Goal: Information Seeking & Learning: Find specific page/section

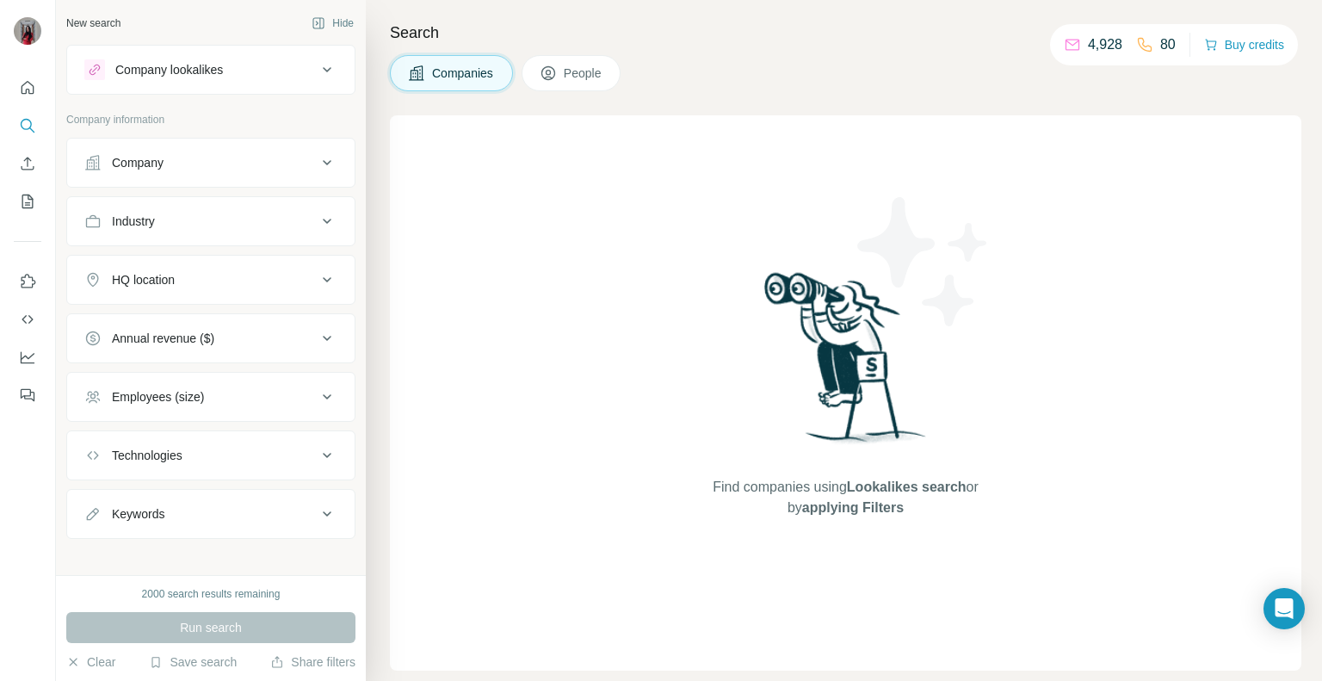
click at [172, 157] on div "Company" at bounding box center [200, 162] width 232 height 17
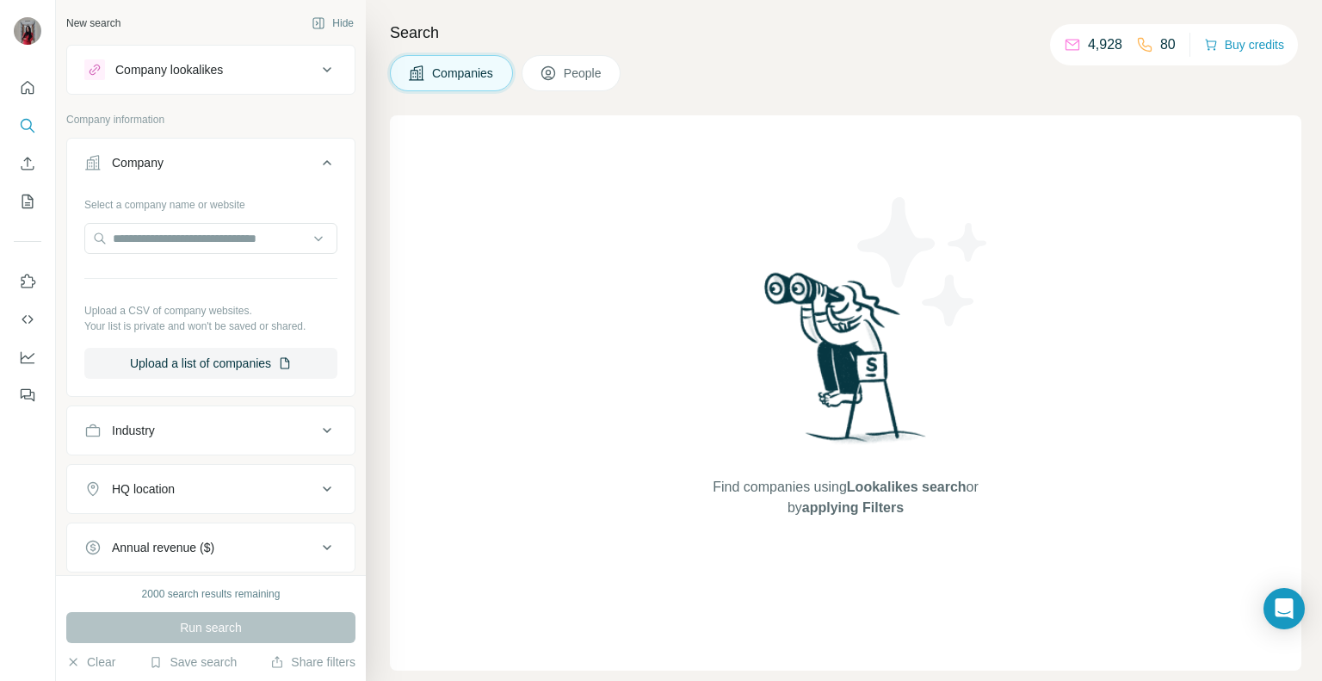
click at [179, 423] on div "Industry" at bounding box center [200, 430] width 232 height 17
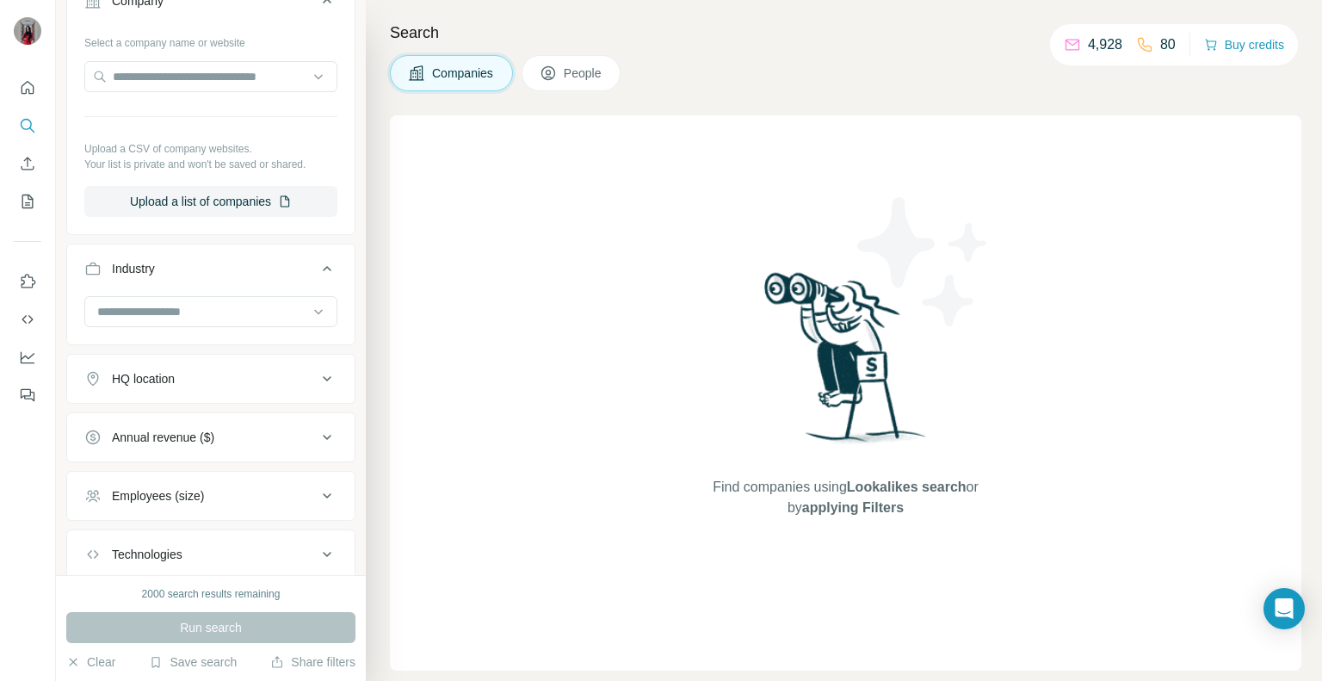
scroll to position [172, 0]
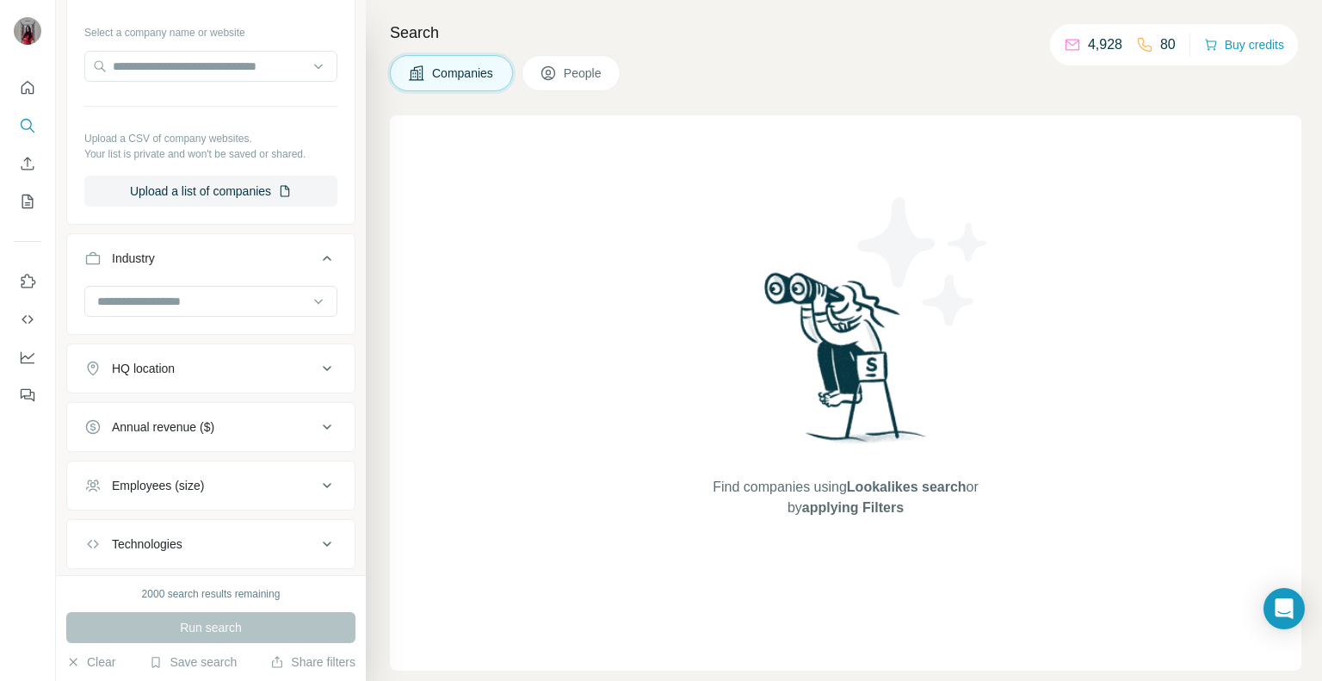
click at [157, 370] on div "HQ location" at bounding box center [143, 368] width 63 height 17
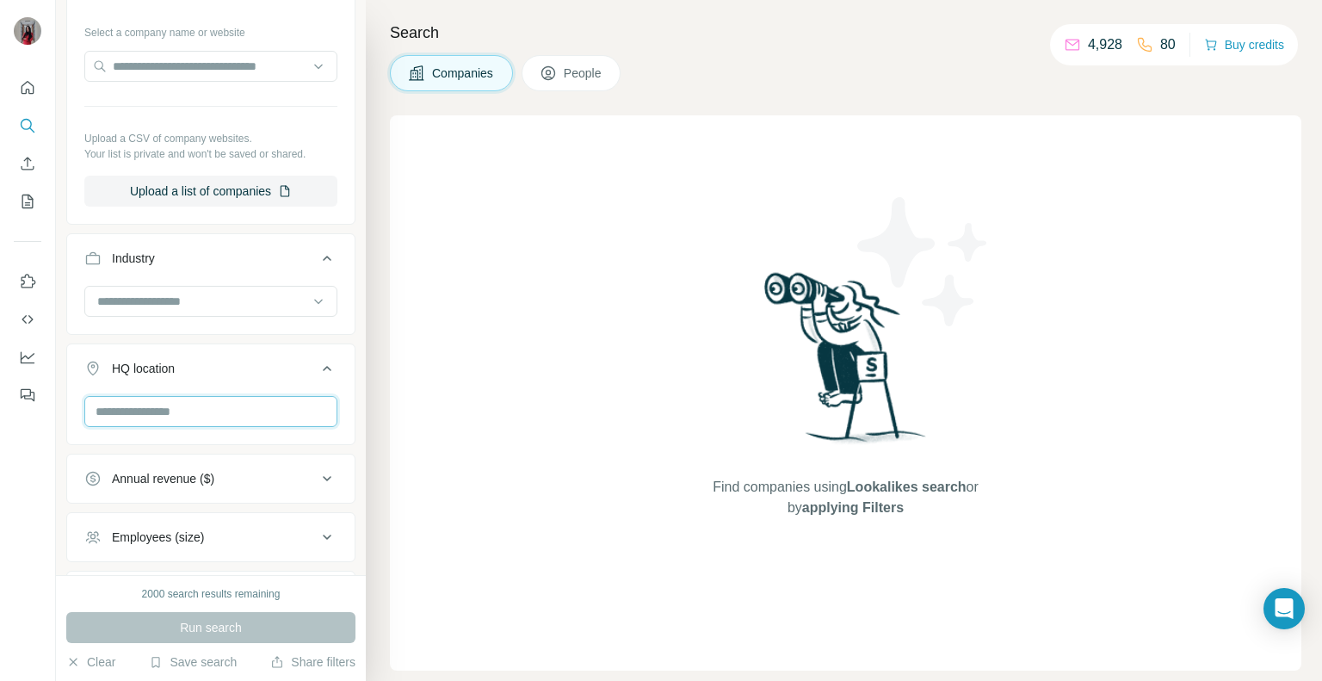
click at [162, 415] on input "text" at bounding box center [210, 411] width 253 height 31
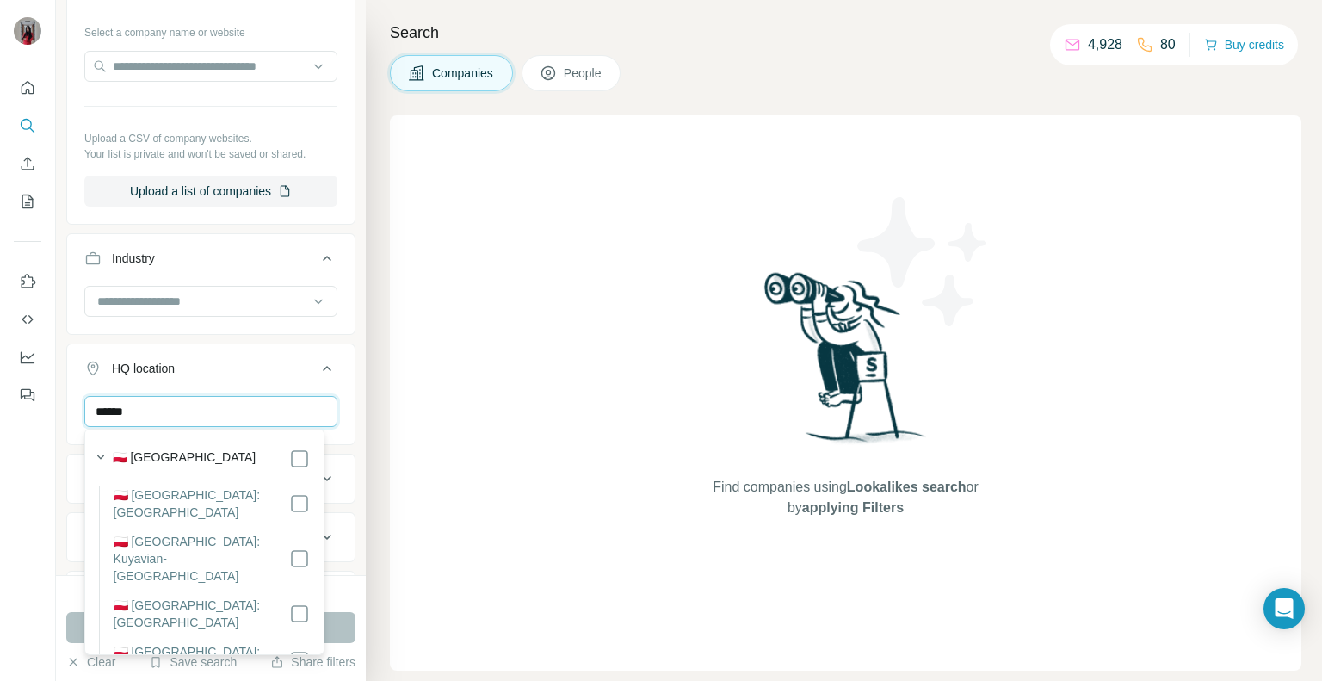
type input "******"
click at [172, 450] on div "🇵🇱 [GEOGRAPHIC_DATA]" at bounding box center [211, 458] width 197 height 21
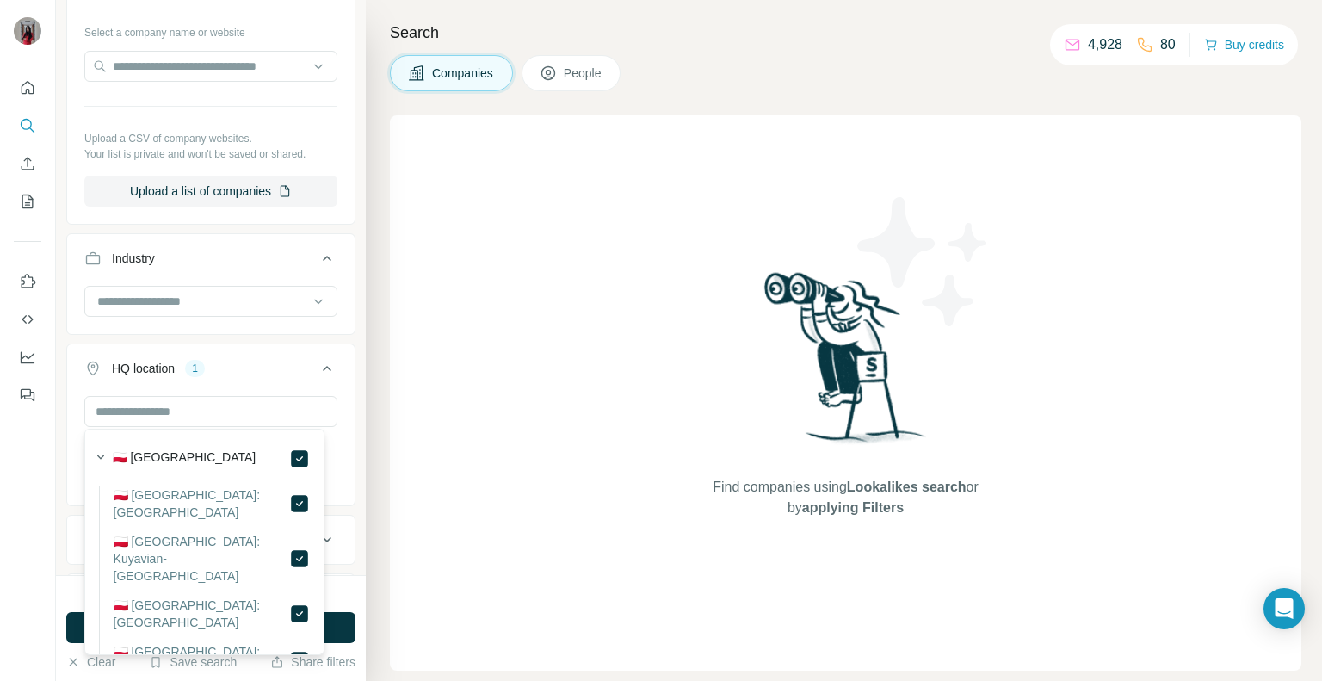
click at [345, 330] on div "New search Hide Company lookalikes Company information Company Select a company…" at bounding box center [211, 287] width 310 height 575
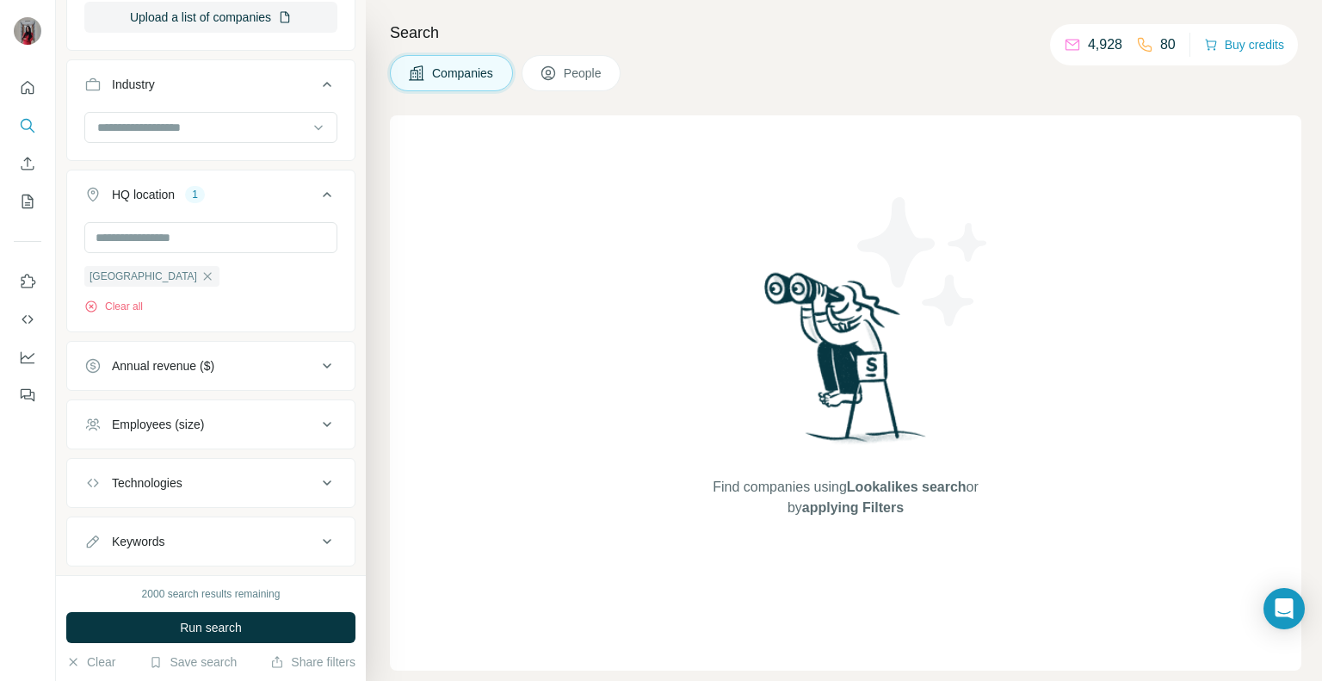
scroll to position [382, 0]
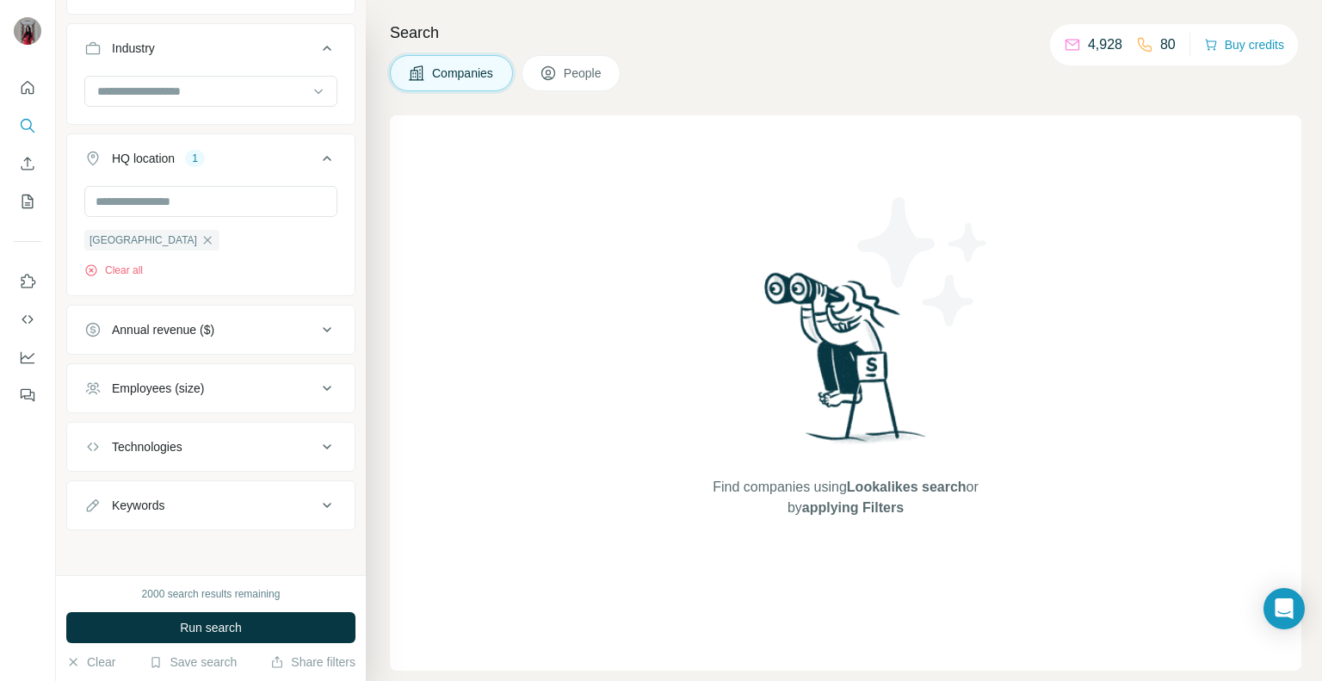
click at [172, 392] on div "Employees (size)" at bounding box center [158, 388] width 92 height 17
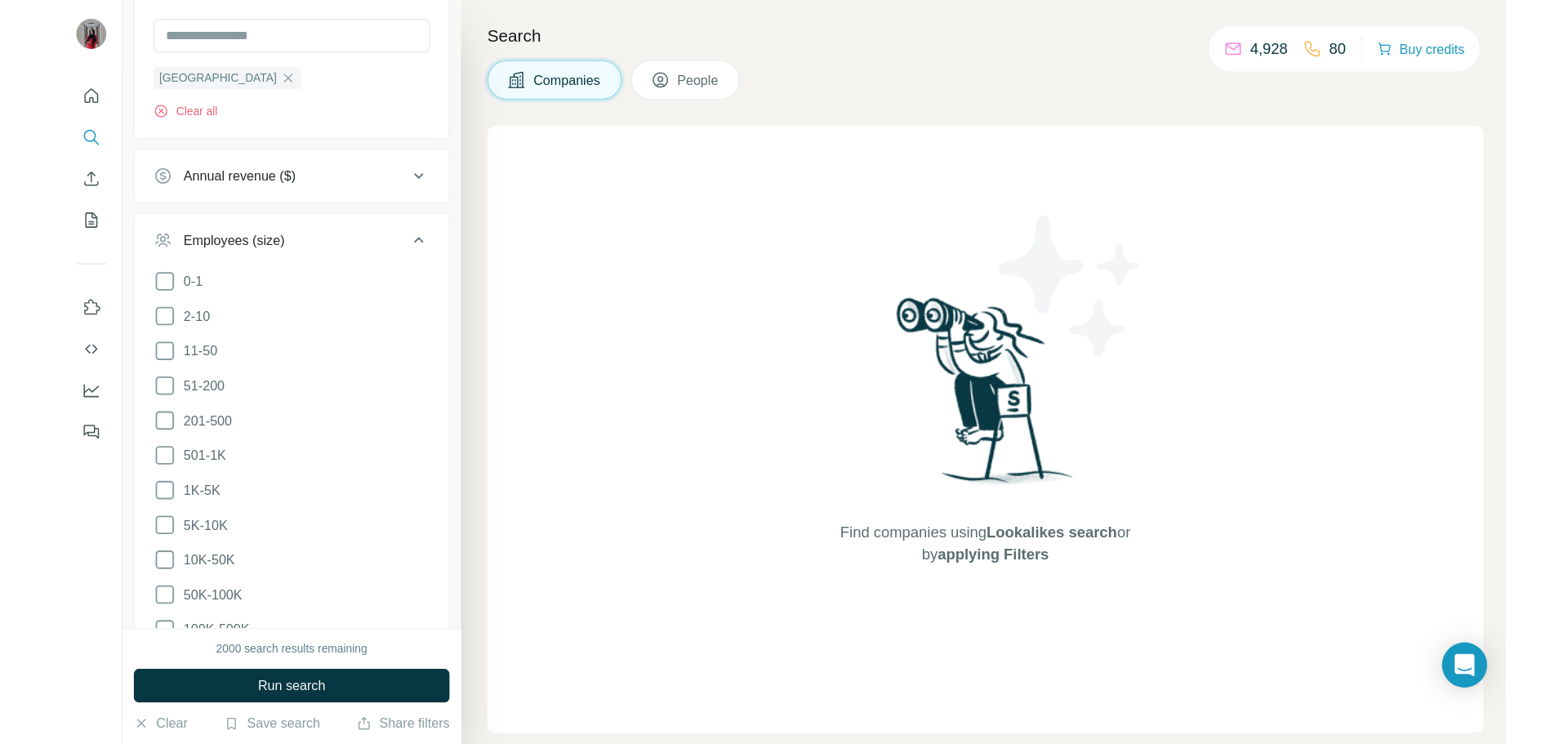
scroll to position [607, 0]
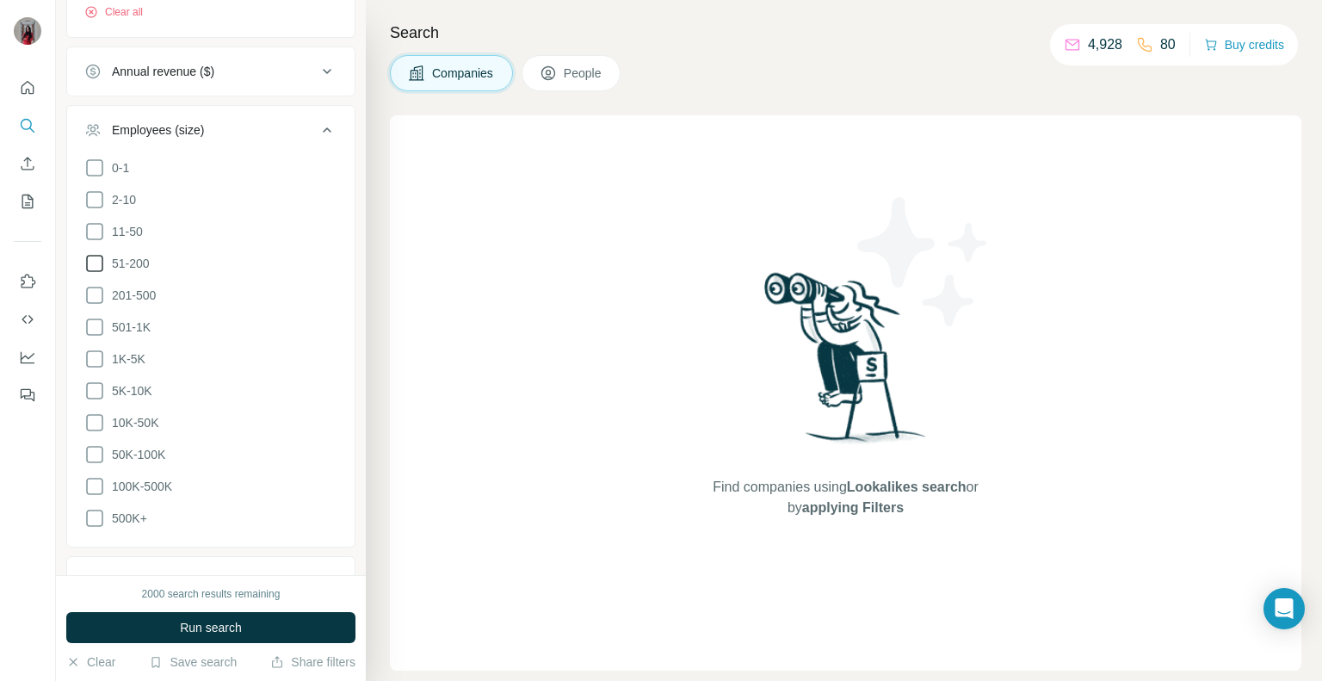
click at [90, 262] on icon at bounding box center [94, 263] width 21 height 21
click at [92, 291] on icon at bounding box center [94, 295] width 21 height 21
click at [90, 322] on icon at bounding box center [94, 327] width 21 height 21
click at [87, 350] on icon at bounding box center [94, 358] width 17 height 17
click at [87, 385] on icon at bounding box center [94, 390] width 21 height 21
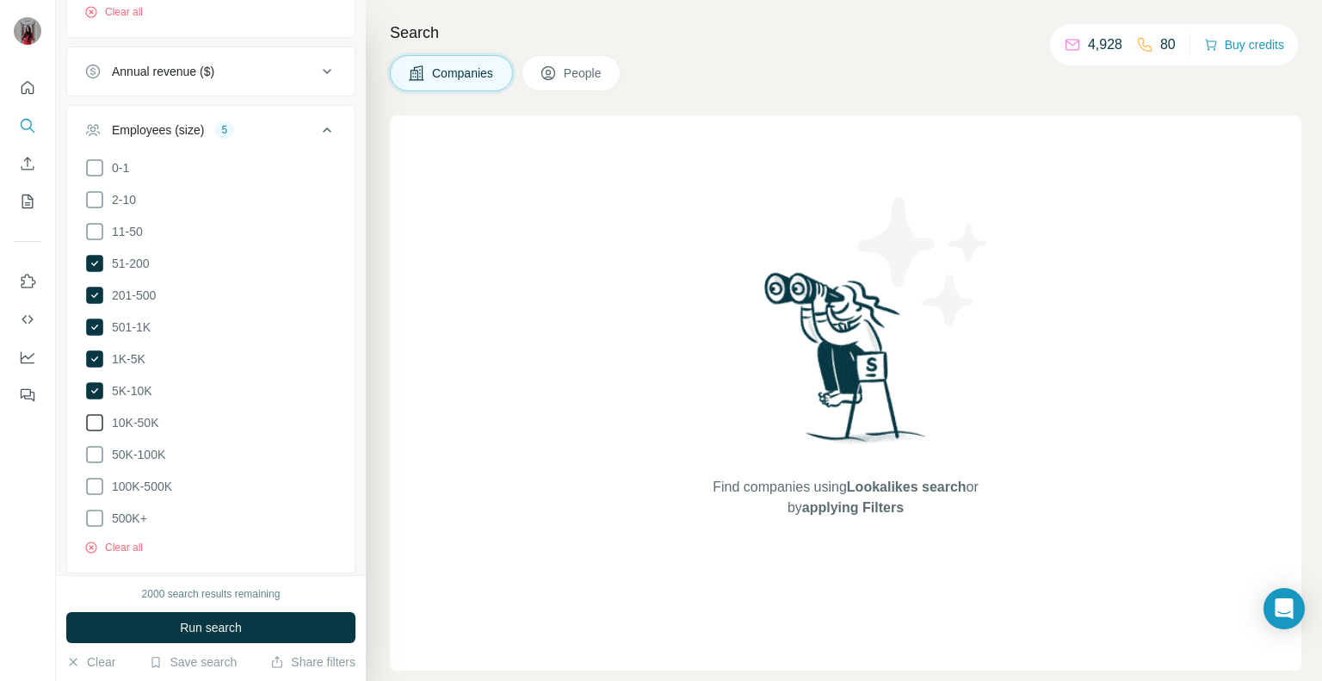
click at [90, 416] on icon at bounding box center [94, 422] width 21 height 21
click at [90, 448] on icon at bounding box center [94, 454] width 21 height 21
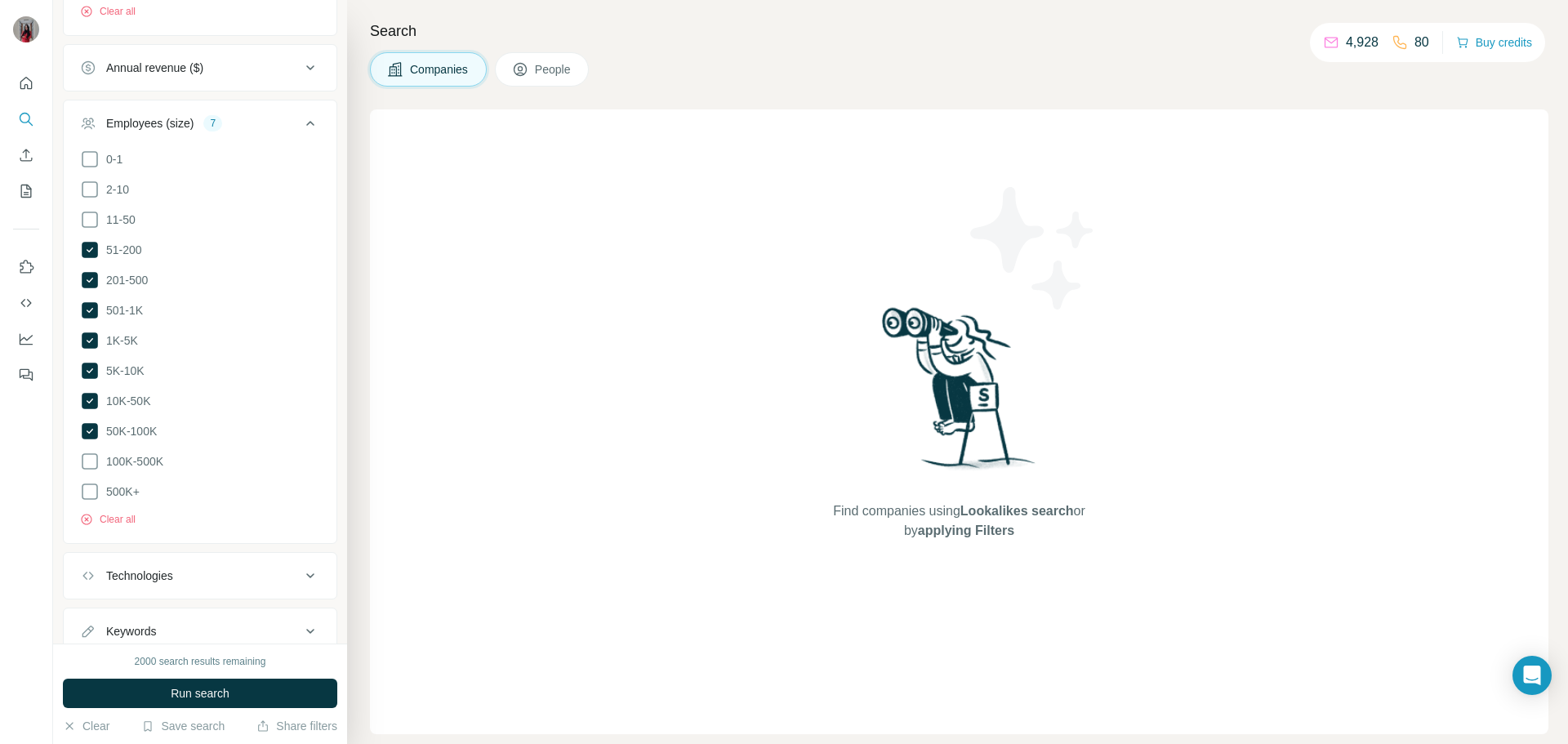
scroll to position [608, 0]
drag, startPoint x: 1459, startPoint y: 3, endPoint x: 972, endPoint y: 66, distance: 491.1
click at [972, 66] on div "Companies People" at bounding box center [960, 69] width 1179 height 34
click at [882, 85] on div "Companies People" at bounding box center [960, 69] width 1179 height 34
drag, startPoint x: 1382, startPoint y: 3, endPoint x: 917, endPoint y: 47, distance: 467.1
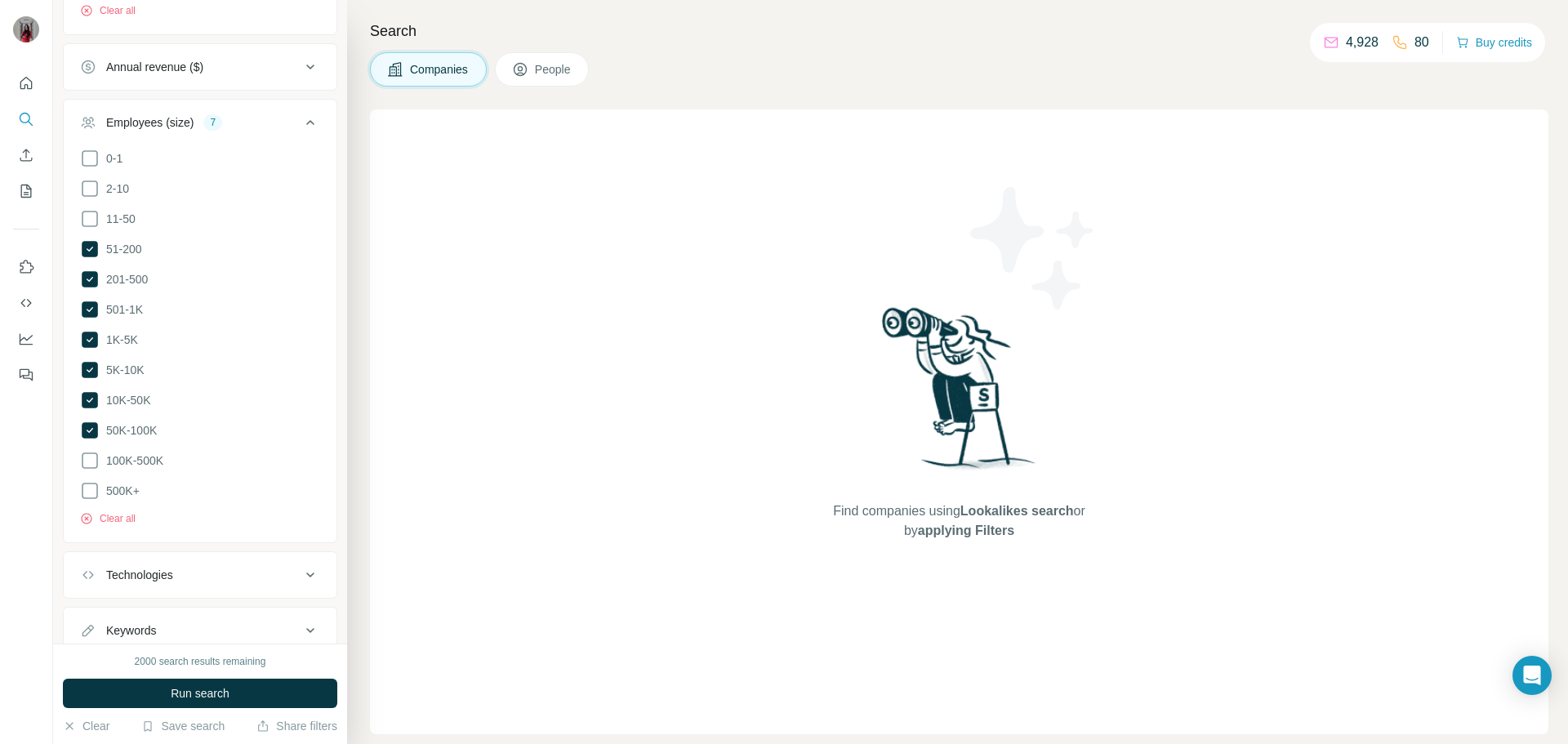
click at [911, 47] on div "Search Companies People Find companies using Lookalikes search or by applying F…" at bounding box center [958, 372] width 1222 height 744
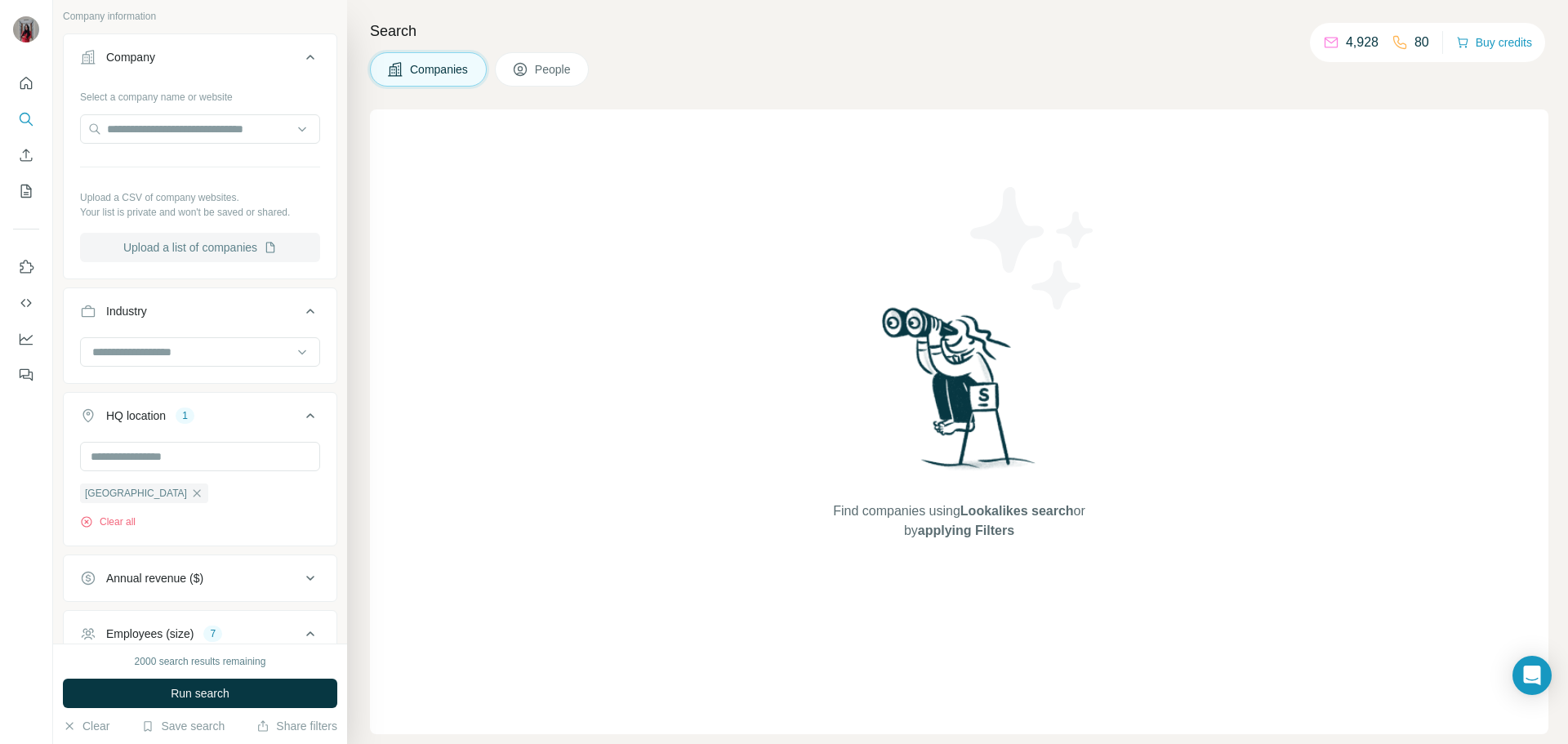
scroll to position [0, 0]
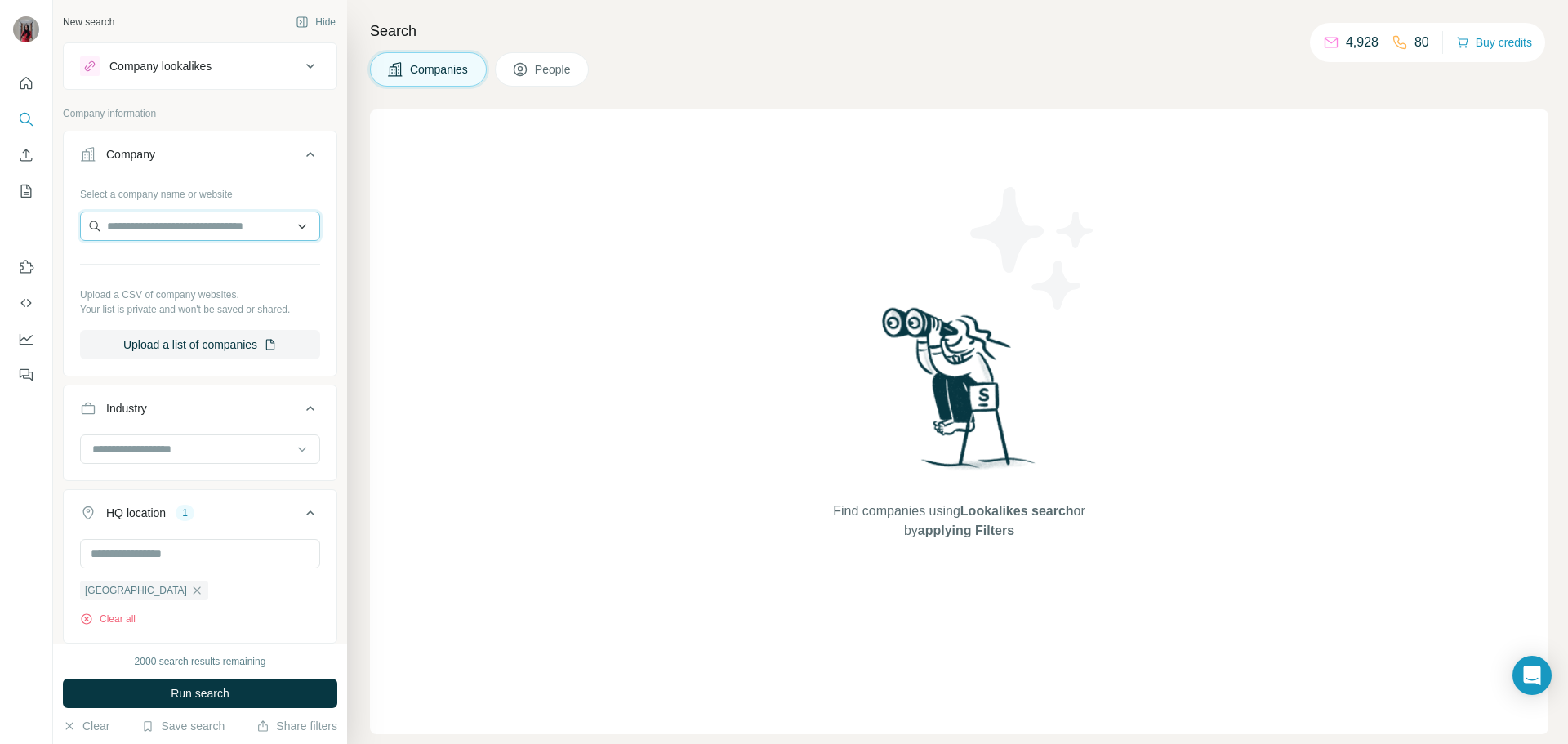
click at [155, 226] on input "text" at bounding box center [199, 226] width 240 height 29
paste input "**********"
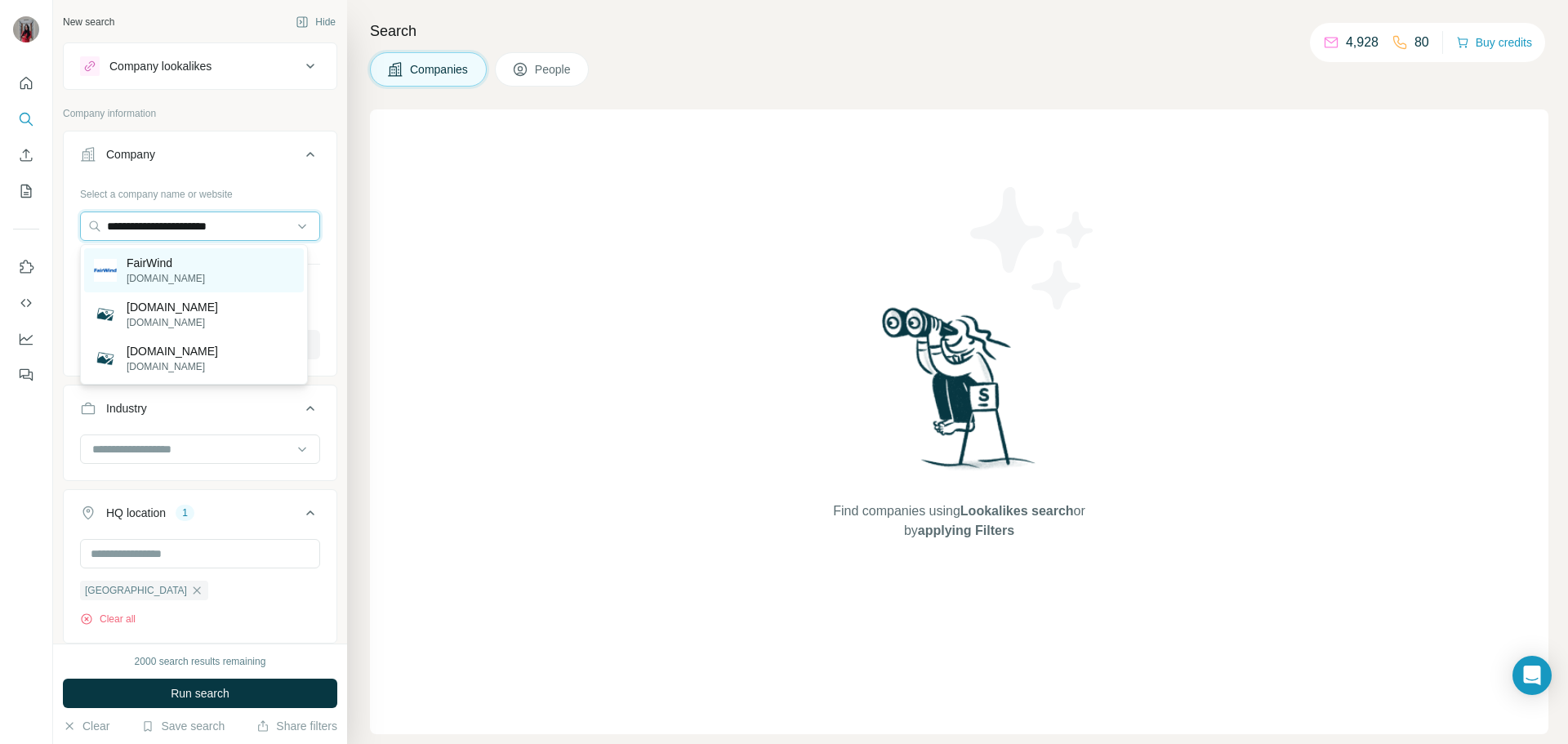
type input "**********"
click at [203, 271] on div "FairWind [DOMAIN_NAME]" at bounding box center [195, 270] width 220 height 44
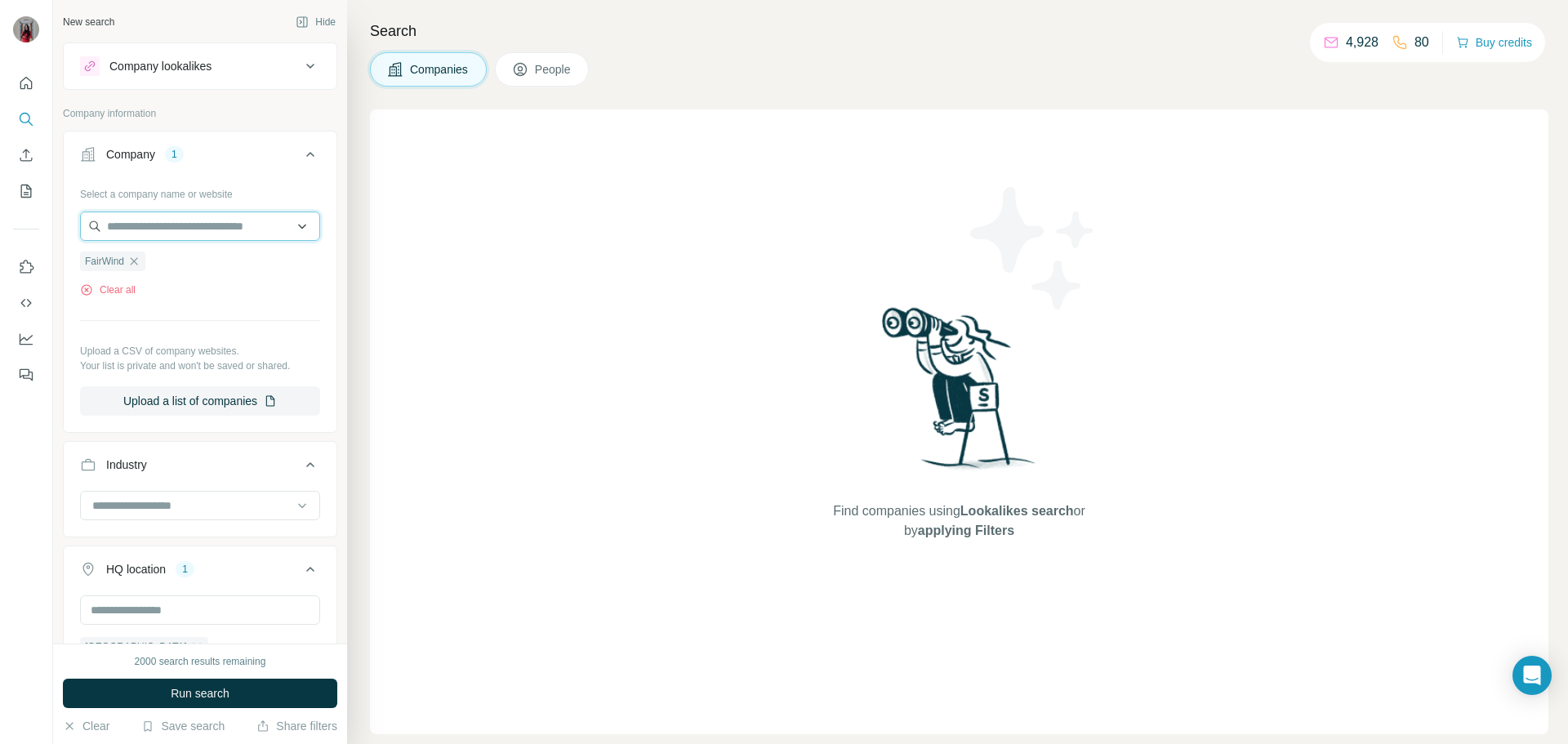
click at [180, 230] on input "text" at bounding box center [199, 226] width 240 height 29
paste input "******"
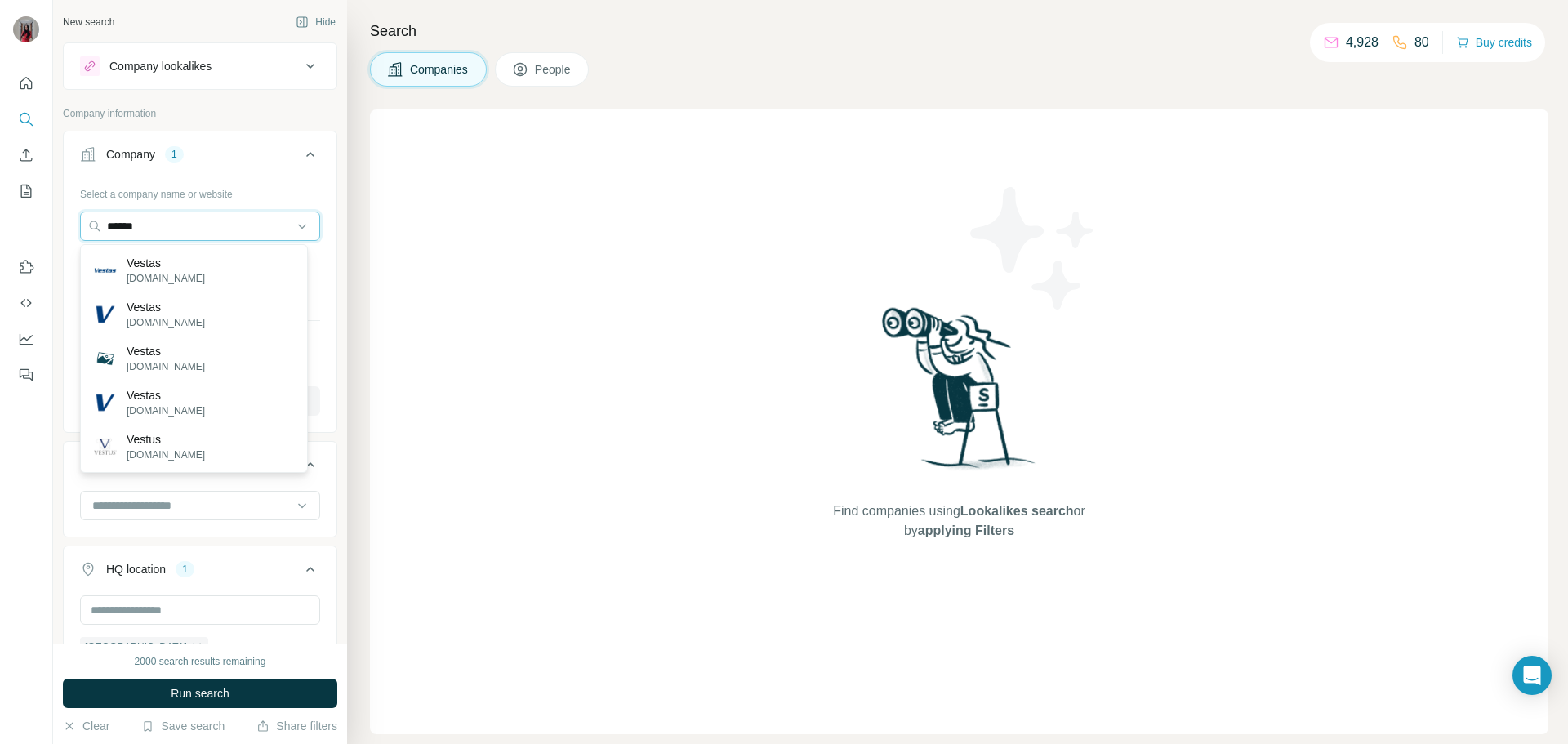
type input "******"
click at [189, 263] on div "Vestas [DOMAIN_NAME]" at bounding box center [195, 270] width 220 height 44
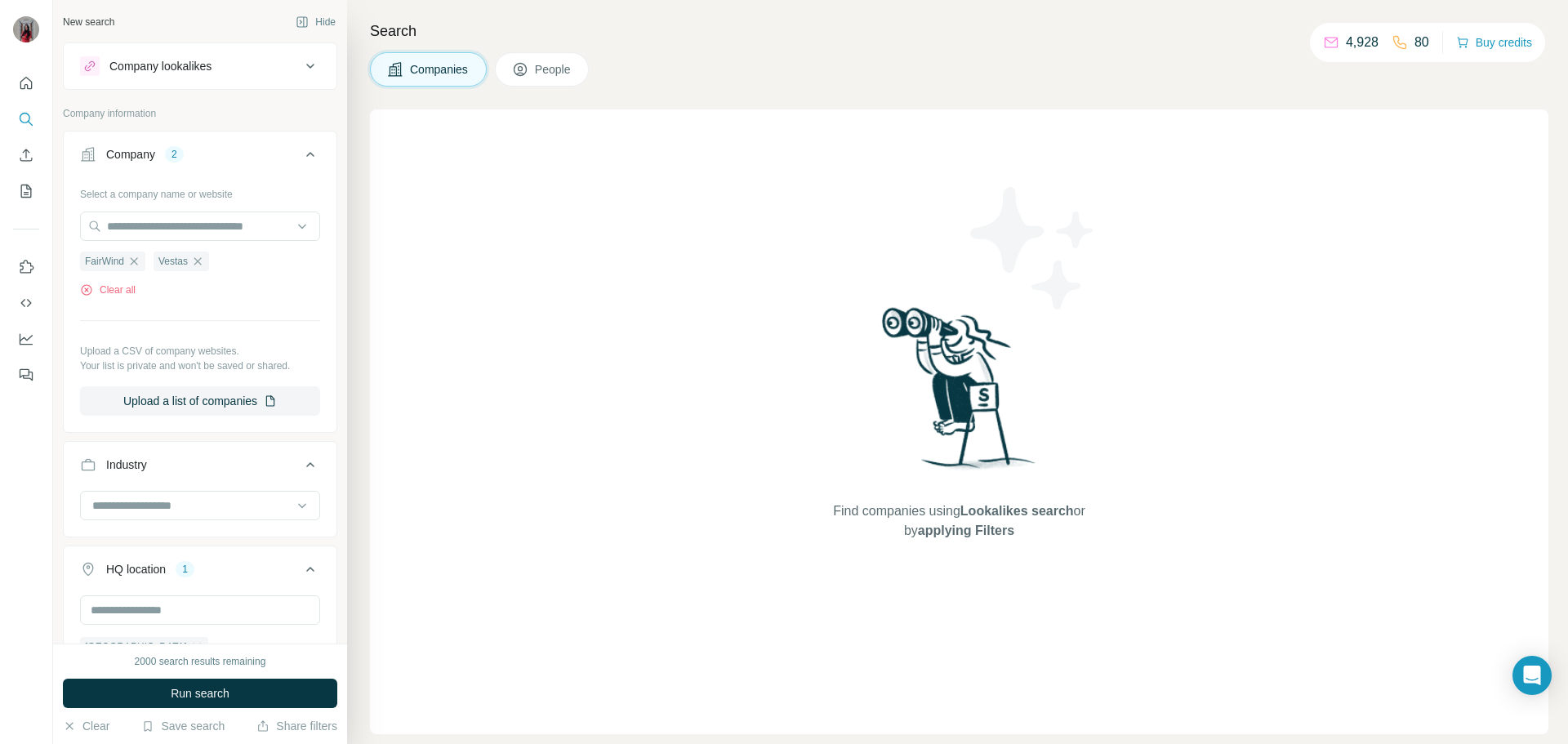
click at [589, 332] on div "Find companies using Lookalikes search or by applying Filters" at bounding box center [960, 421] width 1179 height 624
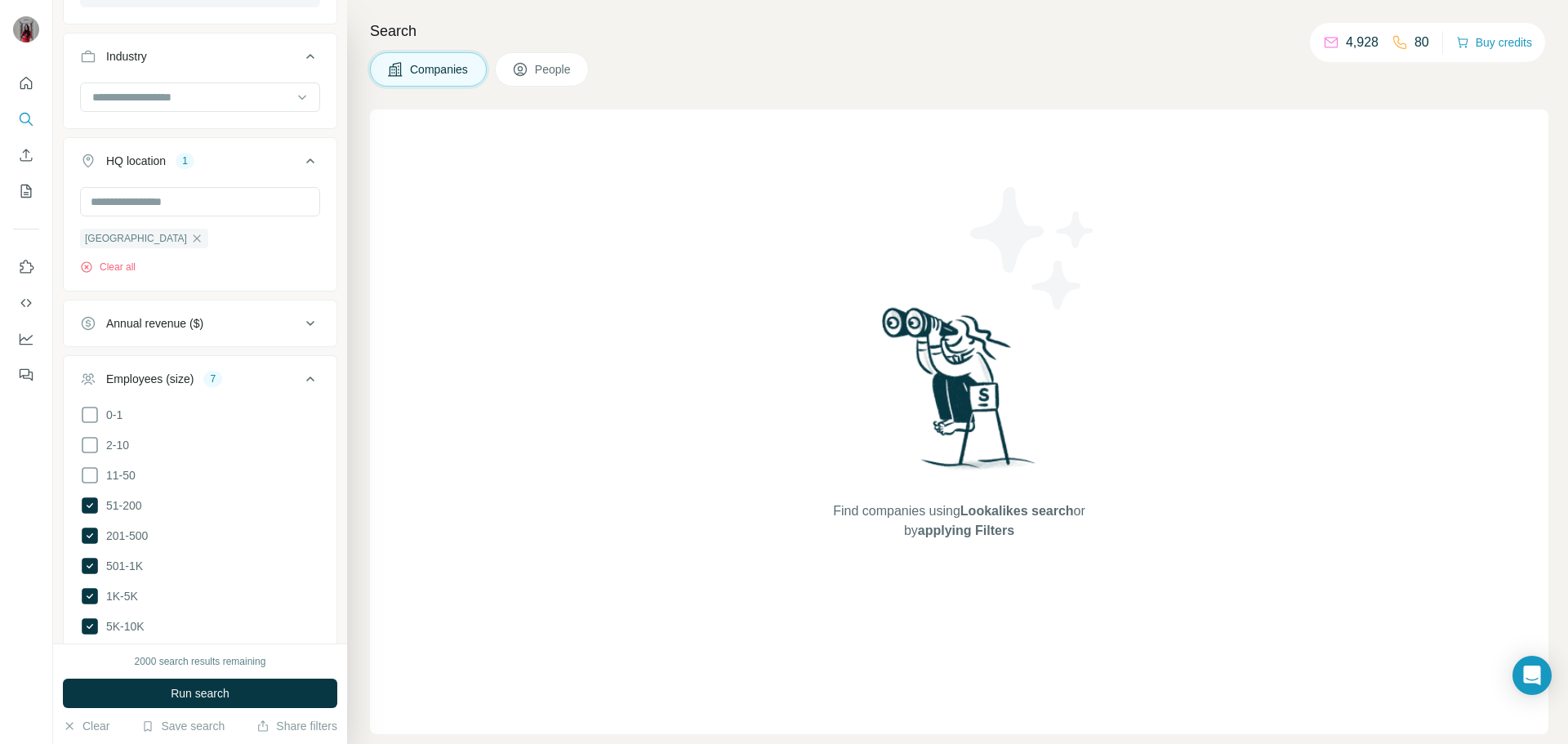
scroll to position [571, 0]
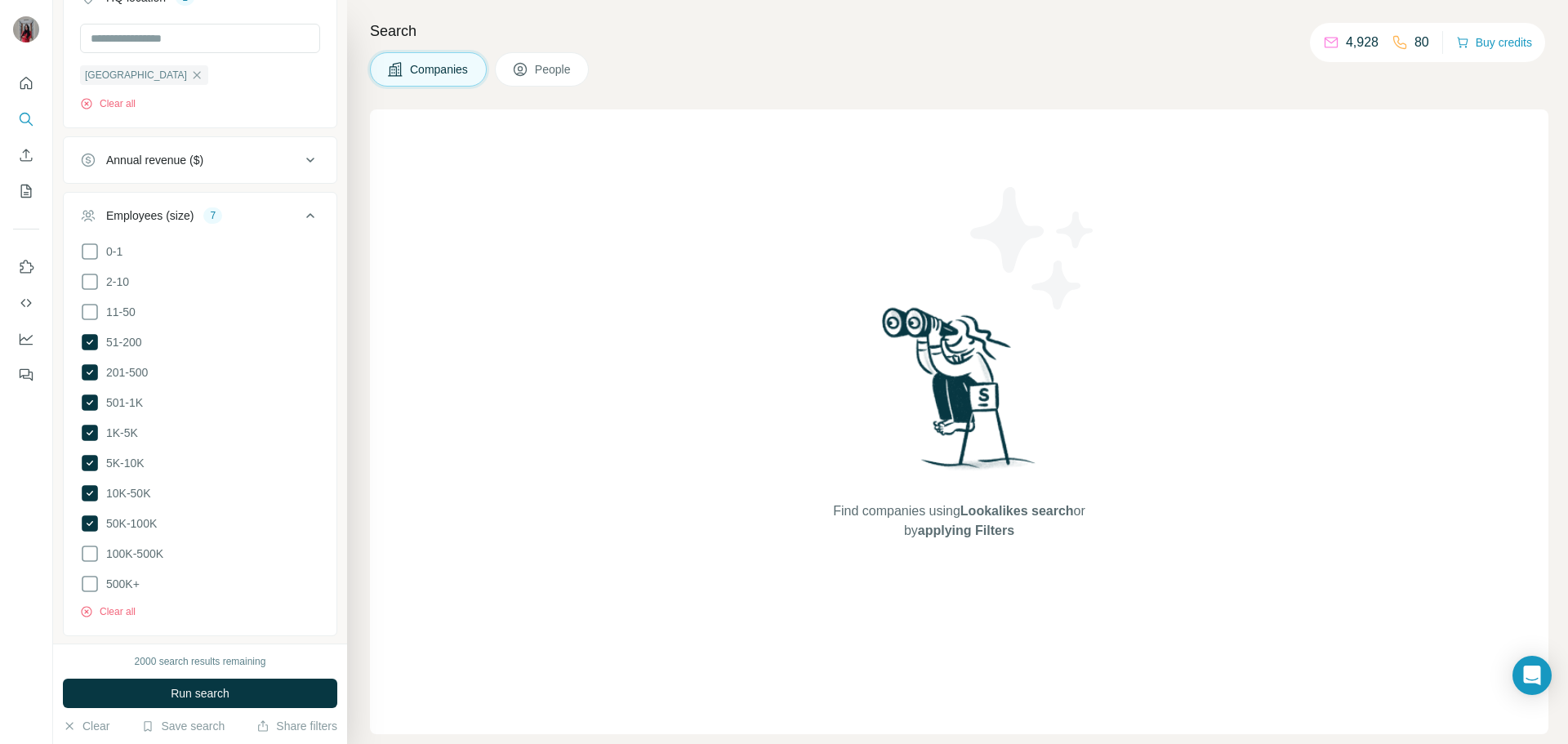
click at [222, 645] on button "Run search" at bounding box center [199, 693] width 274 height 29
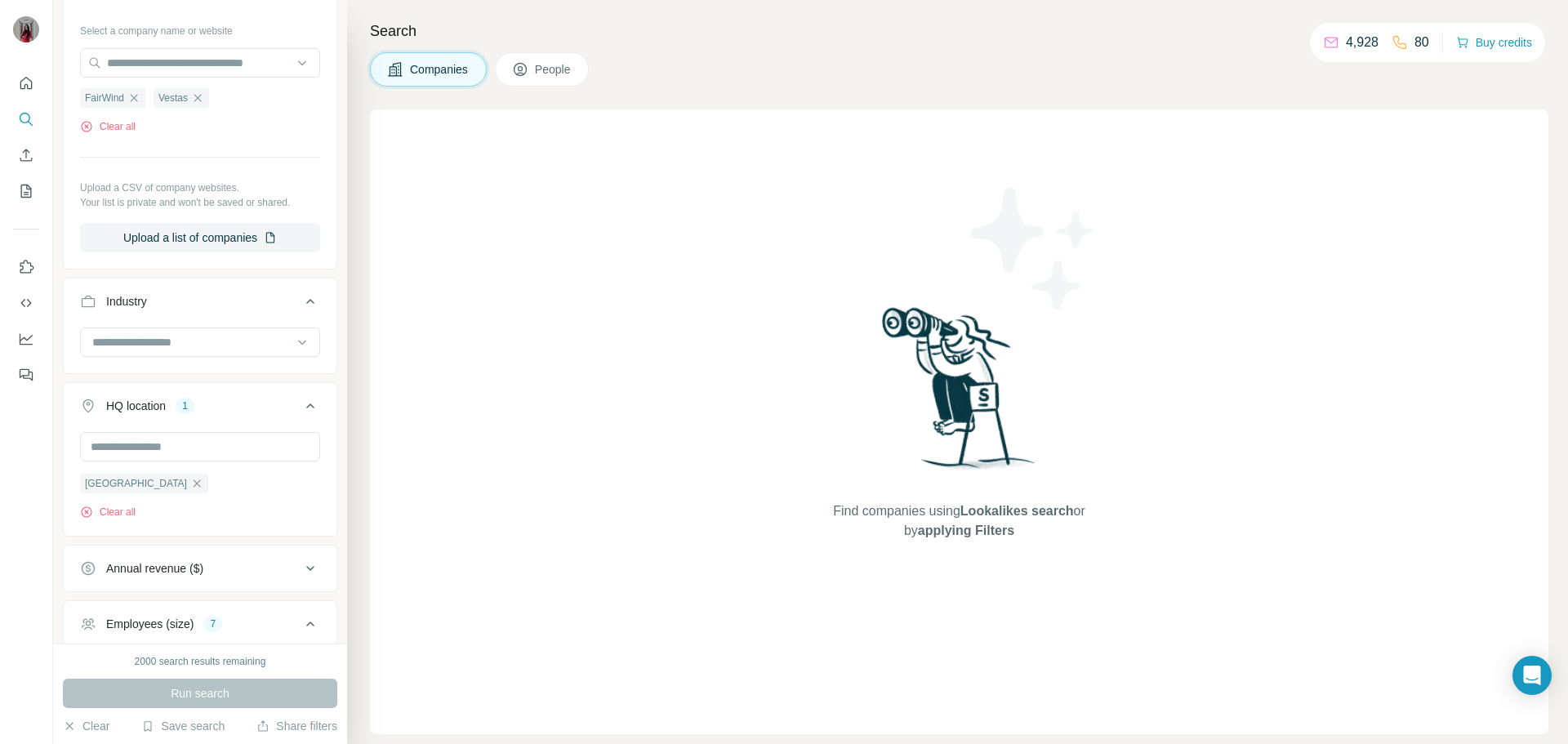
scroll to position [0, 0]
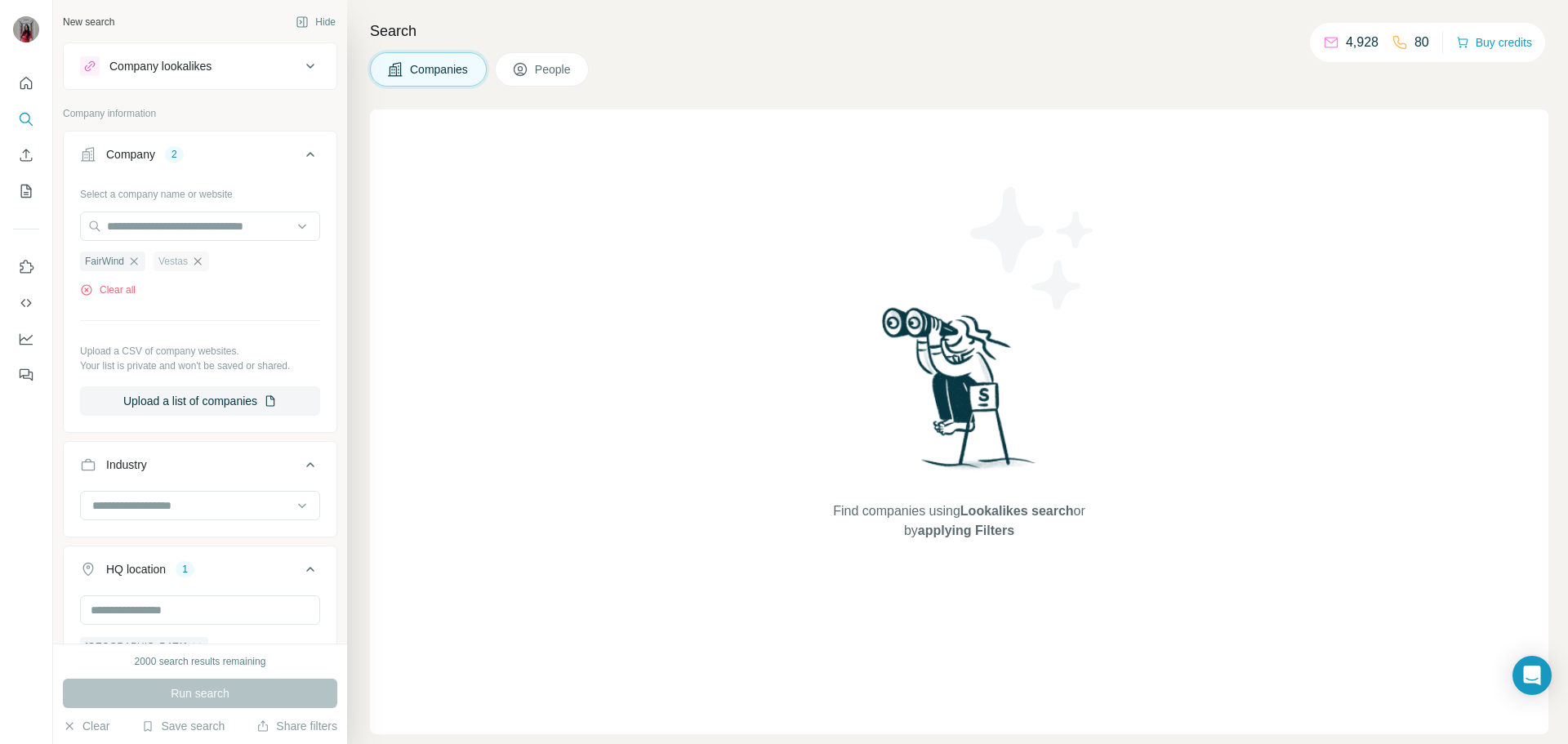
click at [202, 265] on icon "button" at bounding box center [197, 262] width 13 height 13
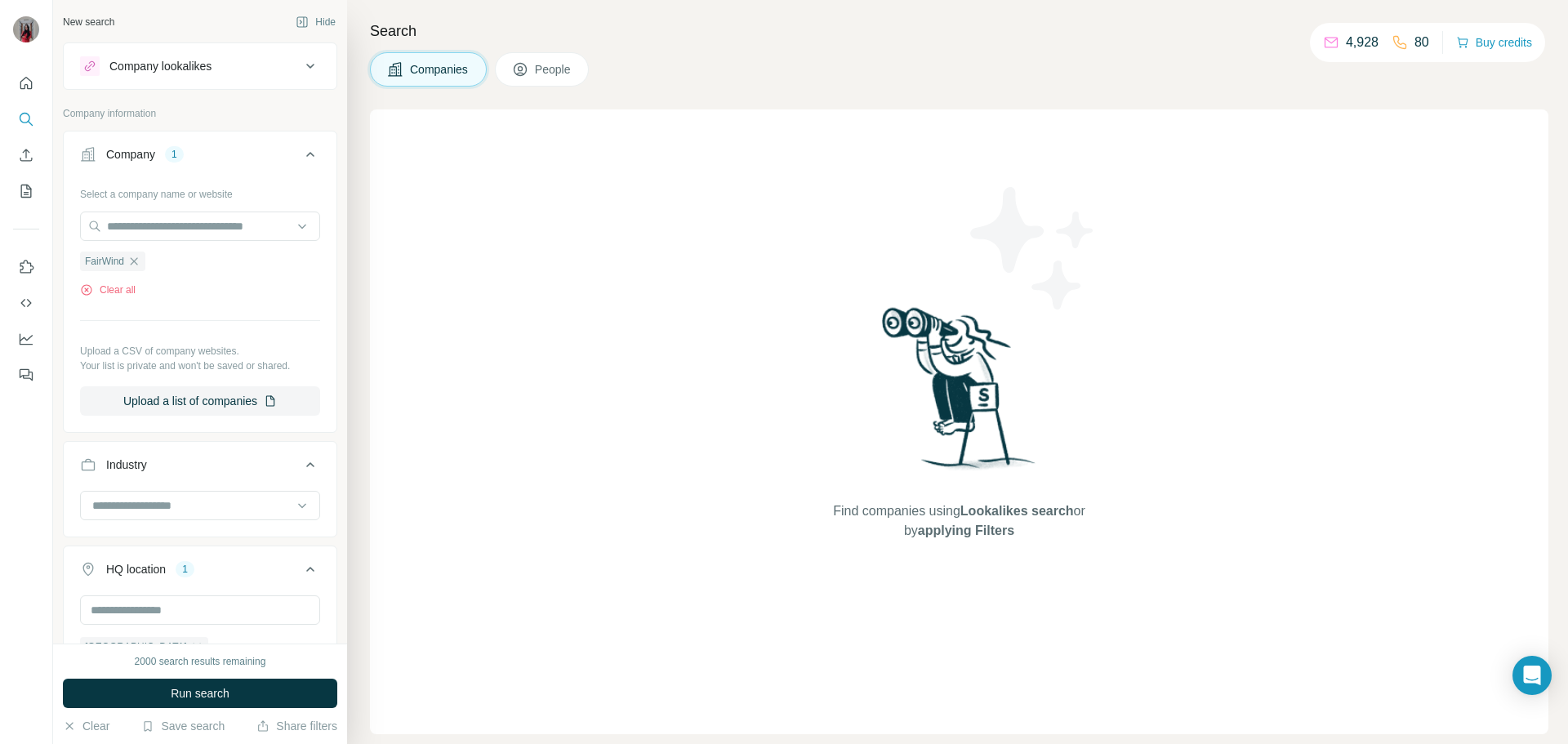
click at [196, 645] on span "Run search" at bounding box center [200, 693] width 59 height 16
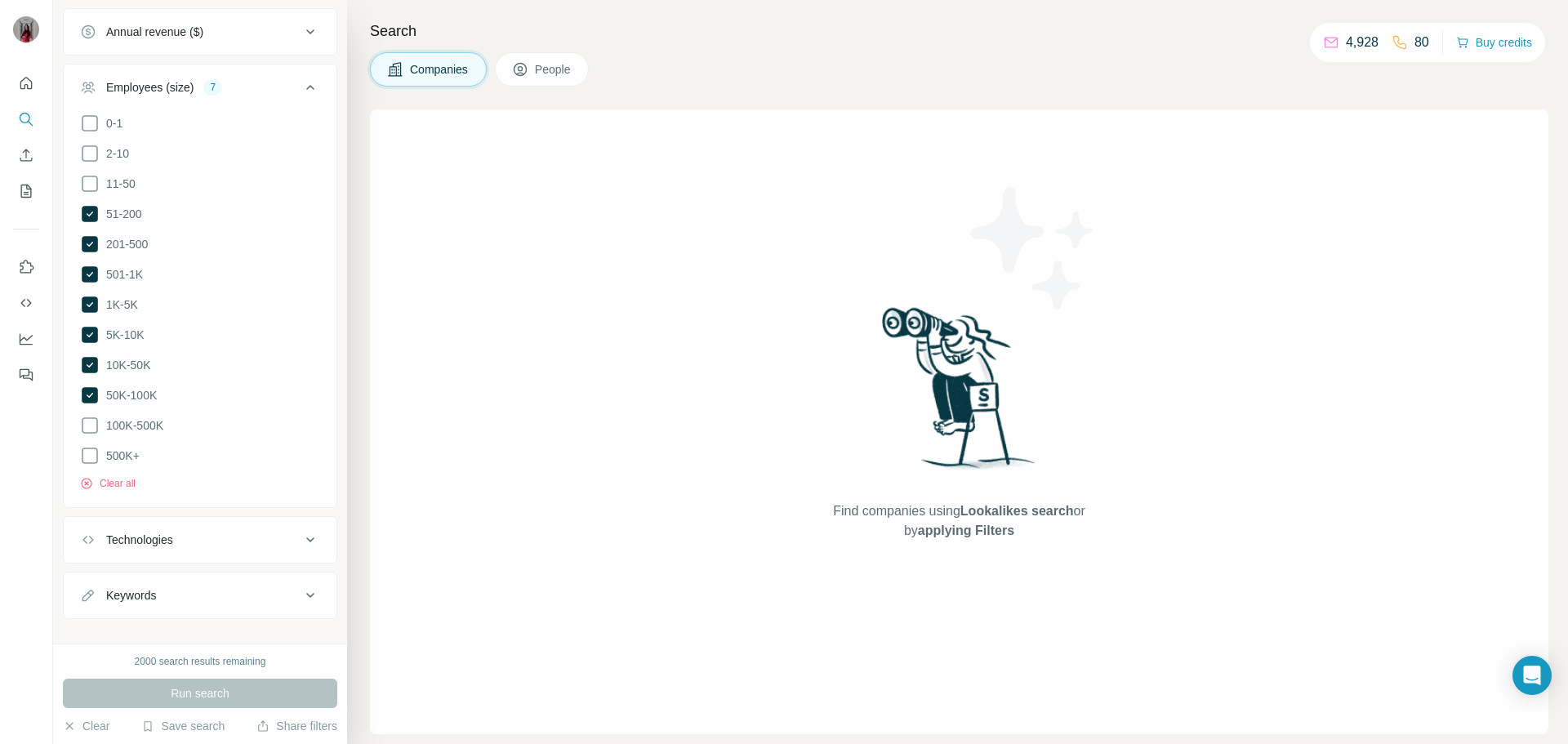
scroll to position [713, 0]
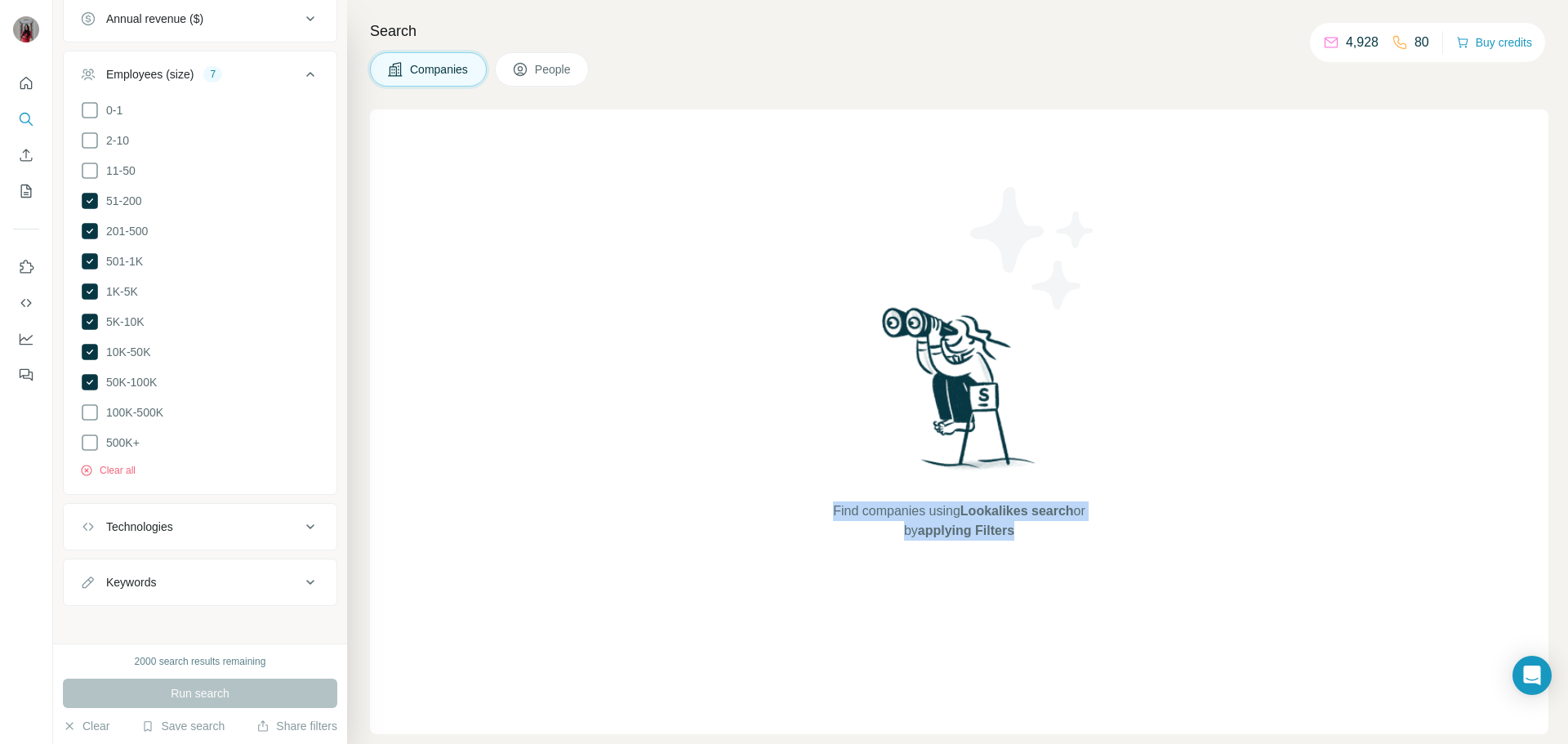
drag, startPoint x: 1040, startPoint y: 548, endPoint x: 811, endPoint y: 504, distance: 233.2
click at [811, 504] on div "Find companies using Lookalikes search or by applying Filters" at bounding box center [960, 421] width 1179 height 624
copy span "Find companies using Lookalikes search or by applying Filters"
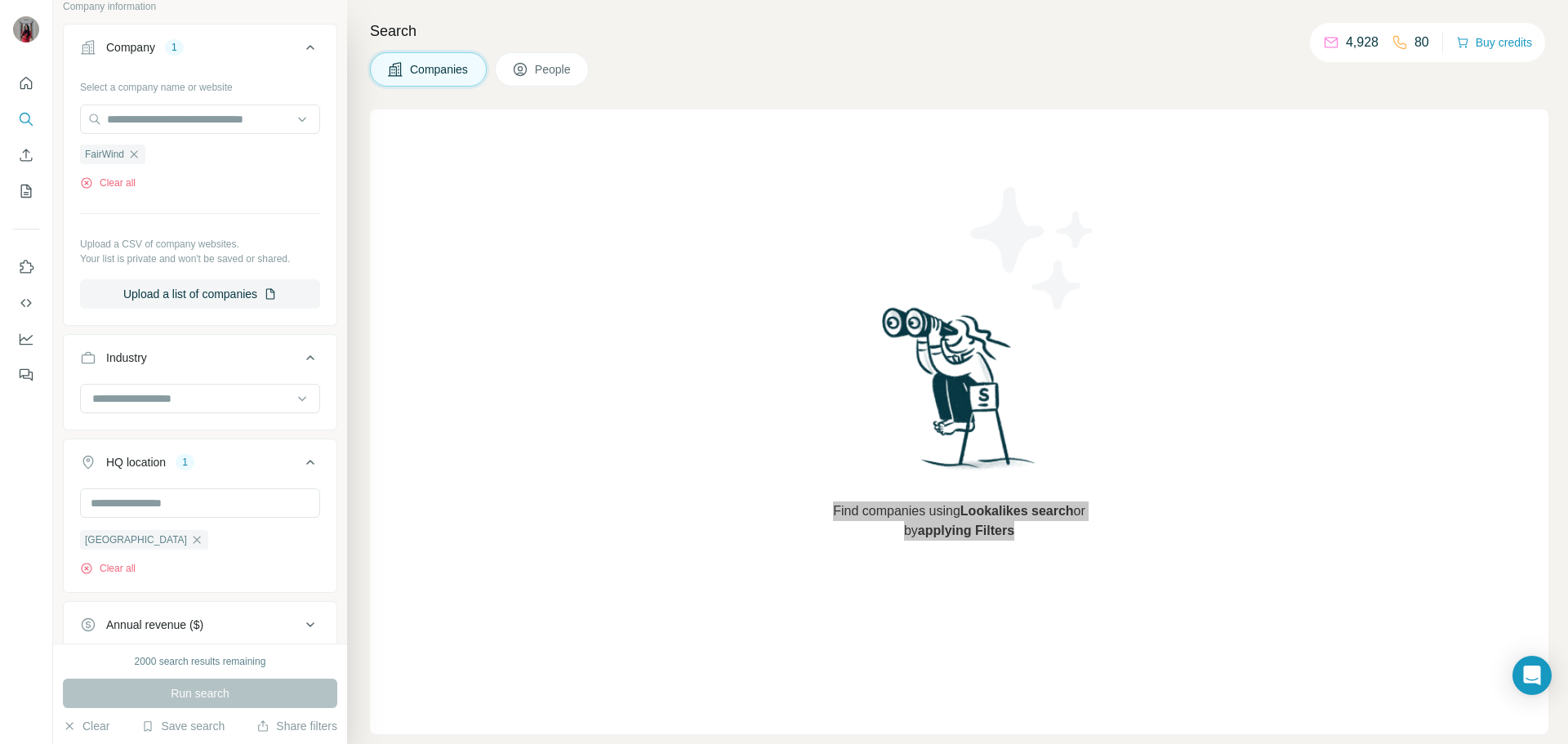
scroll to position [0, 0]
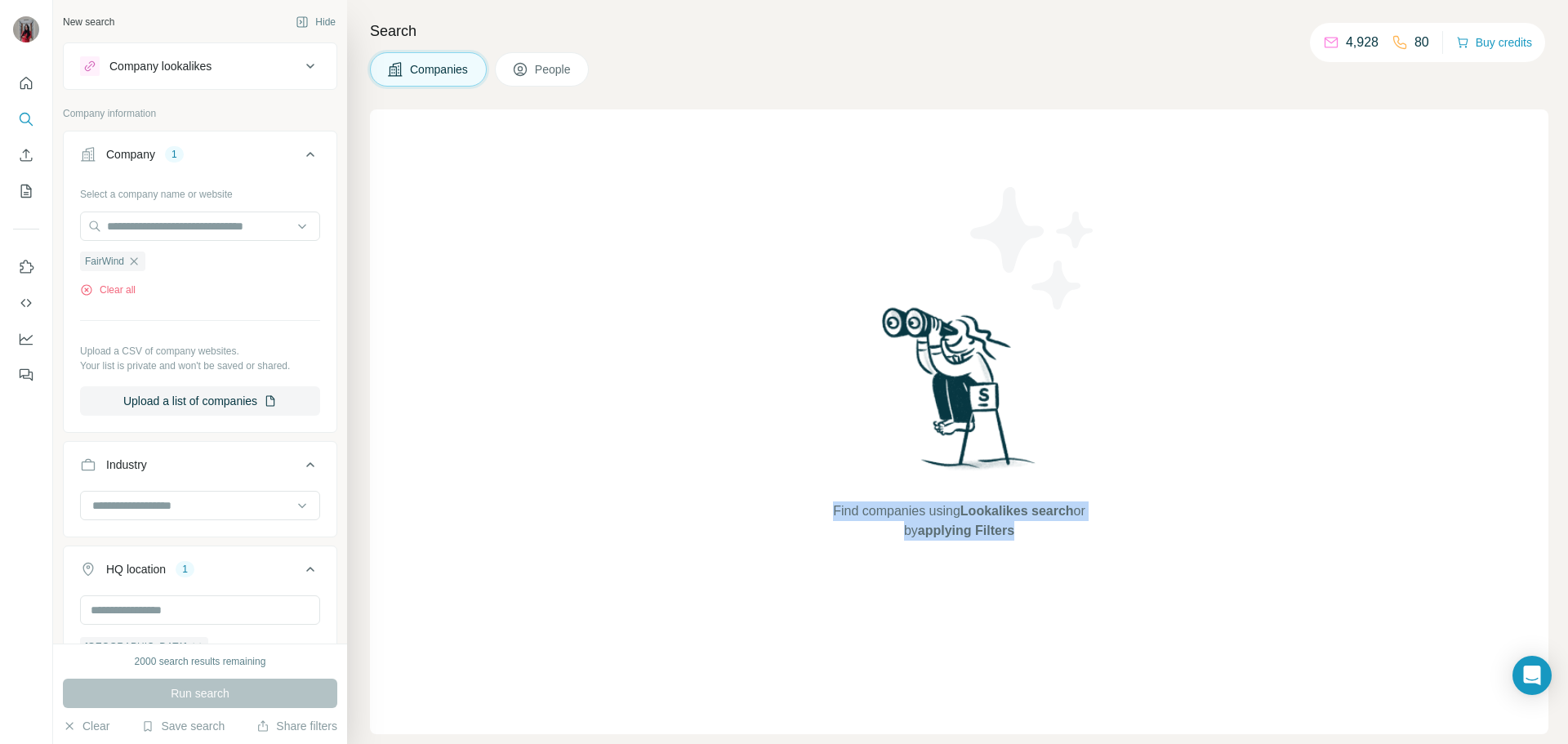
click at [252, 68] on div "Company lookalikes" at bounding box center [190, 65] width 220 height 20
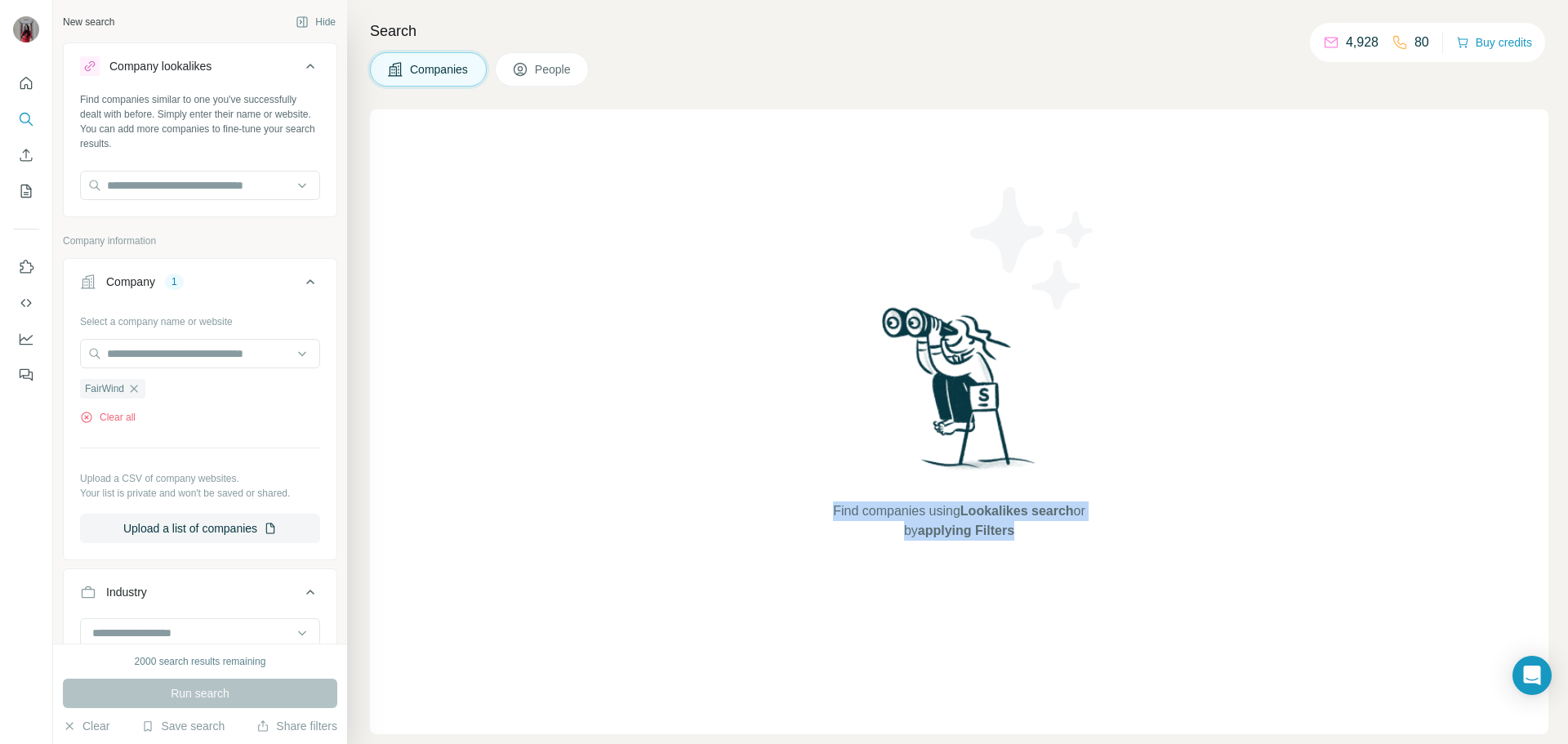
click at [252, 68] on div "Company lookalikes" at bounding box center [190, 65] width 220 height 20
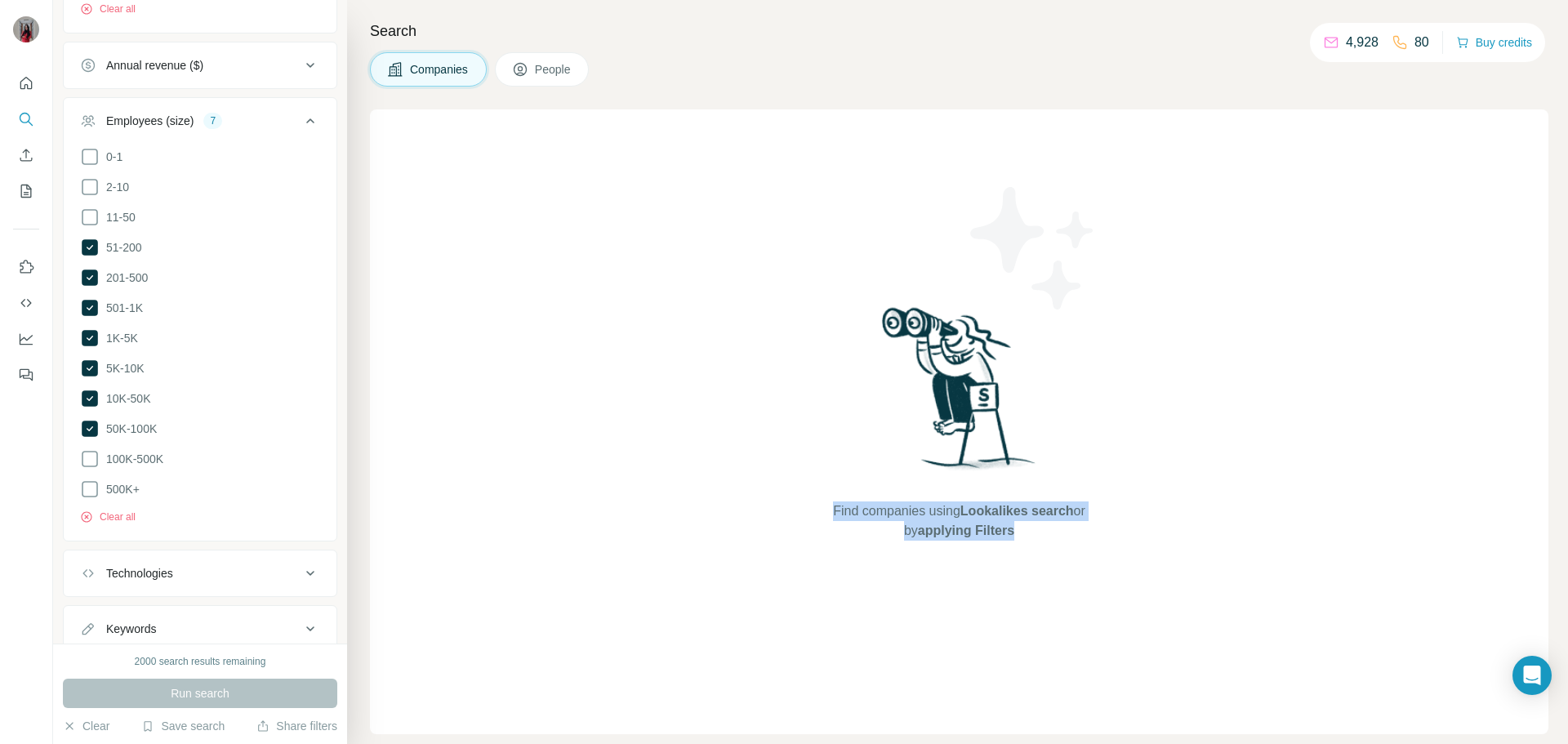
scroll to position [713, 0]
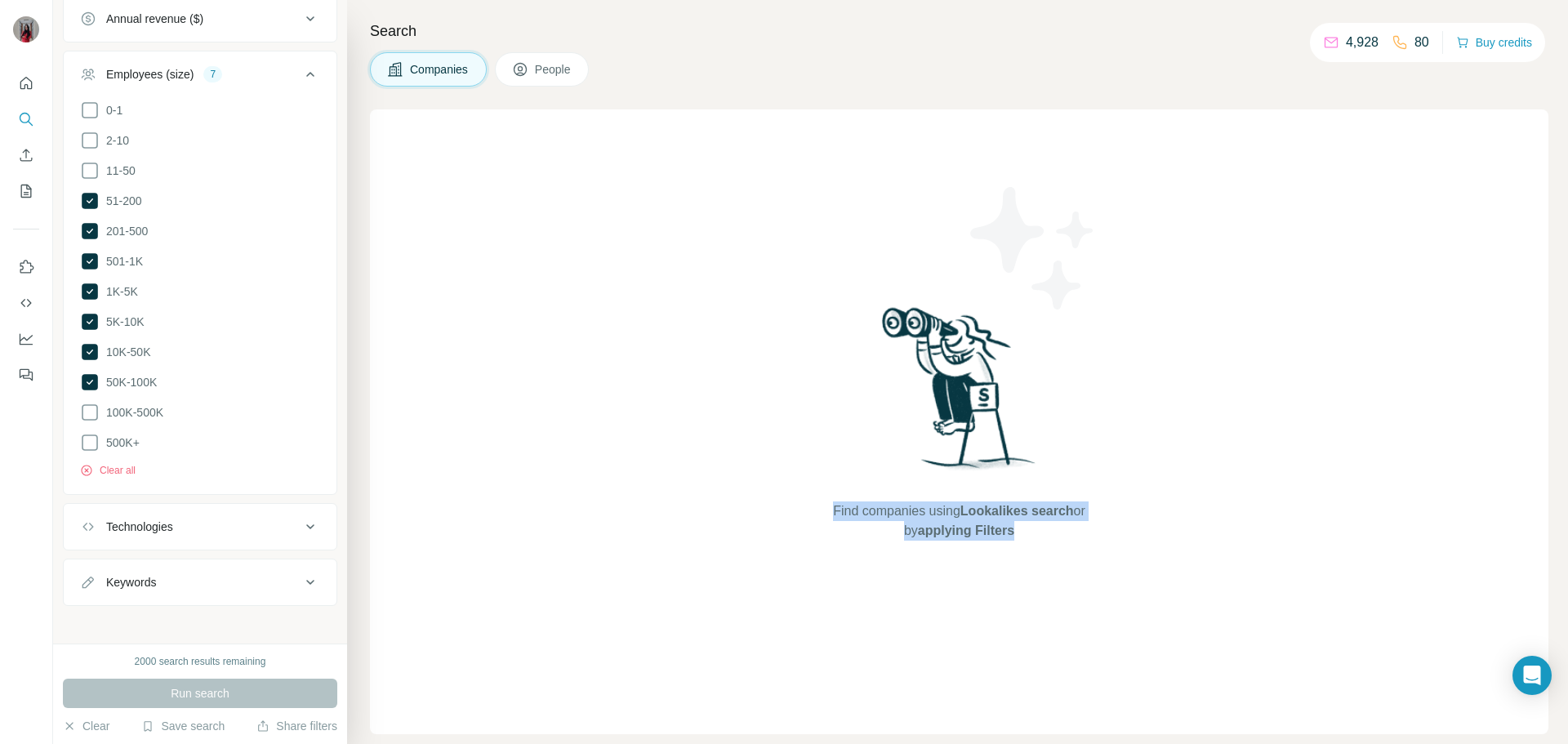
click at [173, 523] on div "Technologies" at bounding box center [140, 526] width 67 height 16
click at [130, 375] on span "50K-100K" at bounding box center [128, 381] width 57 height 16
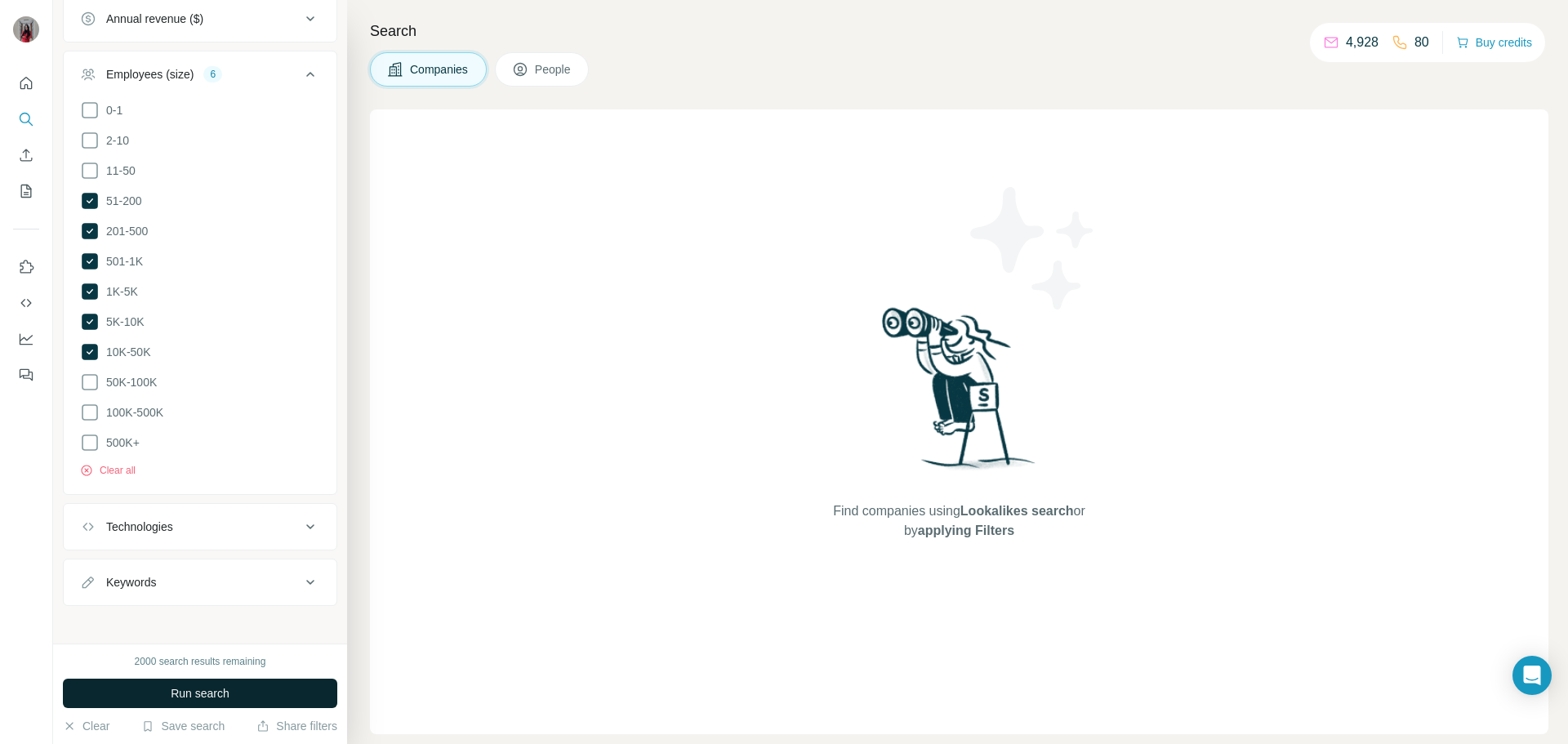
click at [232, 645] on button "Run search" at bounding box center [199, 693] width 274 height 29
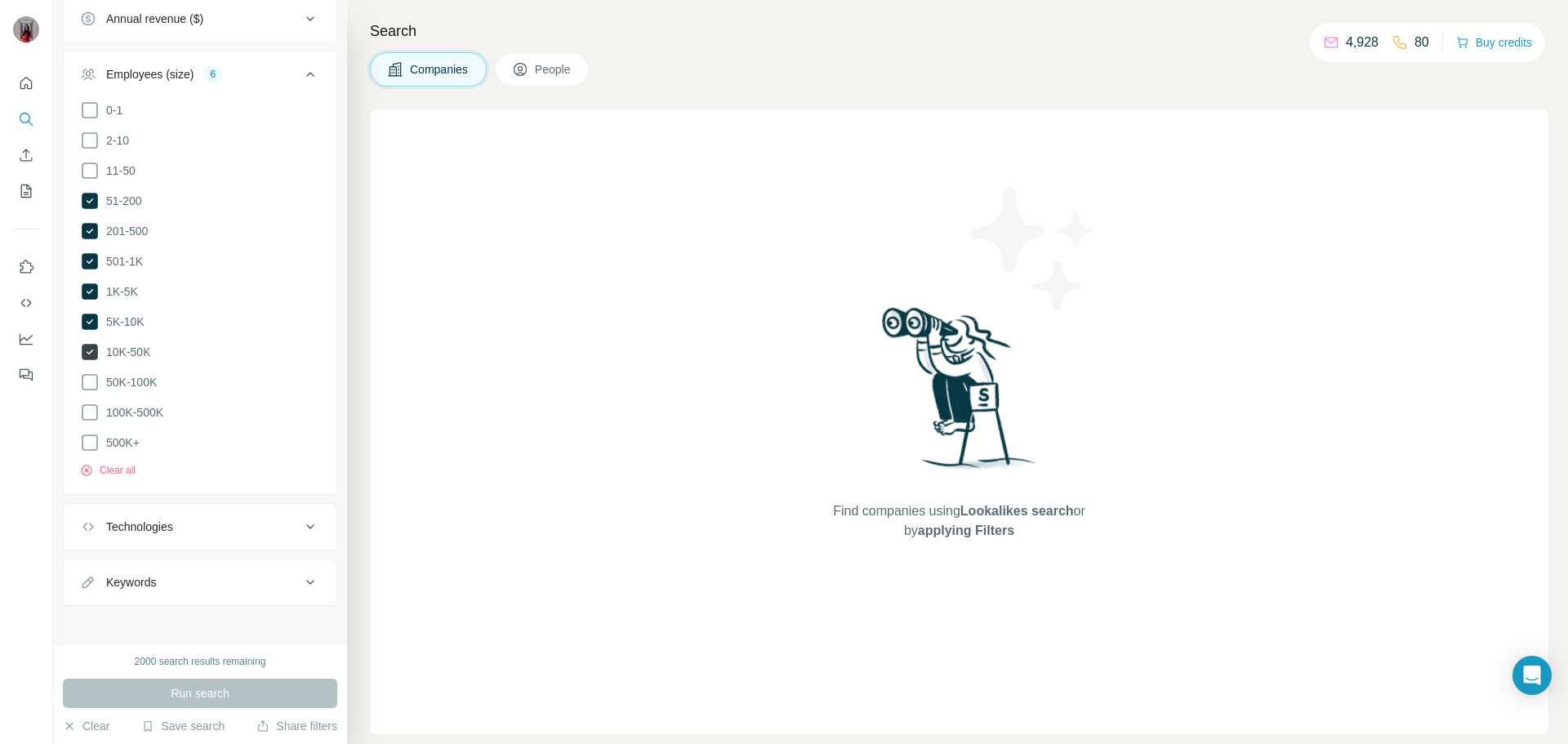
click at [126, 348] on span "10K-50K" at bounding box center [124, 351] width 50 height 16
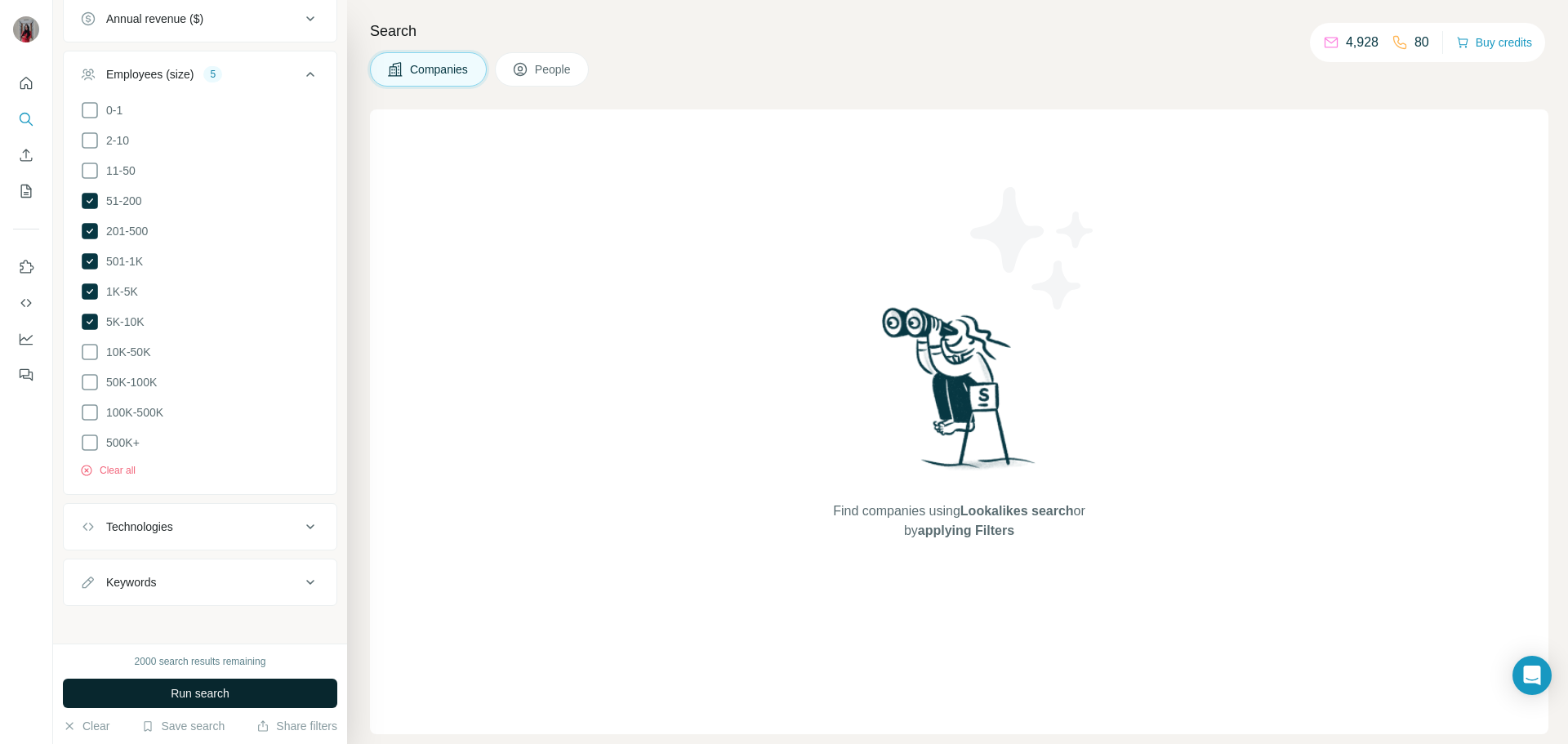
click at [245, 645] on button "Run search" at bounding box center [199, 693] width 274 height 29
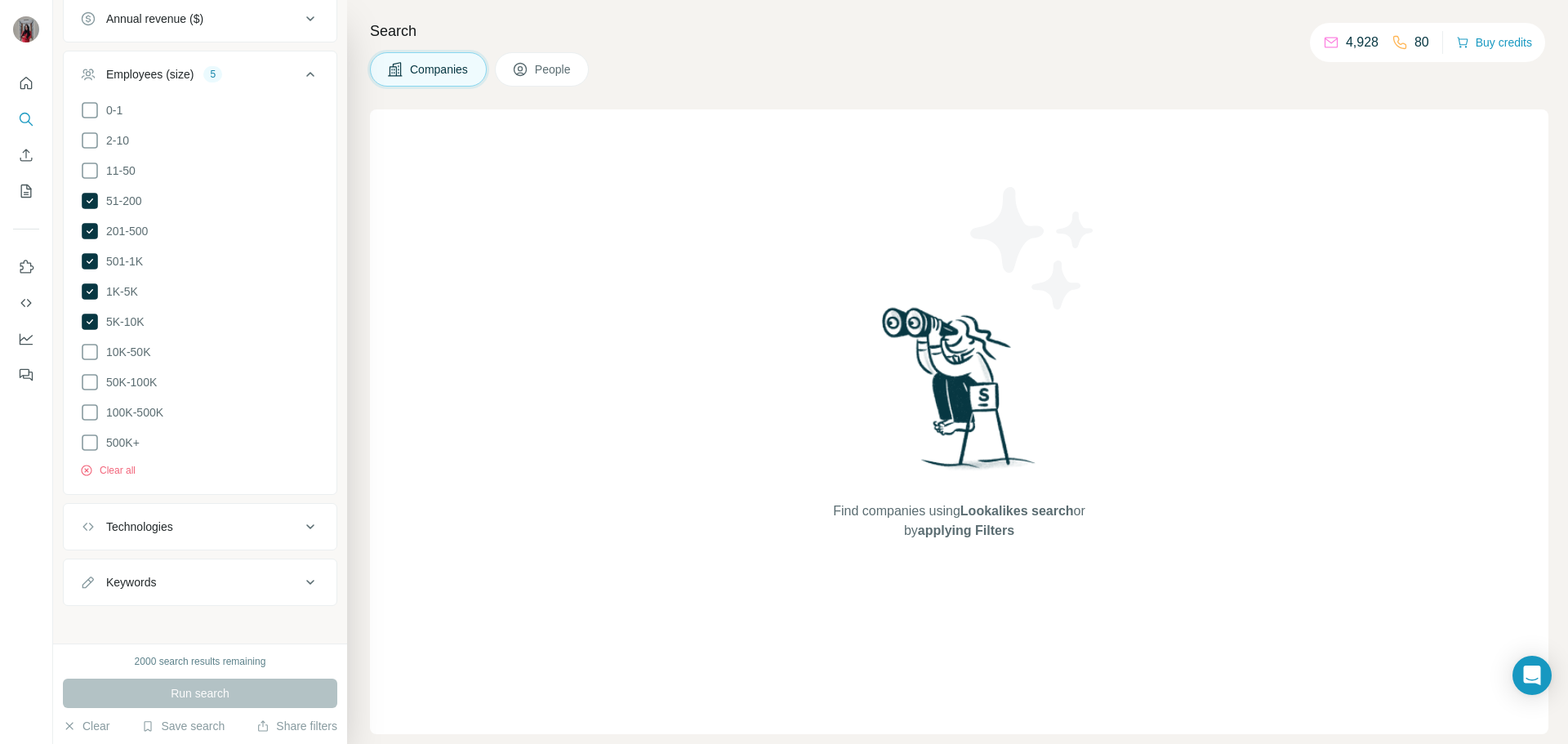
click at [130, 344] on span "10K-50K" at bounding box center [124, 351] width 50 height 16
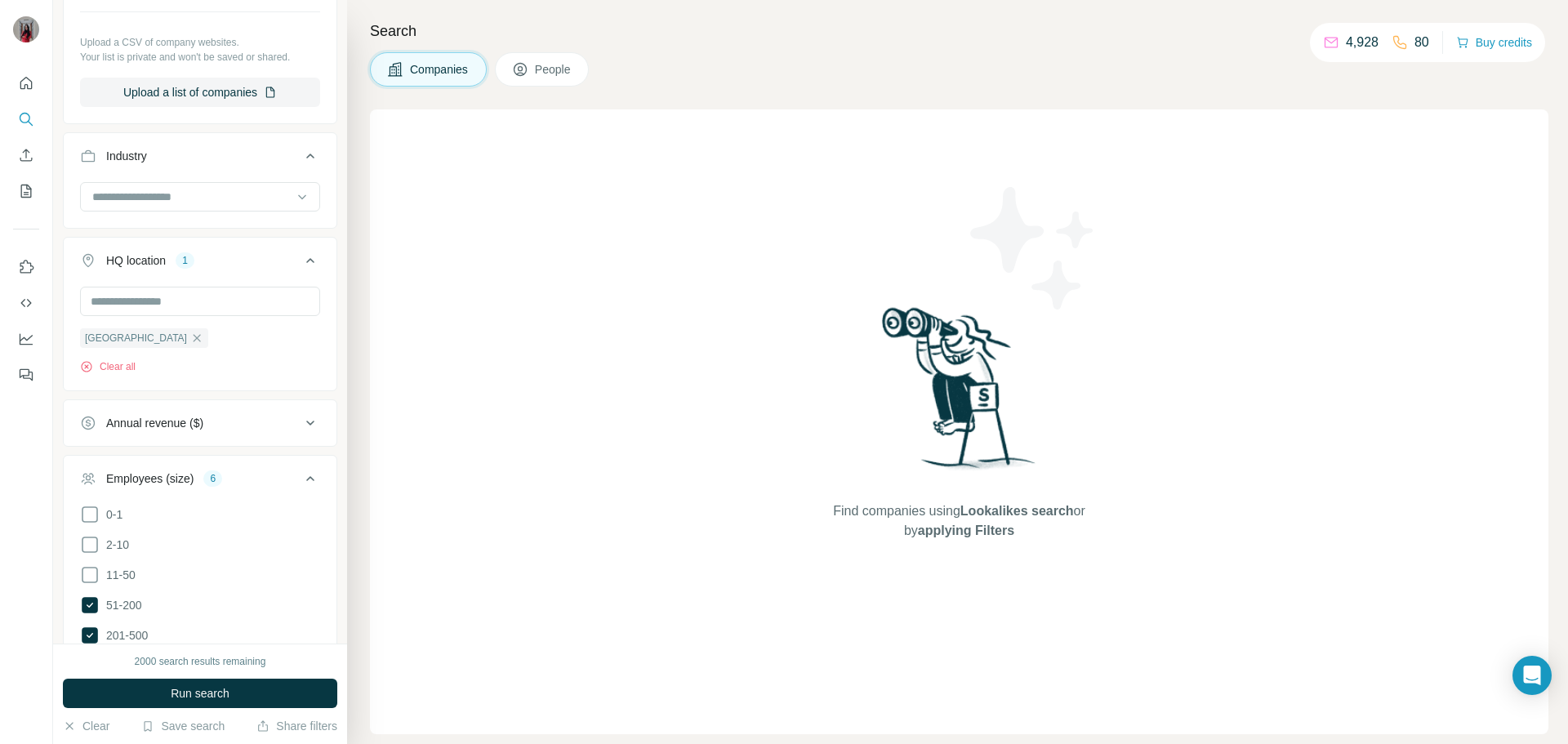
scroll to position [305, 0]
click at [212, 432] on div "Annual revenue ($)" at bounding box center [190, 426] width 220 height 16
click at [213, 432] on div "Annual revenue ($)" at bounding box center [190, 426] width 220 height 16
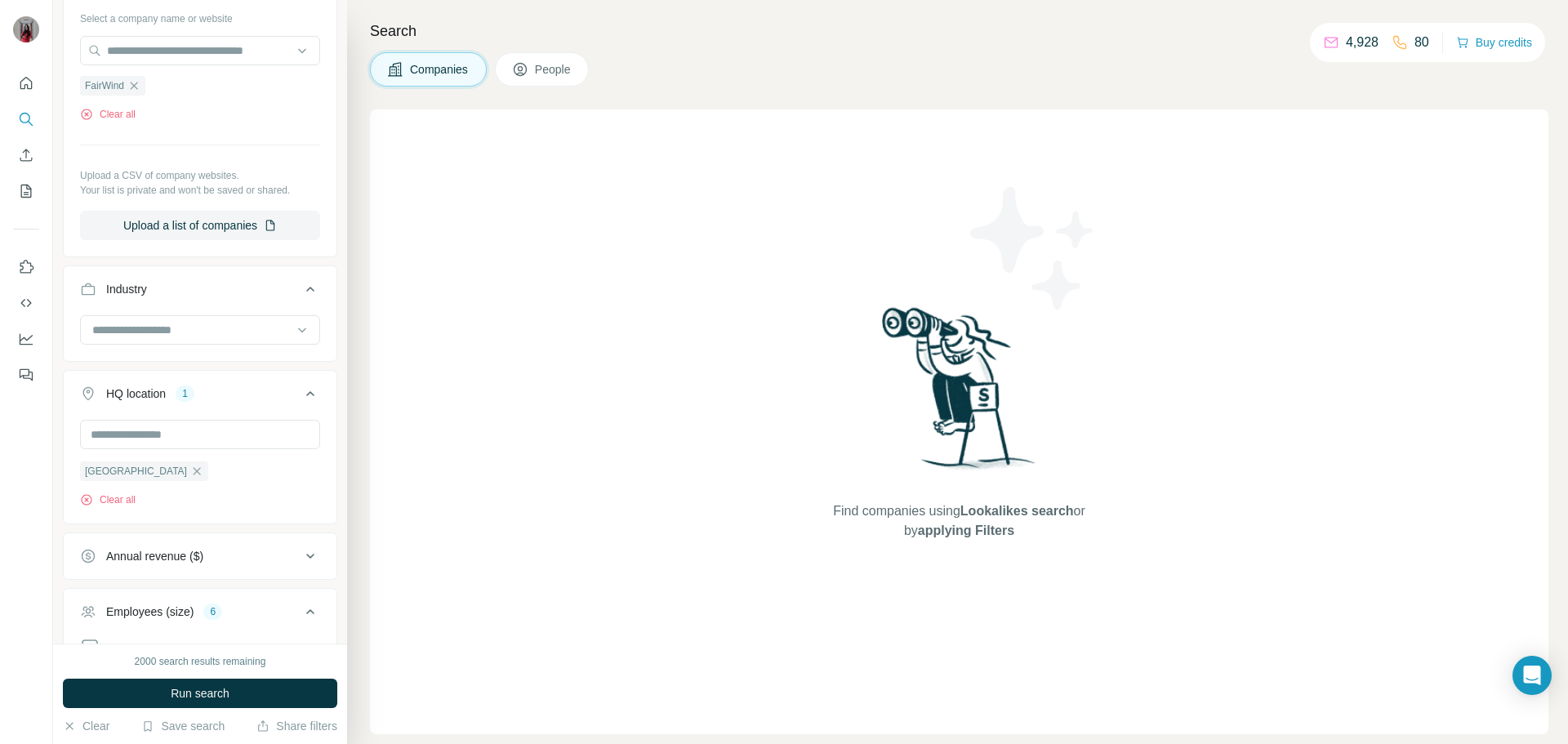
scroll to position [0, 0]
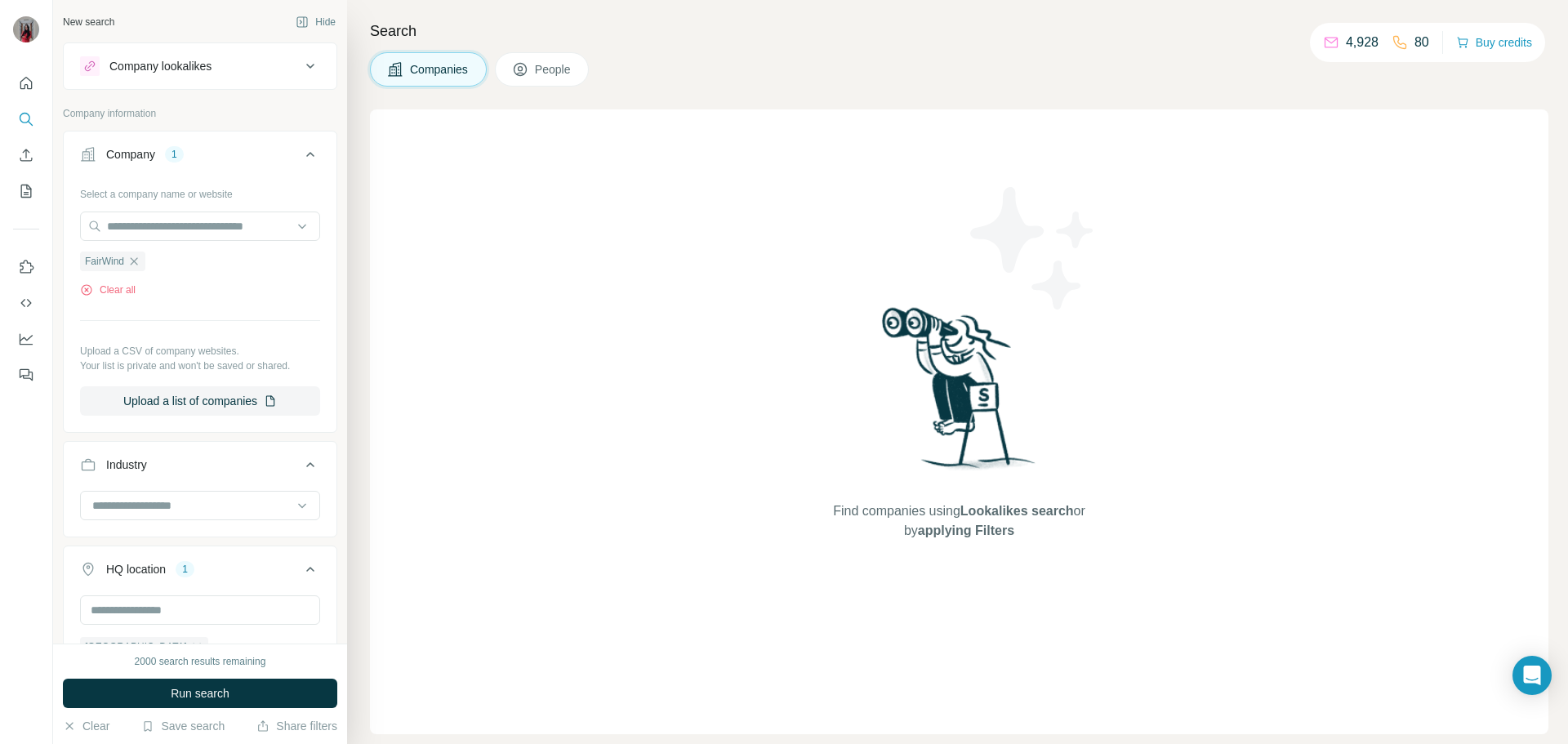
click at [584, 193] on div "Find companies using Lookalikes search or by applying Filters" at bounding box center [960, 421] width 1179 height 624
click at [203, 645] on span "Run search" at bounding box center [200, 693] width 59 height 16
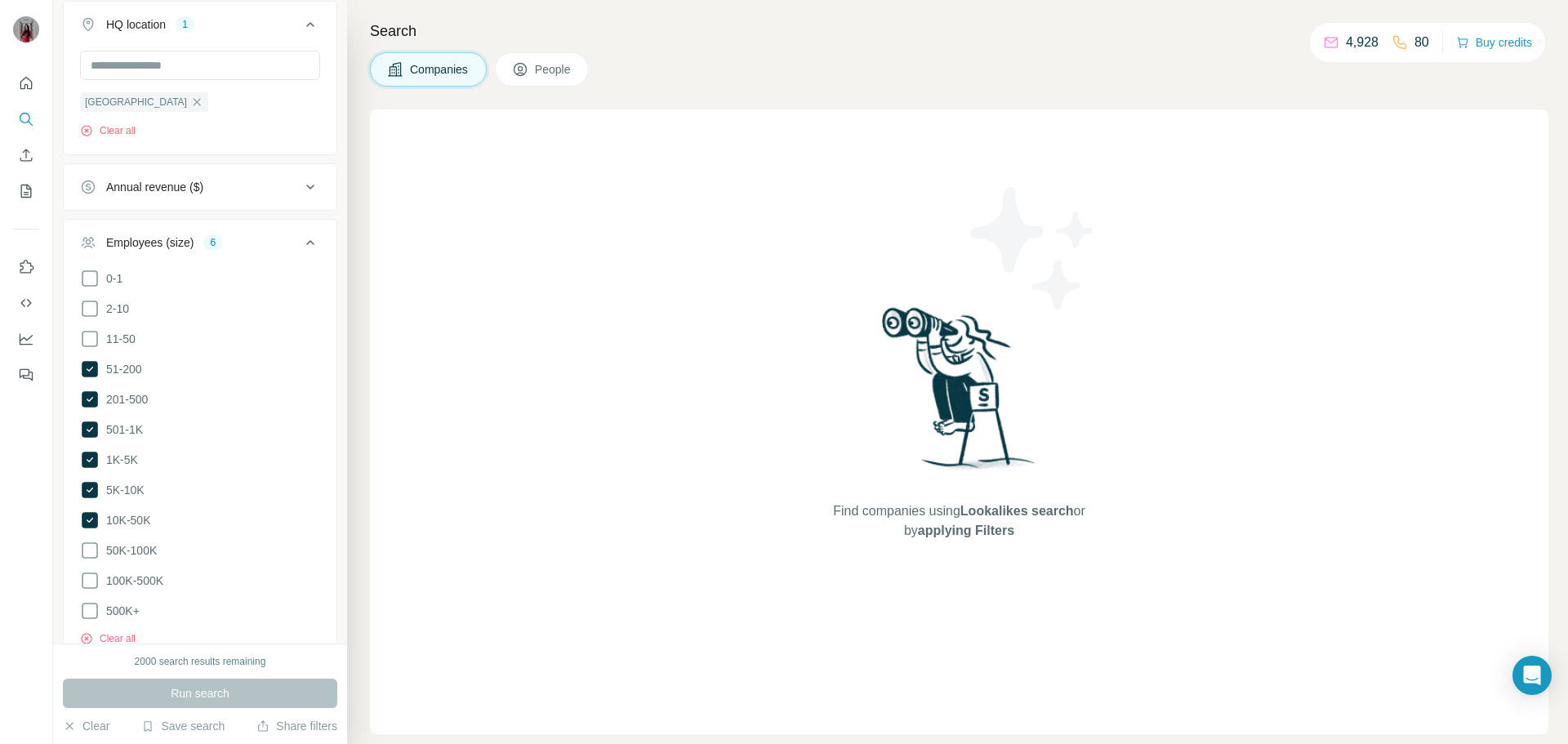
scroll to position [713, 0]
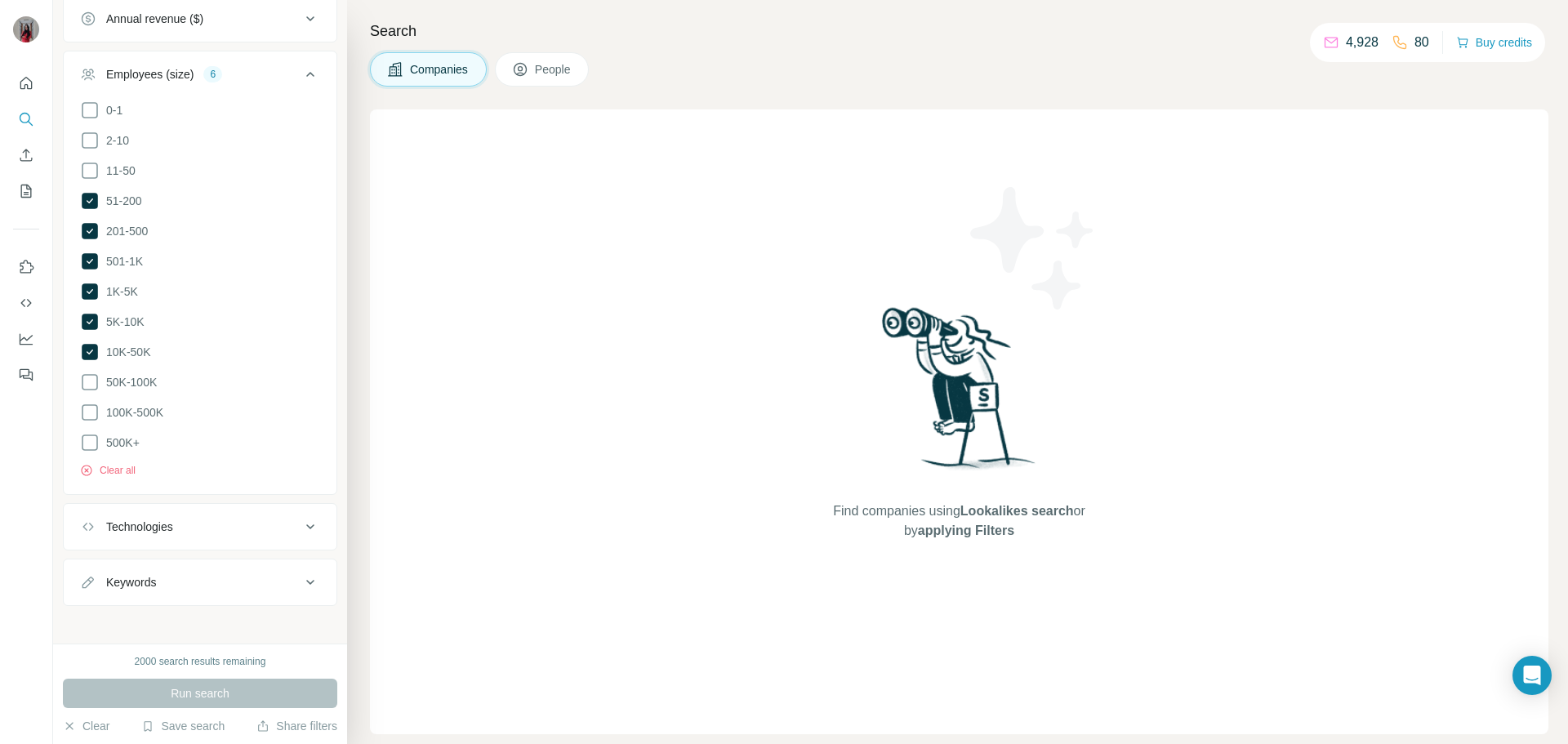
click at [216, 645] on div "Run search" at bounding box center [199, 693] width 274 height 29
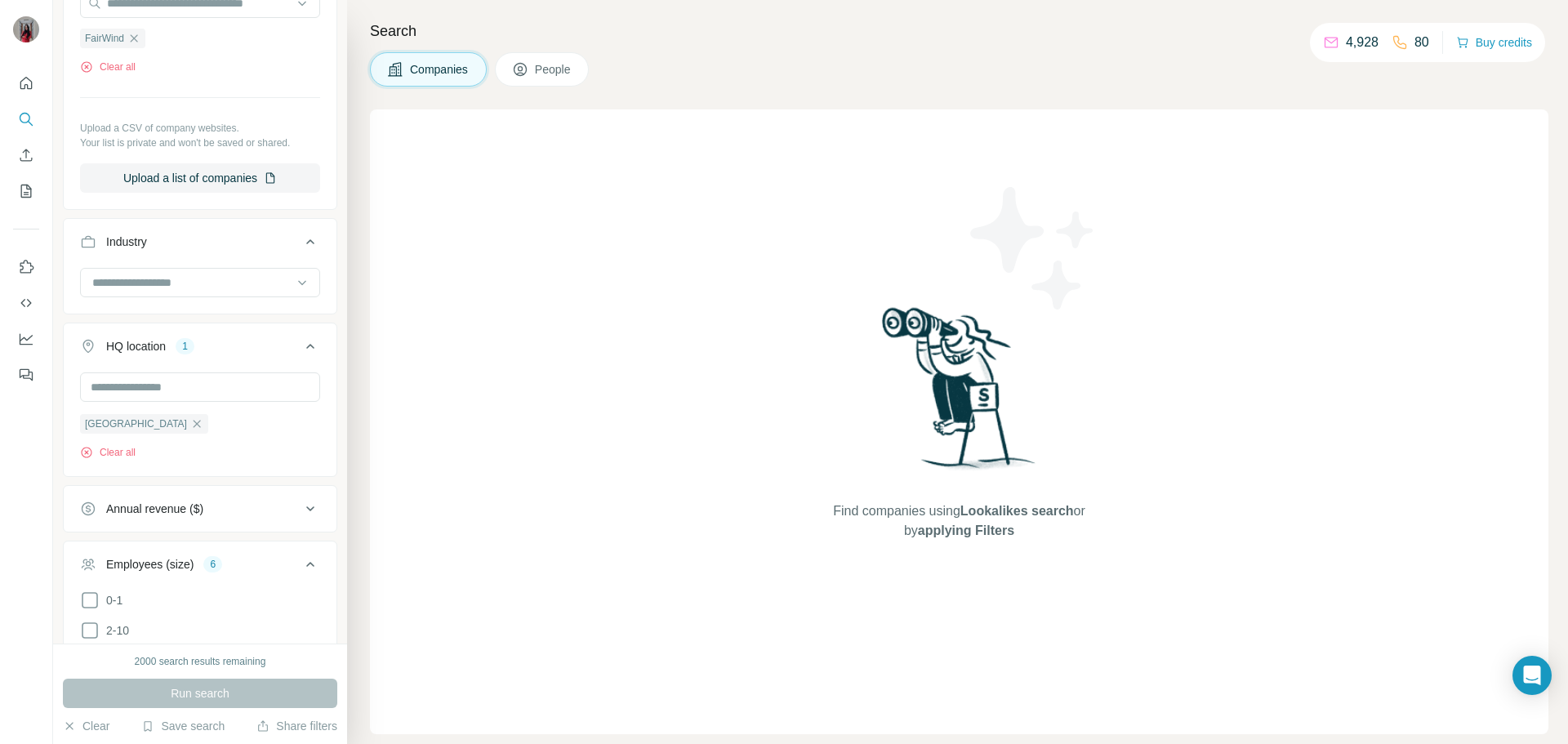
scroll to position [0, 0]
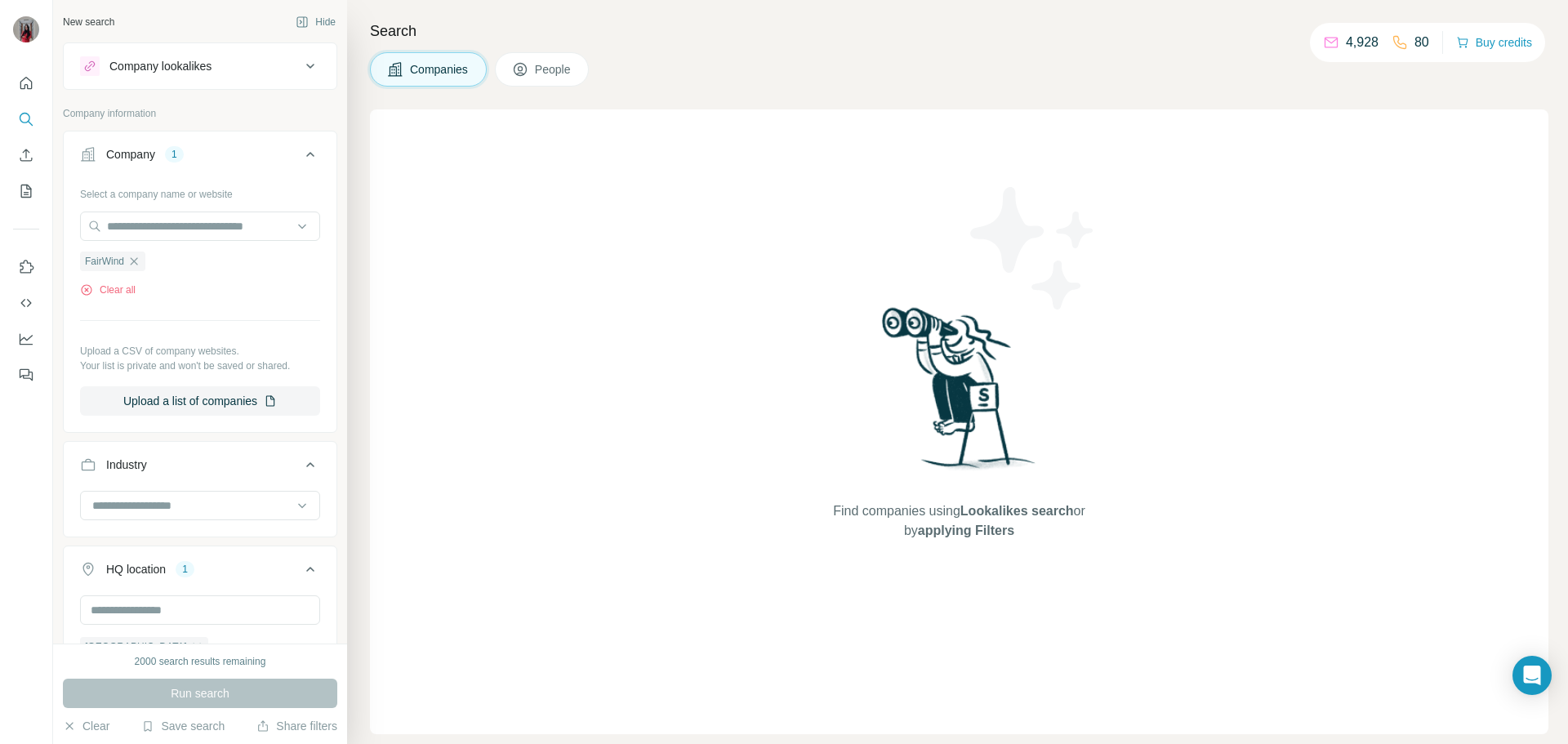
click at [178, 59] on div "Company lookalikes" at bounding box center [160, 65] width 103 height 16
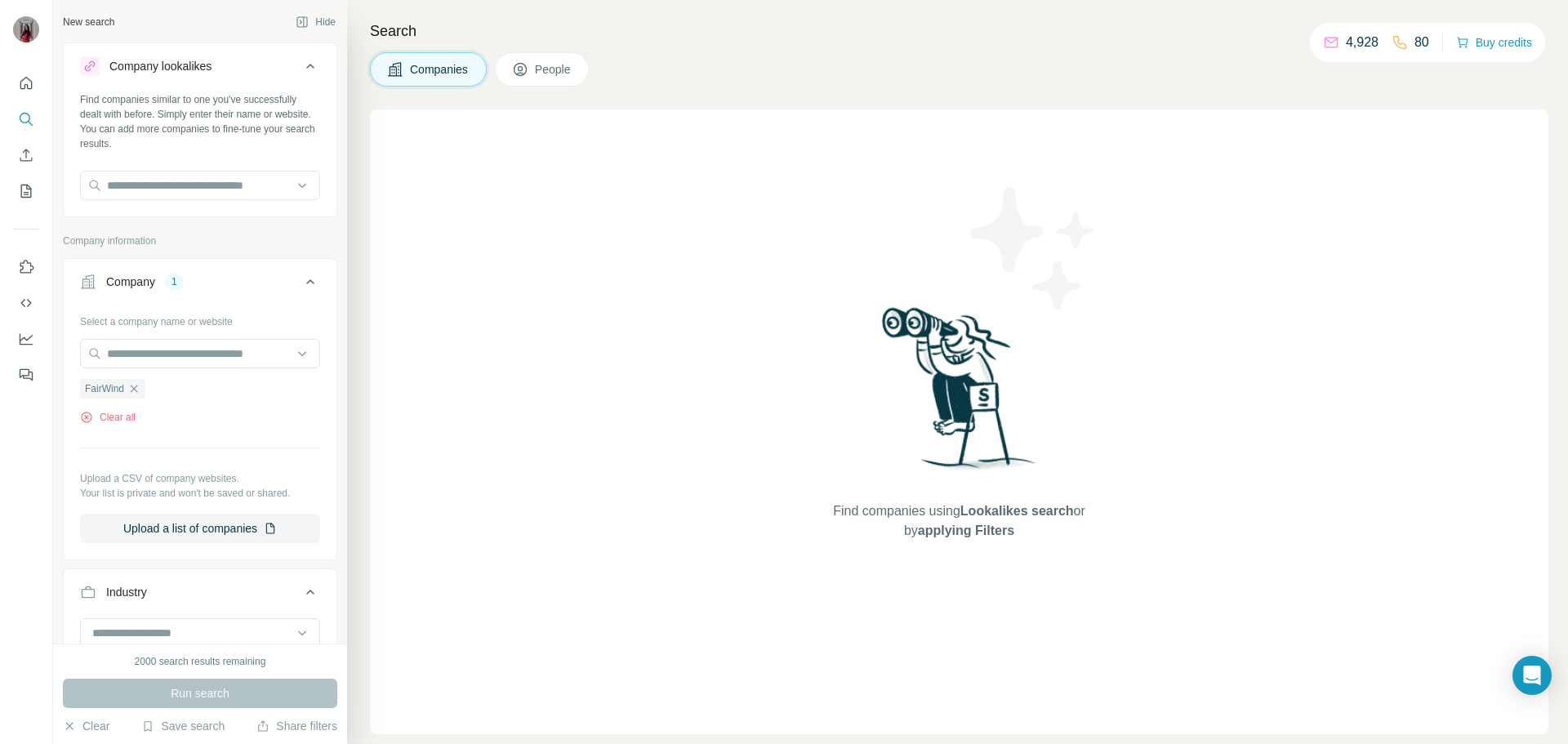
click at [231, 66] on div "Company lookalikes" at bounding box center [190, 65] width 220 height 20
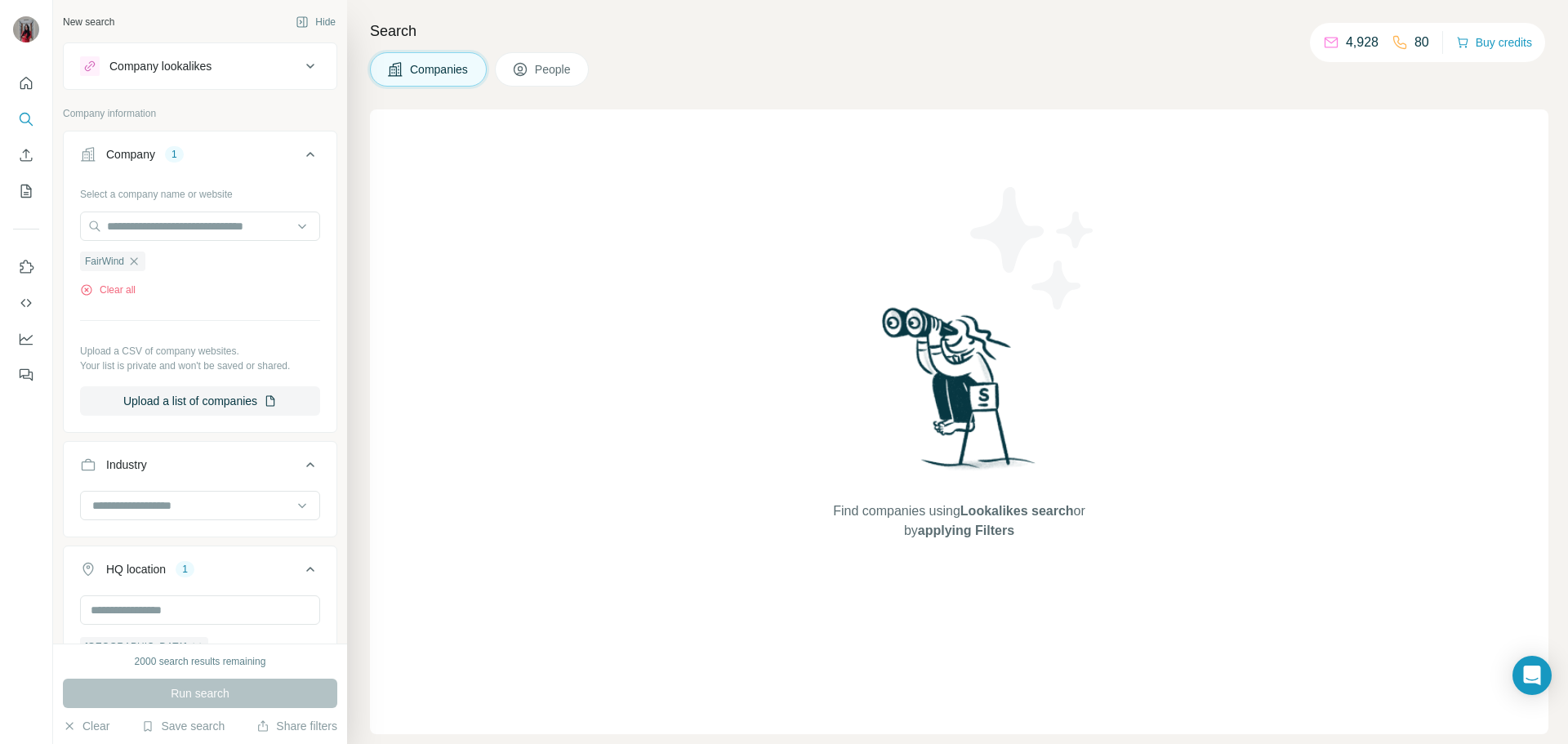
click at [686, 497] on div "Find companies using Lookalikes search or by applying Filters" at bounding box center [960, 421] width 1179 height 624
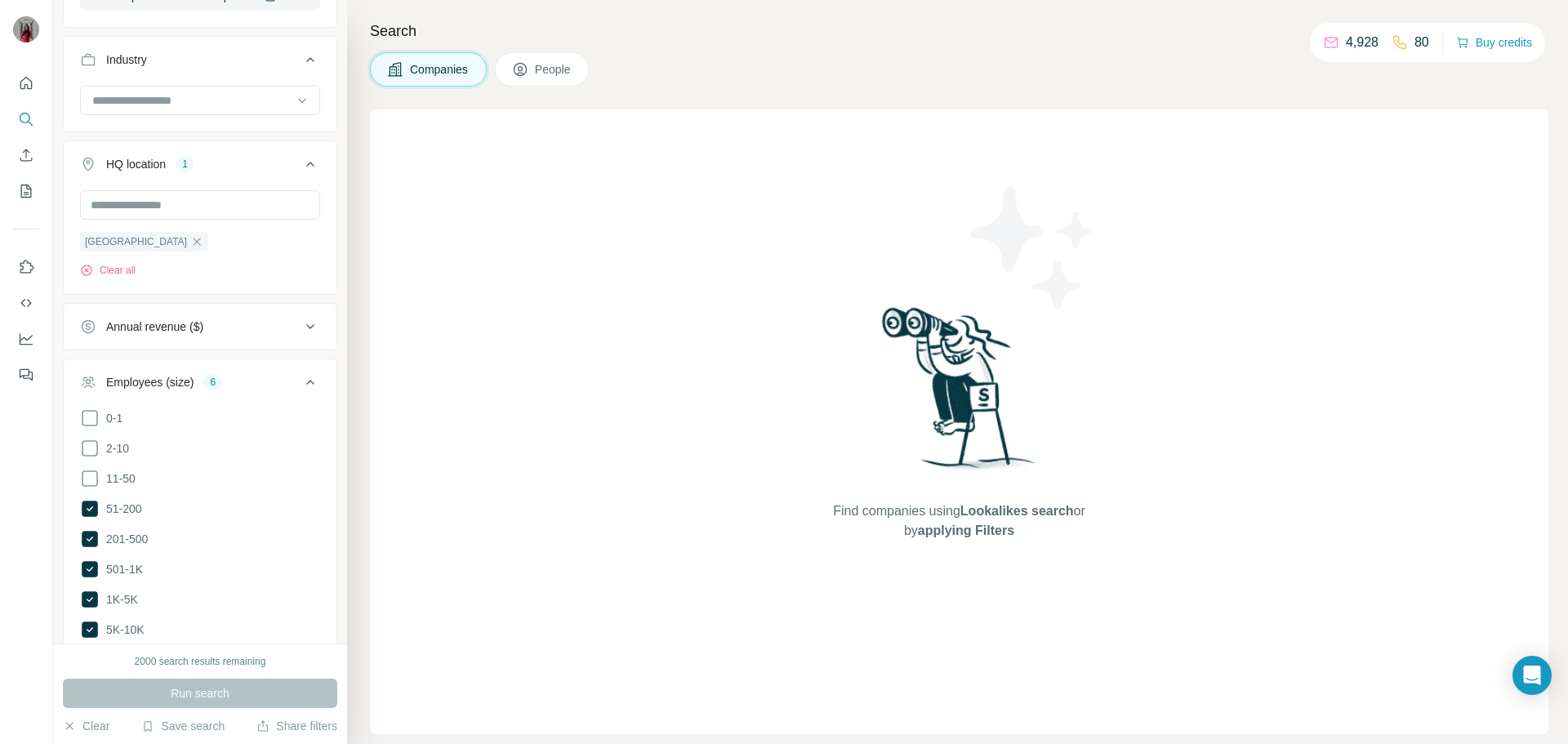
scroll to position [571, 0]
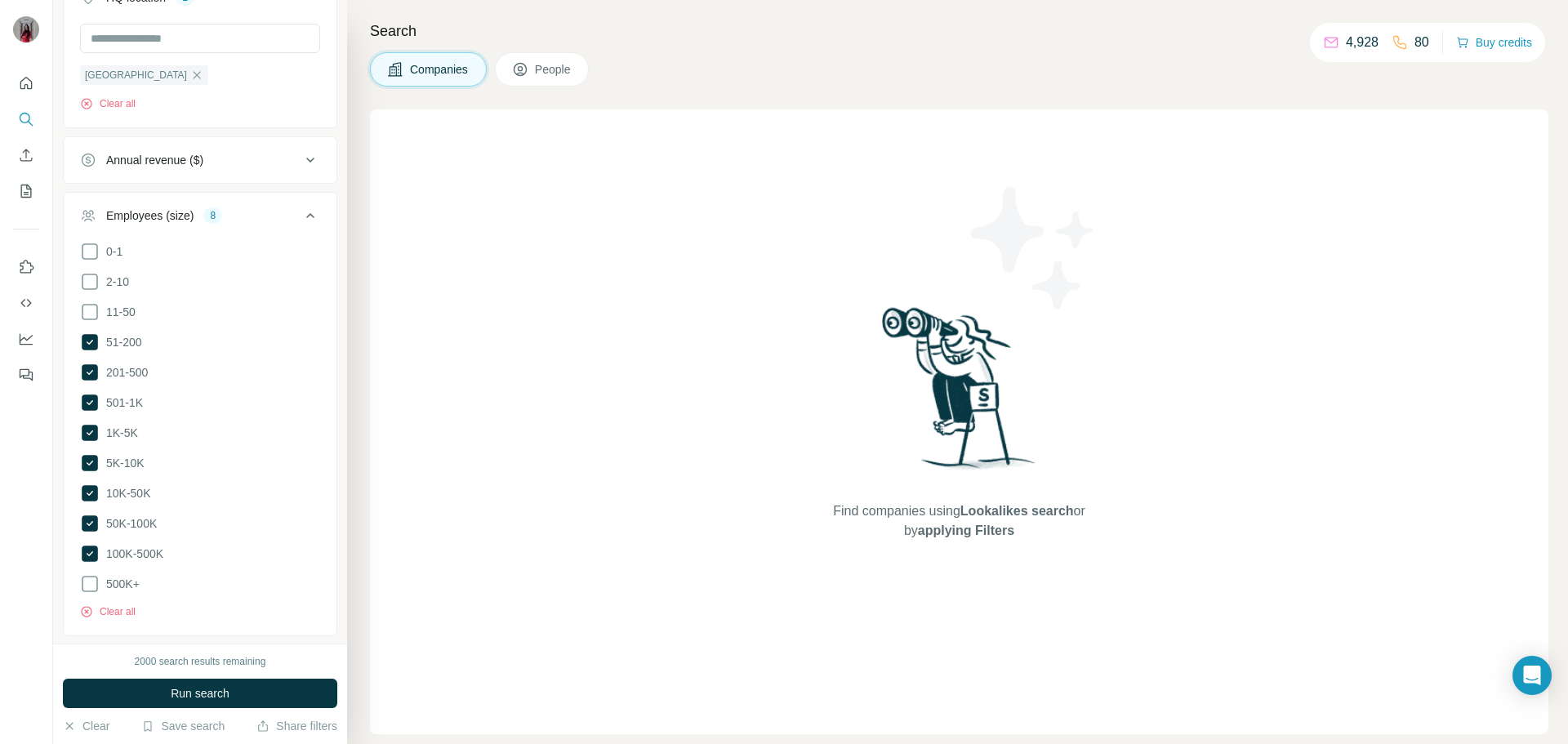
click at [132, 595] on div "Clear all" at bounding box center [199, 607] width 240 height 25
click at [226, 645] on span "Run search" at bounding box center [200, 693] width 59 height 16
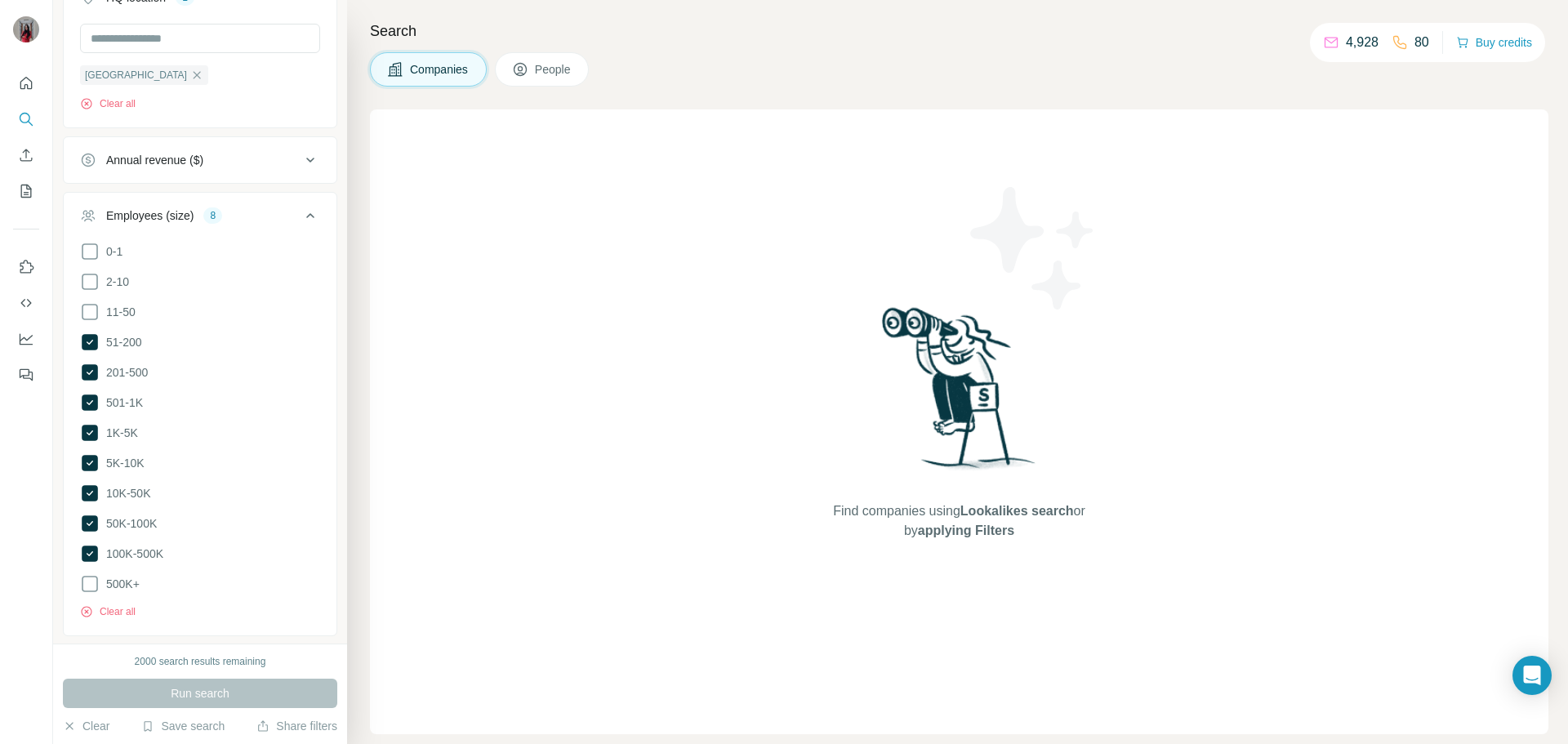
click at [116, 309] on div "11-50" at bounding box center [107, 311] width 56 height 20
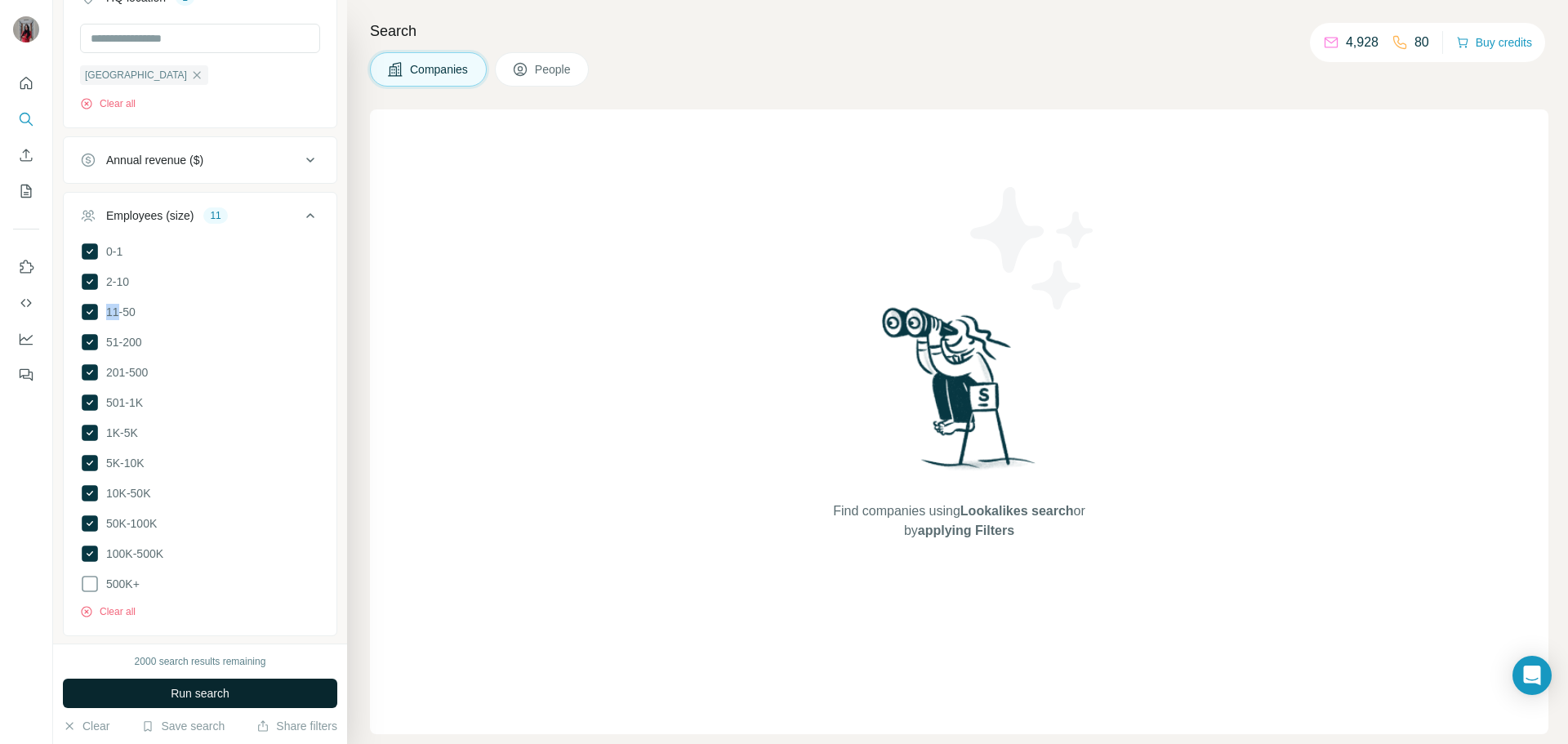
click at [196, 645] on span "Run search" at bounding box center [200, 693] width 59 height 16
click at [115, 280] on span "2-10" at bounding box center [114, 281] width 29 height 16
click at [117, 300] on ul "0-1 2-10 11-50 [PHONE_NUMBER] 501-1K 1K-5K 5K-10K 10K-50K 50K-100K 100K-500K 50…" at bounding box center [199, 418] width 240 height 353
click at [118, 330] on ul "0-1 2-10 11-50 [PHONE_NUMBER] 501-1K 1K-5K 5K-10K 10K-50K 50K-100K 100K-500K 50…" at bounding box center [199, 418] width 240 height 353
click at [118, 317] on span "11-50" at bounding box center [118, 311] width 36 height 16
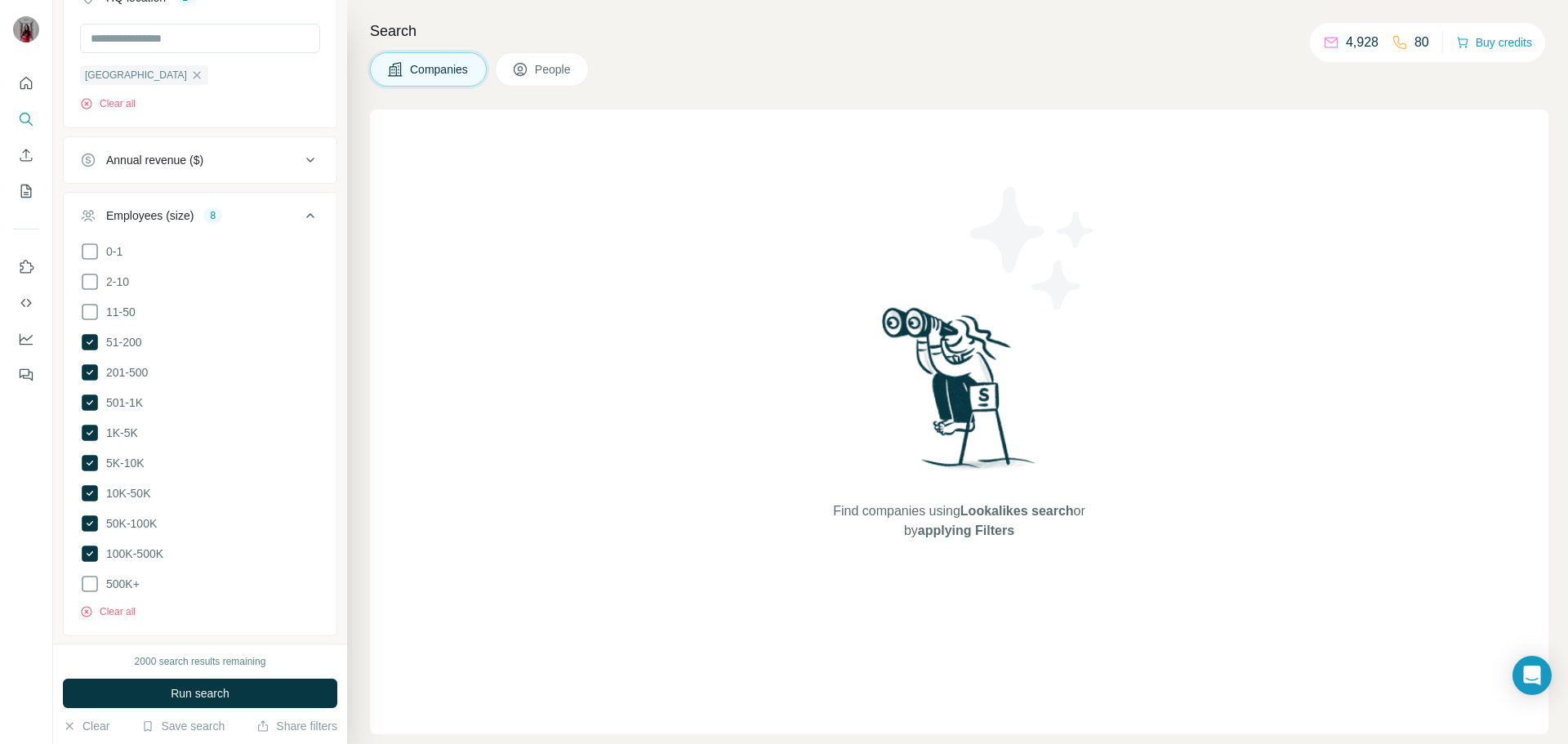
click at [121, 356] on ul "0-1 2-10 11-50 [PHONE_NUMBER] 501-1K 1K-5K 5K-10K 10K-50K 50K-100K 100K-500K 50…" at bounding box center [199, 418] width 240 height 353
click at [131, 374] on span "201-500" at bounding box center [123, 372] width 48 height 16
click at [129, 402] on span "501-1K" at bounding box center [121, 402] width 44 height 16
click at [125, 431] on span "1K-5K" at bounding box center [119, 433] width 38 height 16
click at [129, 466] on span "5K-10K" at bounding box center [121, 462] width 45 height 16
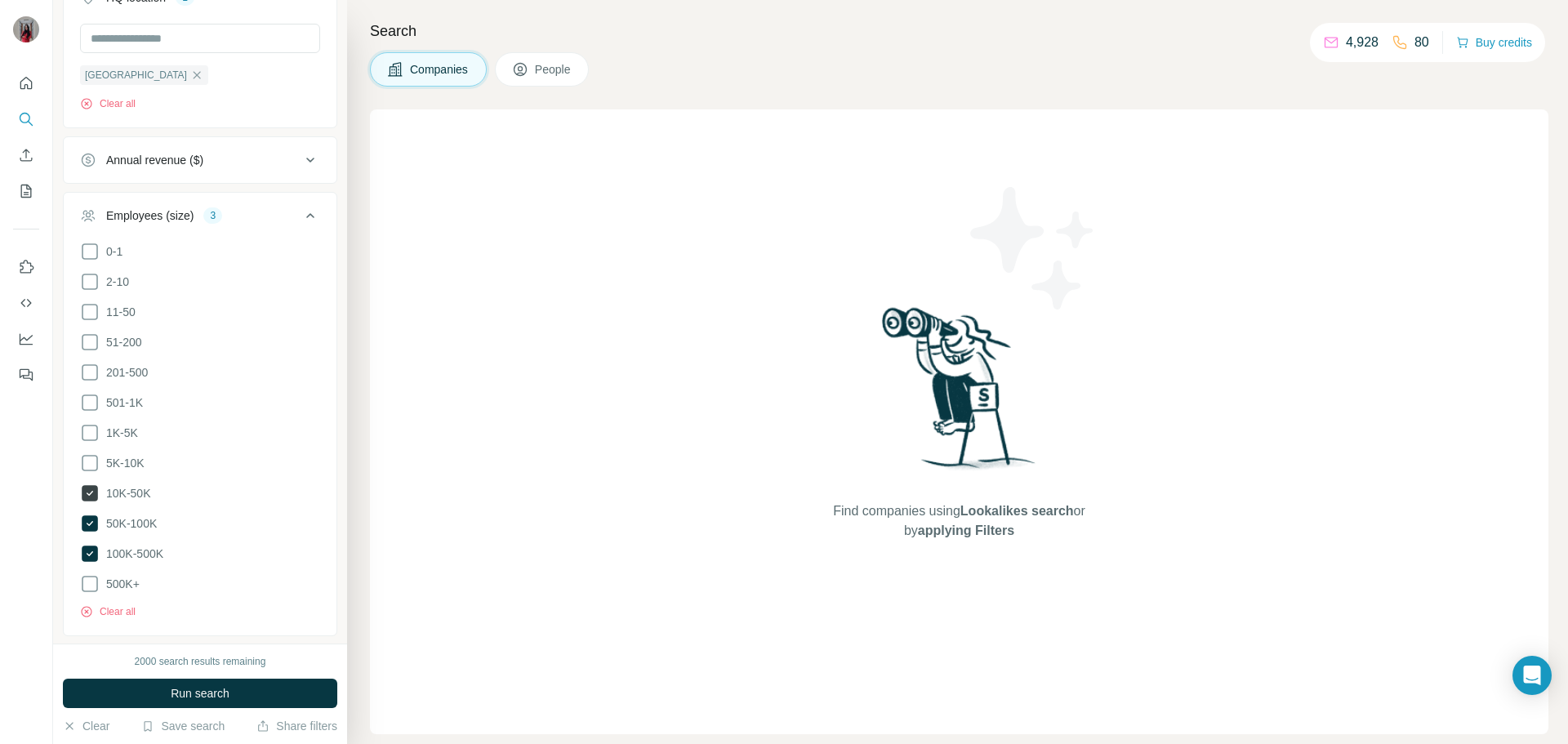
click at [125, 490] on span "10K-50K" at bounding box center [124, 493] width 50 height 16
click at [129, 515] on span "50K-100K" at bounding box center [128, 523] width 57 height 16
click at [140, 549] on span "100K-500K" at bounding box center [131, 553] width 64 height 16
click at [178, 645] on button "Run search" at bounding box center [199, 693] width 274 height 29
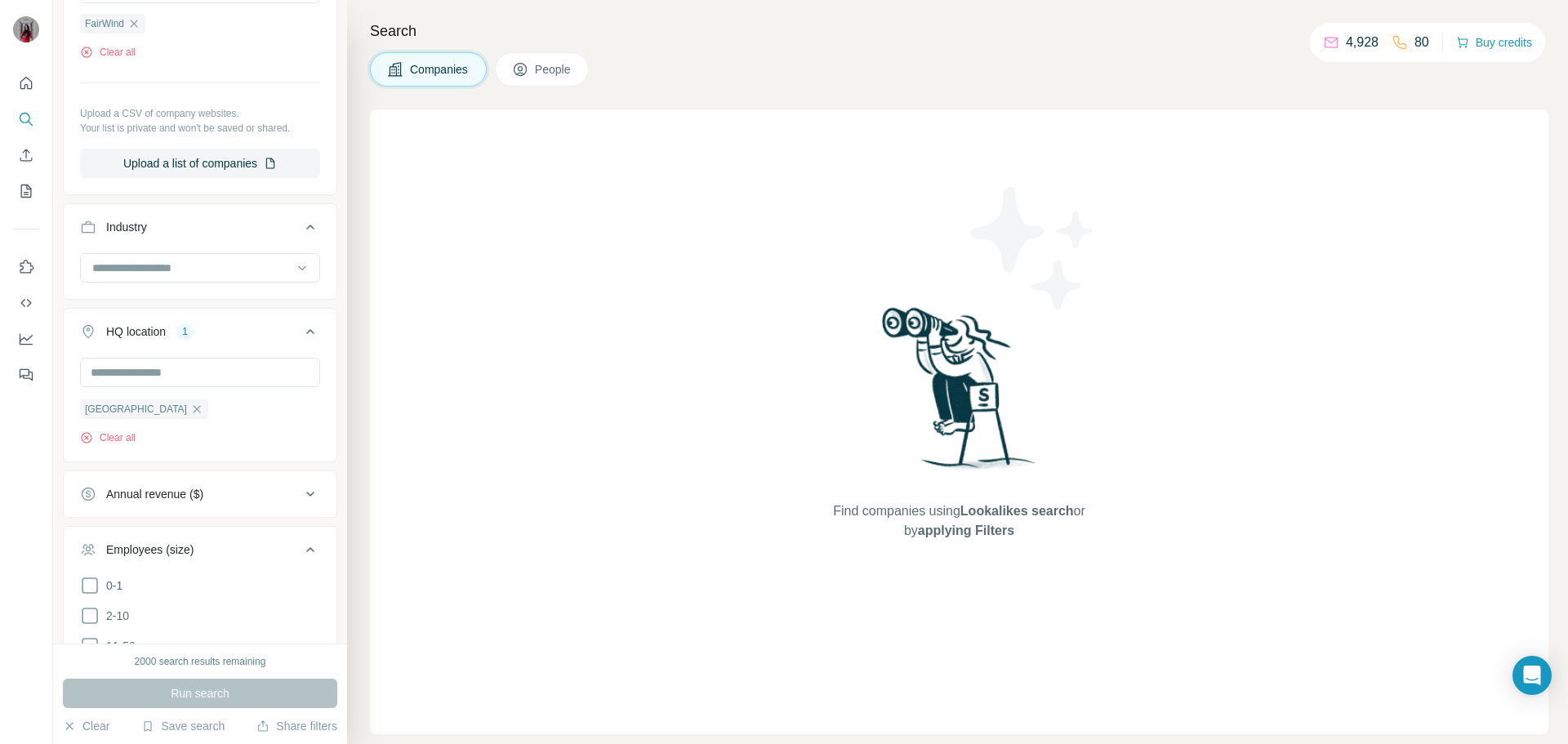
scroll to position [408, 0]
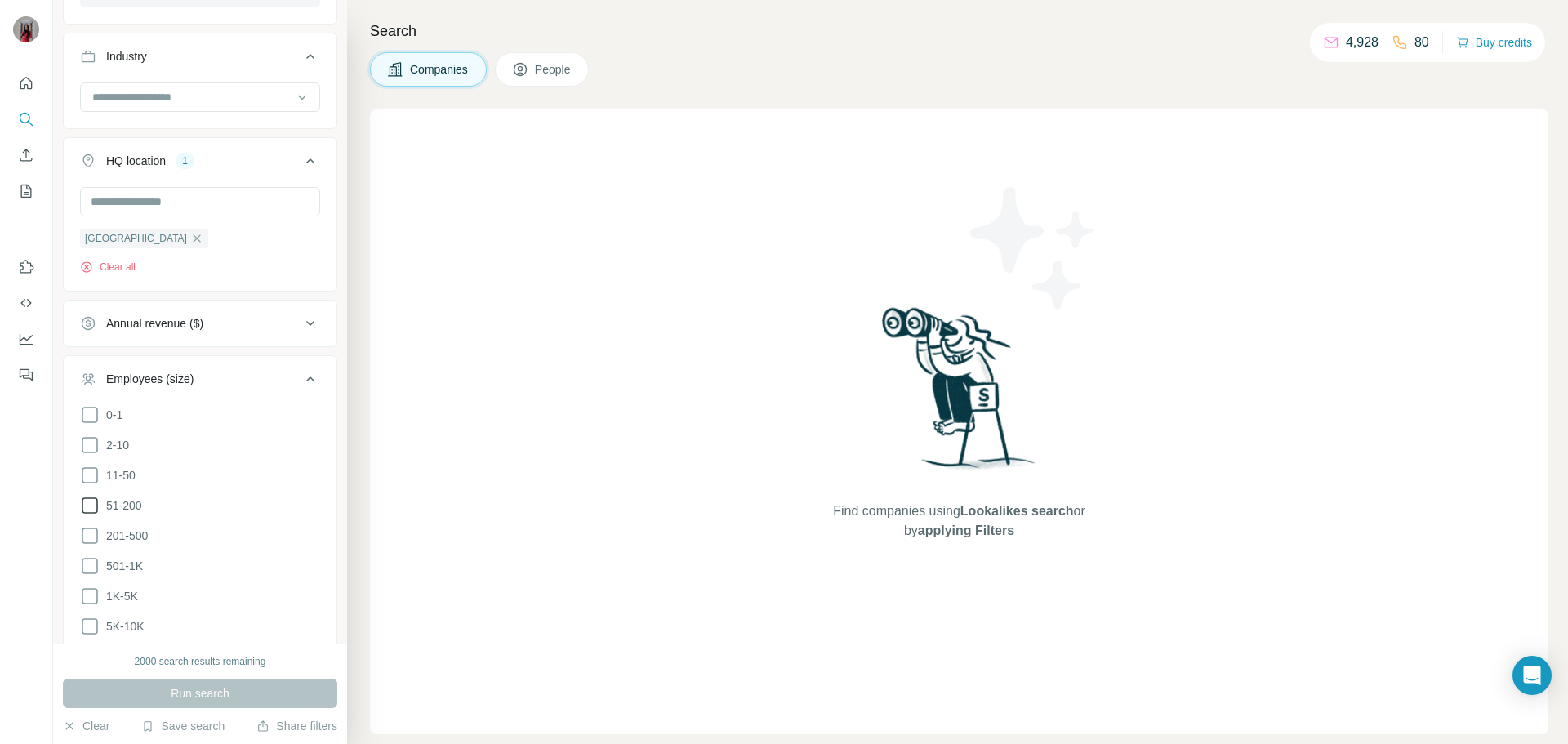
drag, startPoint x: 121, startPoint y: 472, endPoint x: 121, endPoint y: 495, distance: 23.0
click at [121, 472] on span "11-50" at bounding box center [118, 474] width 36 height 16
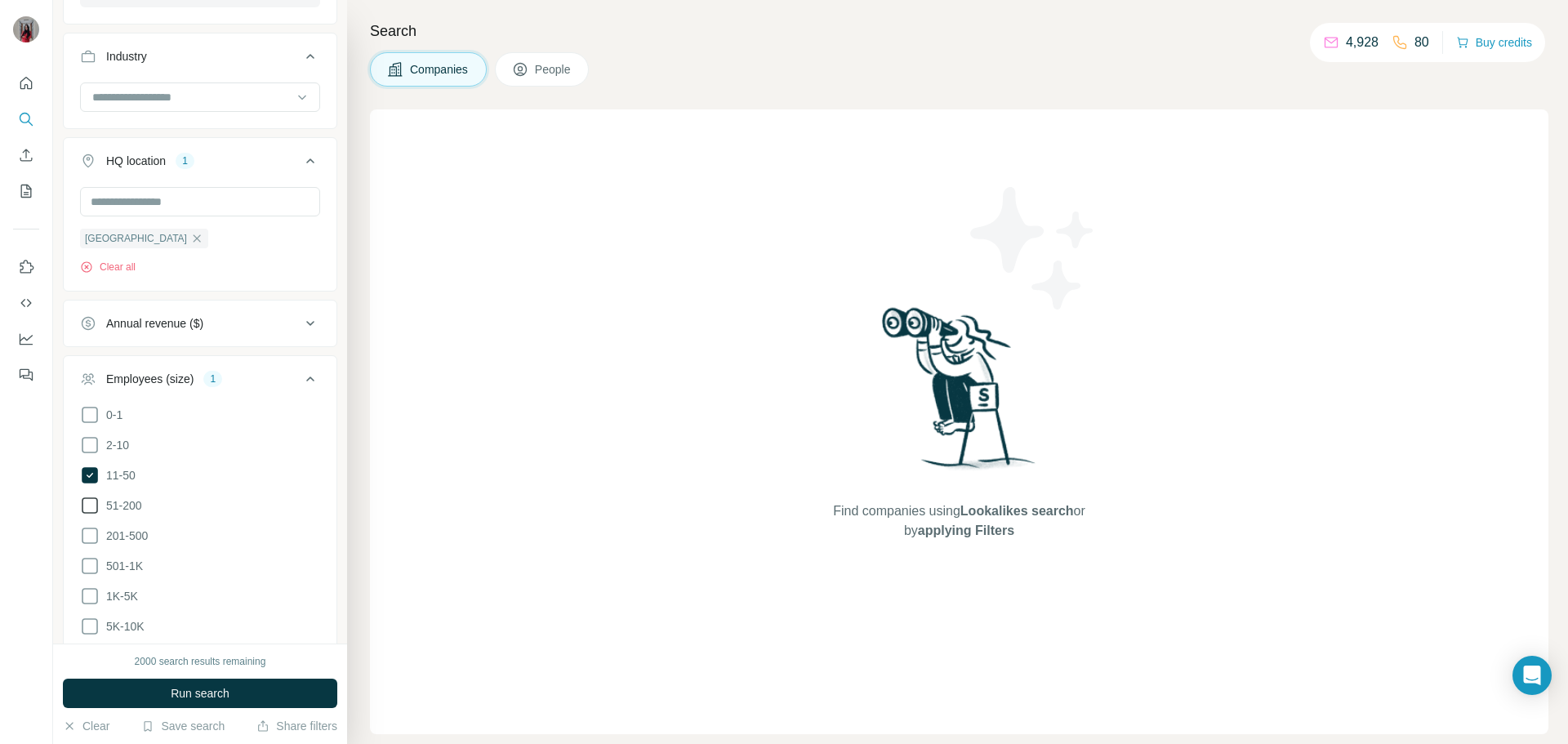
click at [121, 513] on label "51-200" at bounding box center [110, 505] width 62 height 20
click at [115, 572] on label "501-1K" at bounding box center [111, 566] width 63 height 20
click at [119, 589] on span "1K-5K" at bounding box center [119, 596] width 38 height 16
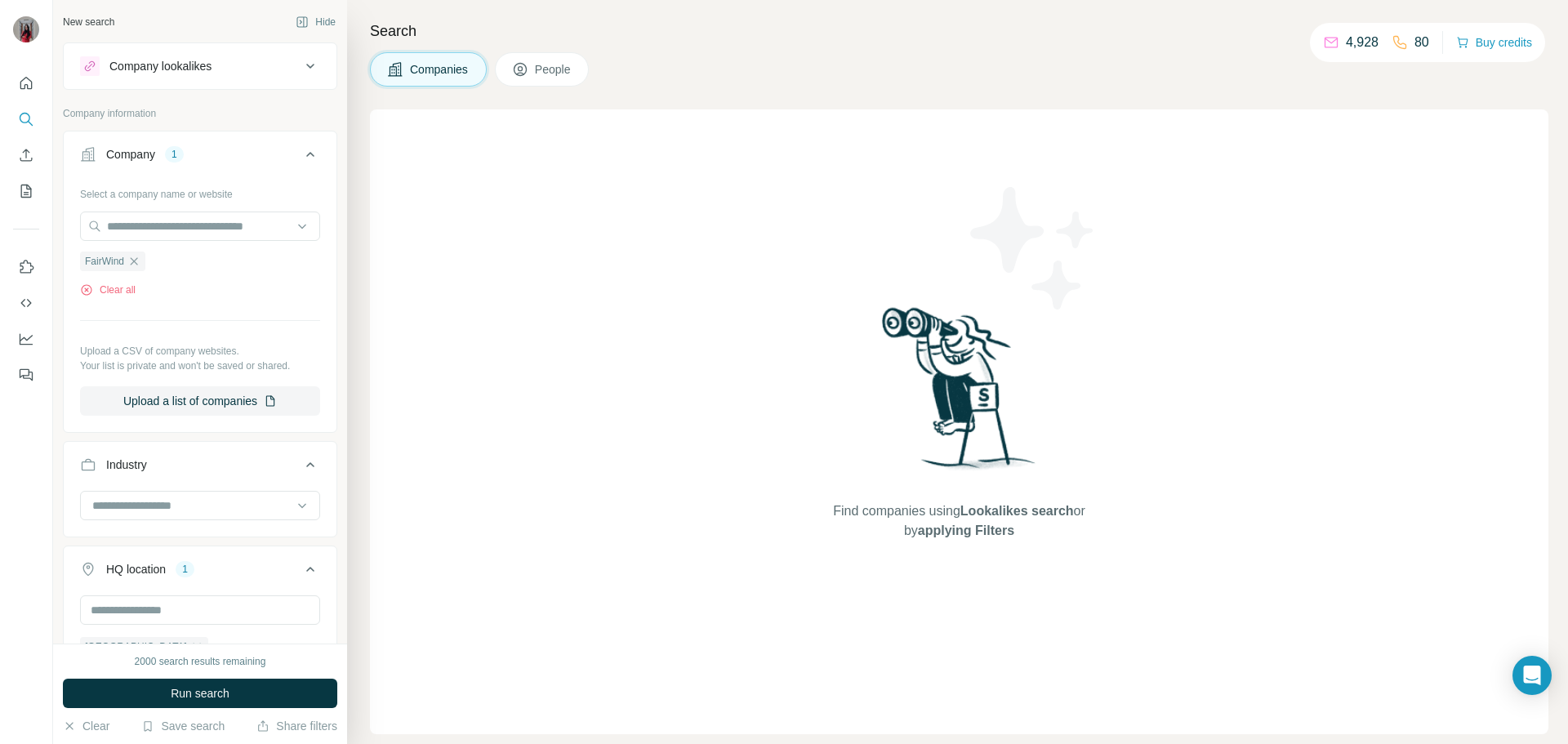
click at [202, 161] on div "Company 1" at bounding box center [190, 154] width 220 height 16
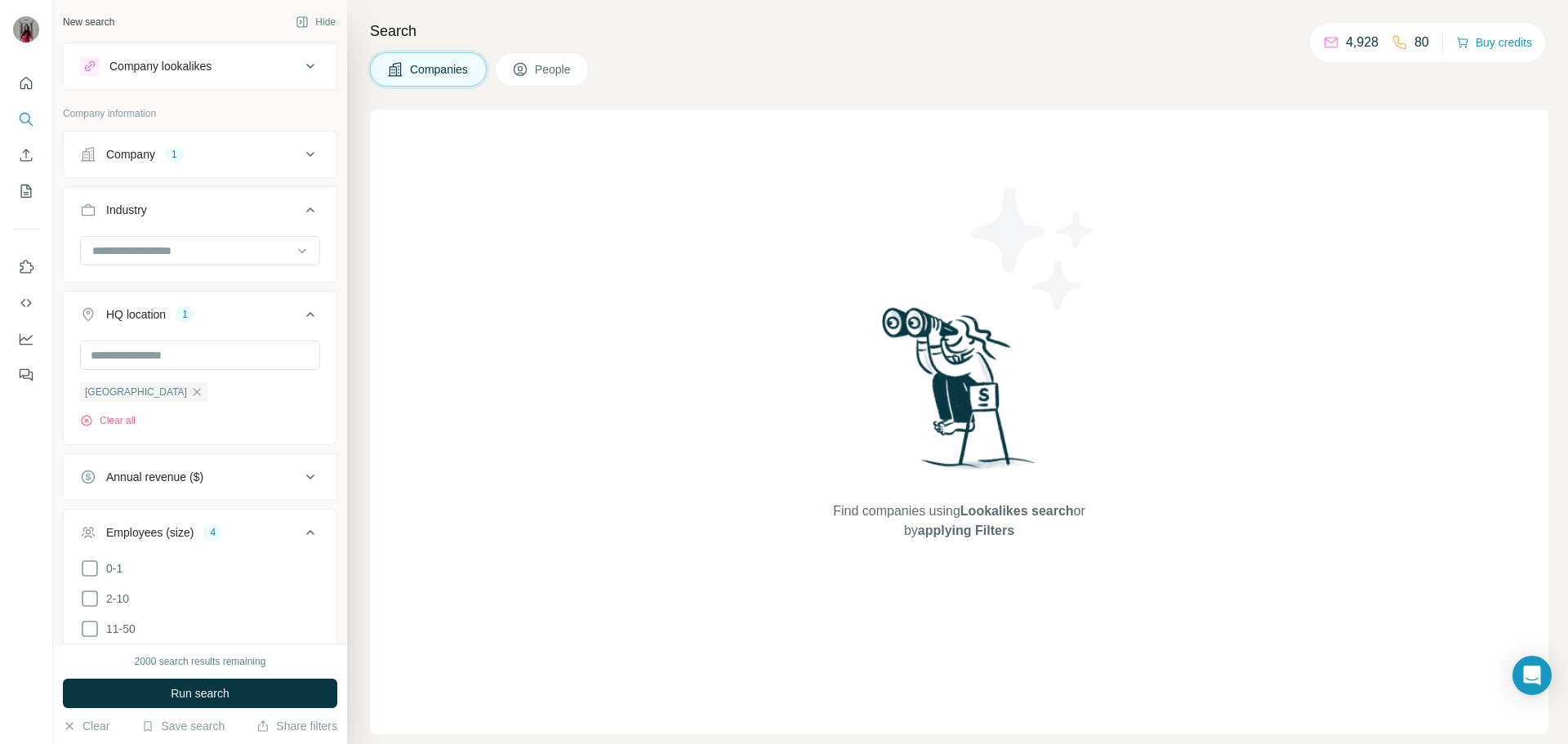
click at [227, 148] on div "Company 1" at bounding box center [190, 154] width 220 height 16
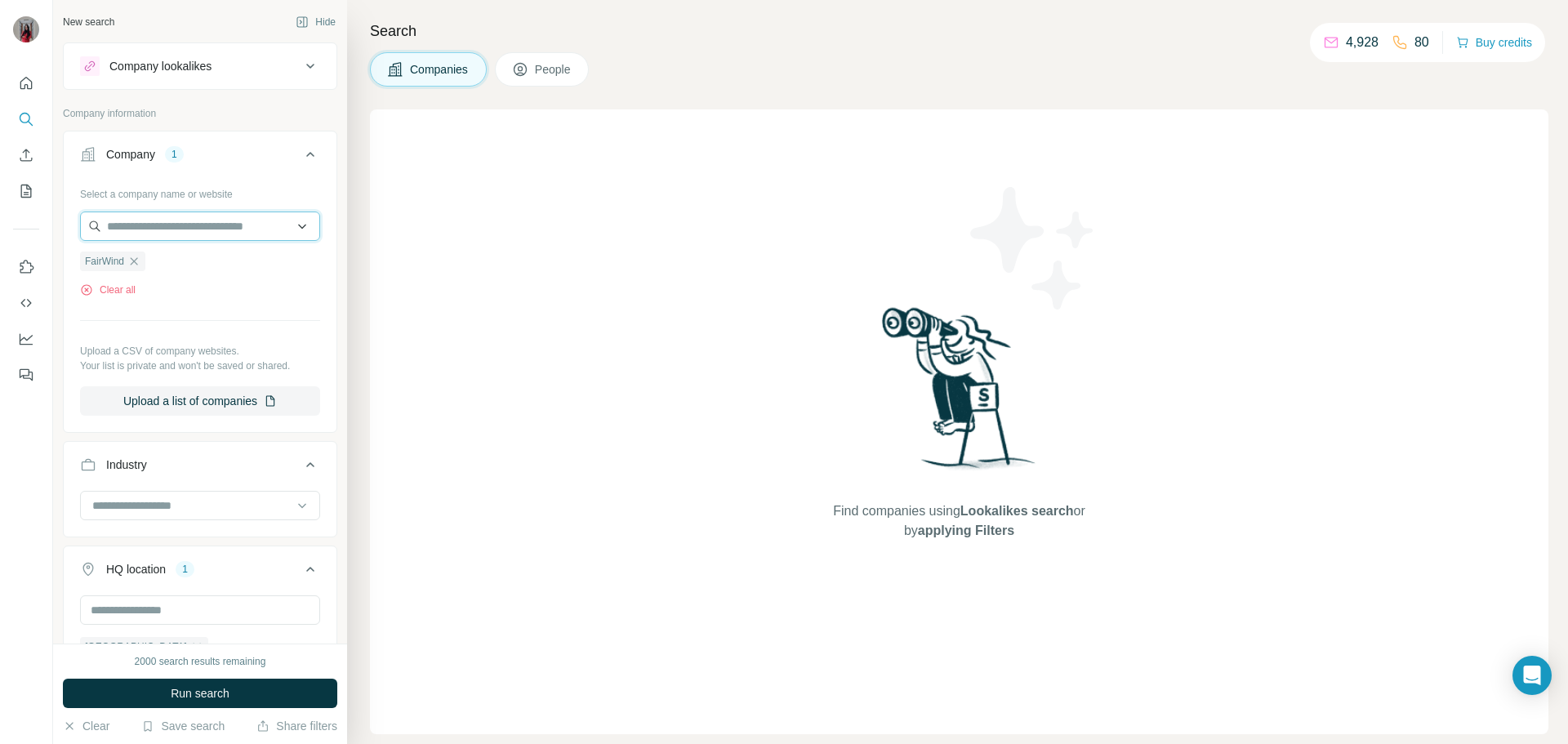
click at [150, 226] on input "text" at bounding box center [199, 226] width 240 height 29
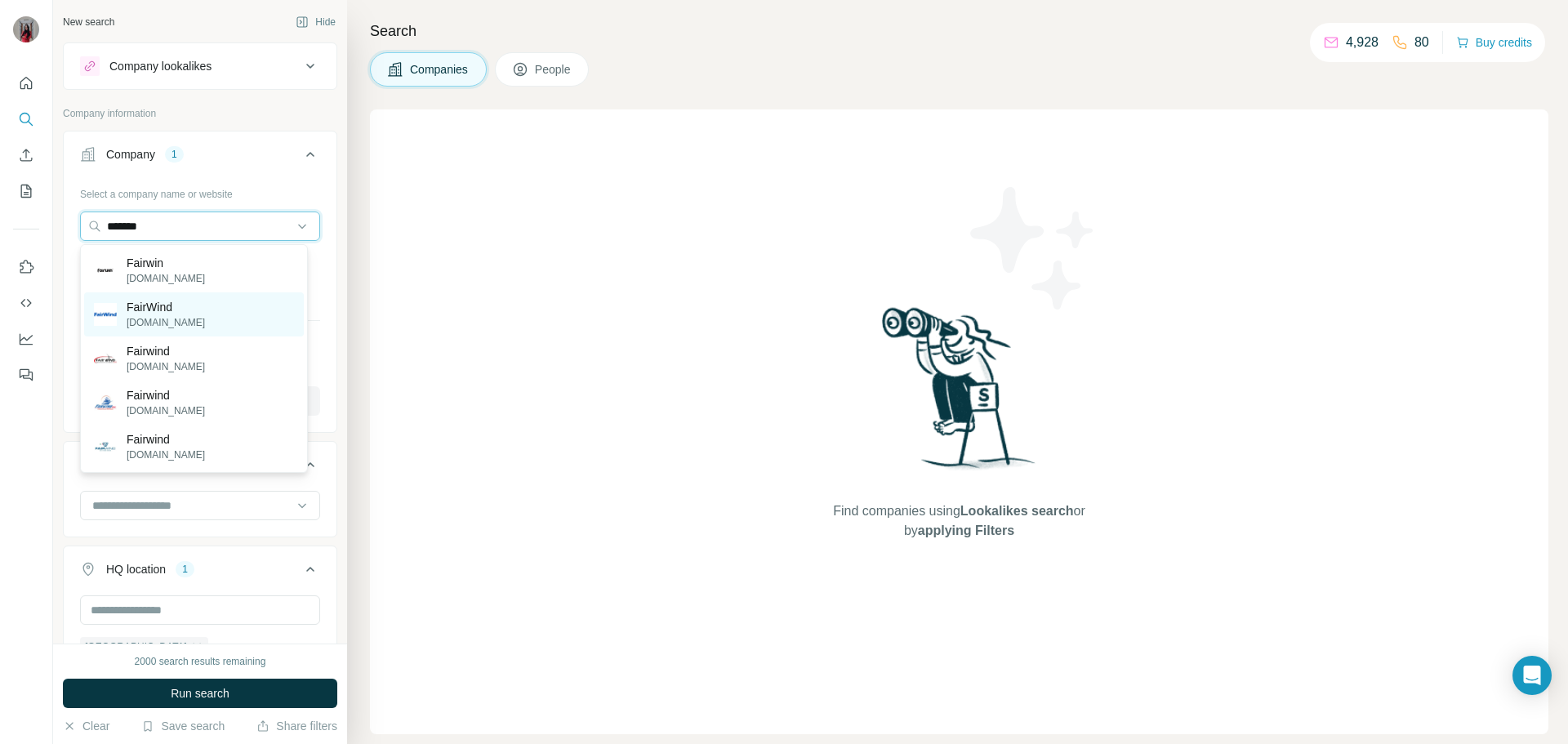
type input "*******"
click at [141, 316] on p "[DOMAIN_NAME]" at bounding box center [165, 322] width 79 height 14
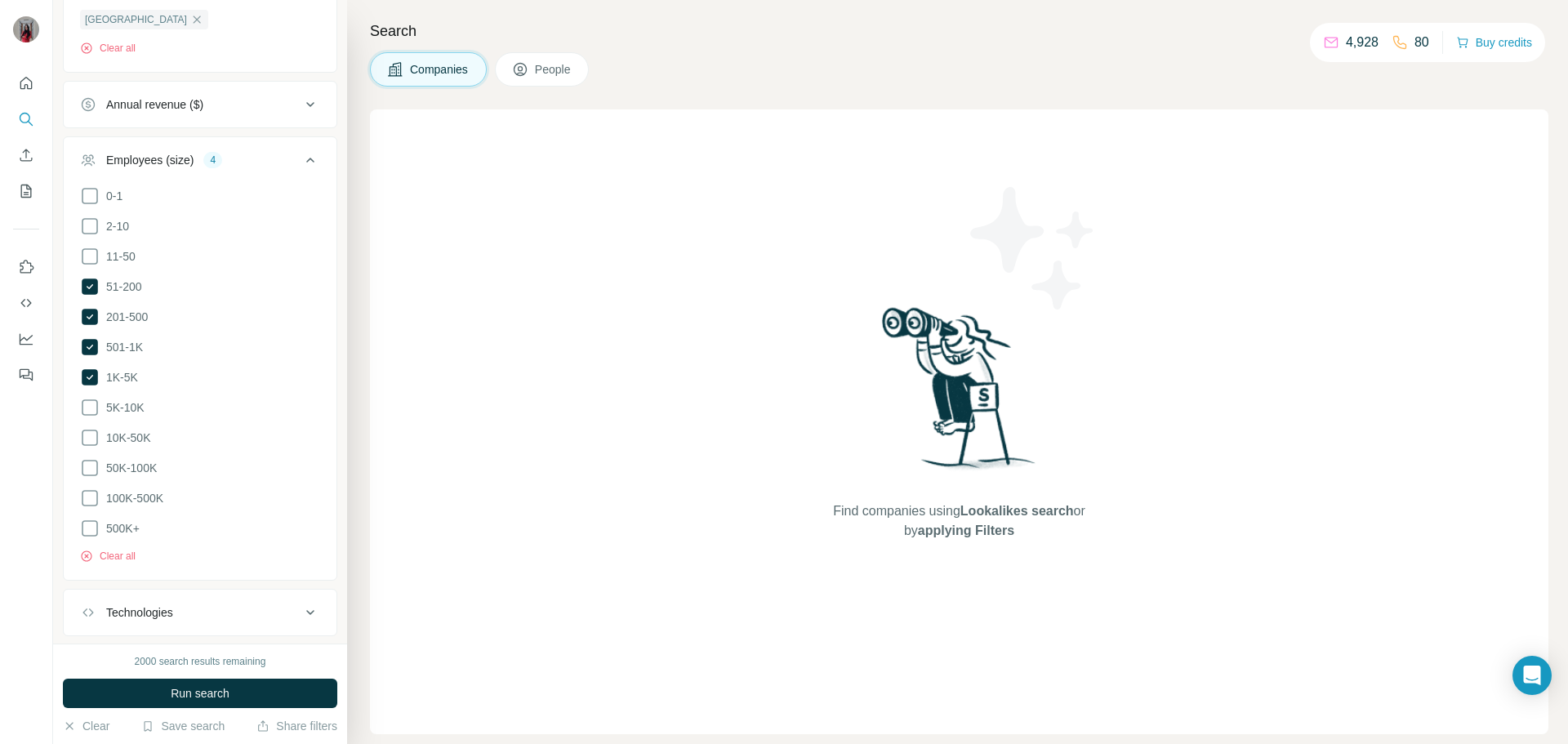
scroll to position [653, 0]
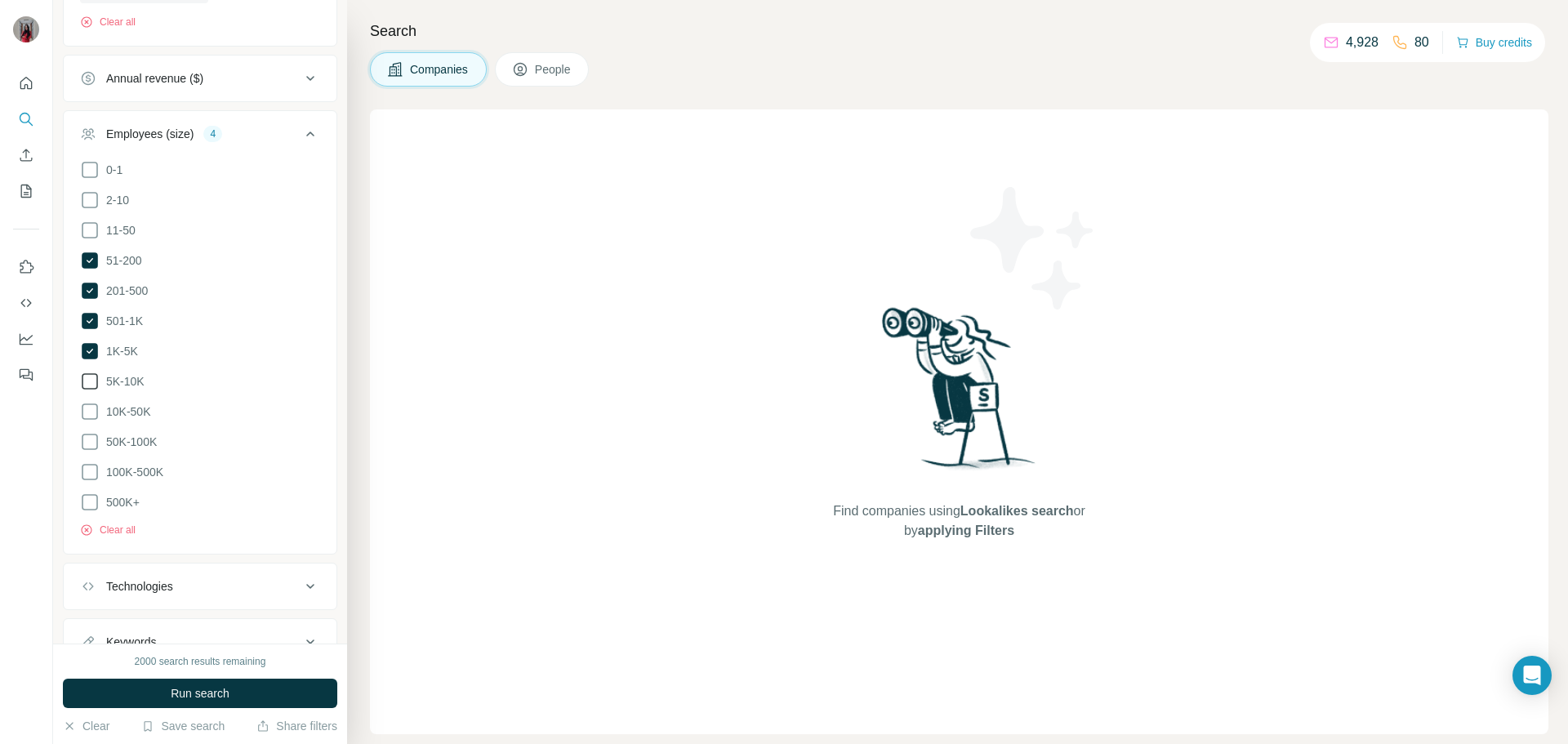
click at [101, 382] on span "5K-10K" at bounding box center [121, 381] width 45 height 16
click at [94, 415] on icon at bounding box center [89, 411] width 20 height 20
click at [88, 437] on icon at bounding box center [89, 441] width 20 height 20
click at [86, 464] on icon at bounding box center [89, 472] width 20 height 20
click at [95, 500] on icon at bounding box center [89, 502] width 20 height 20
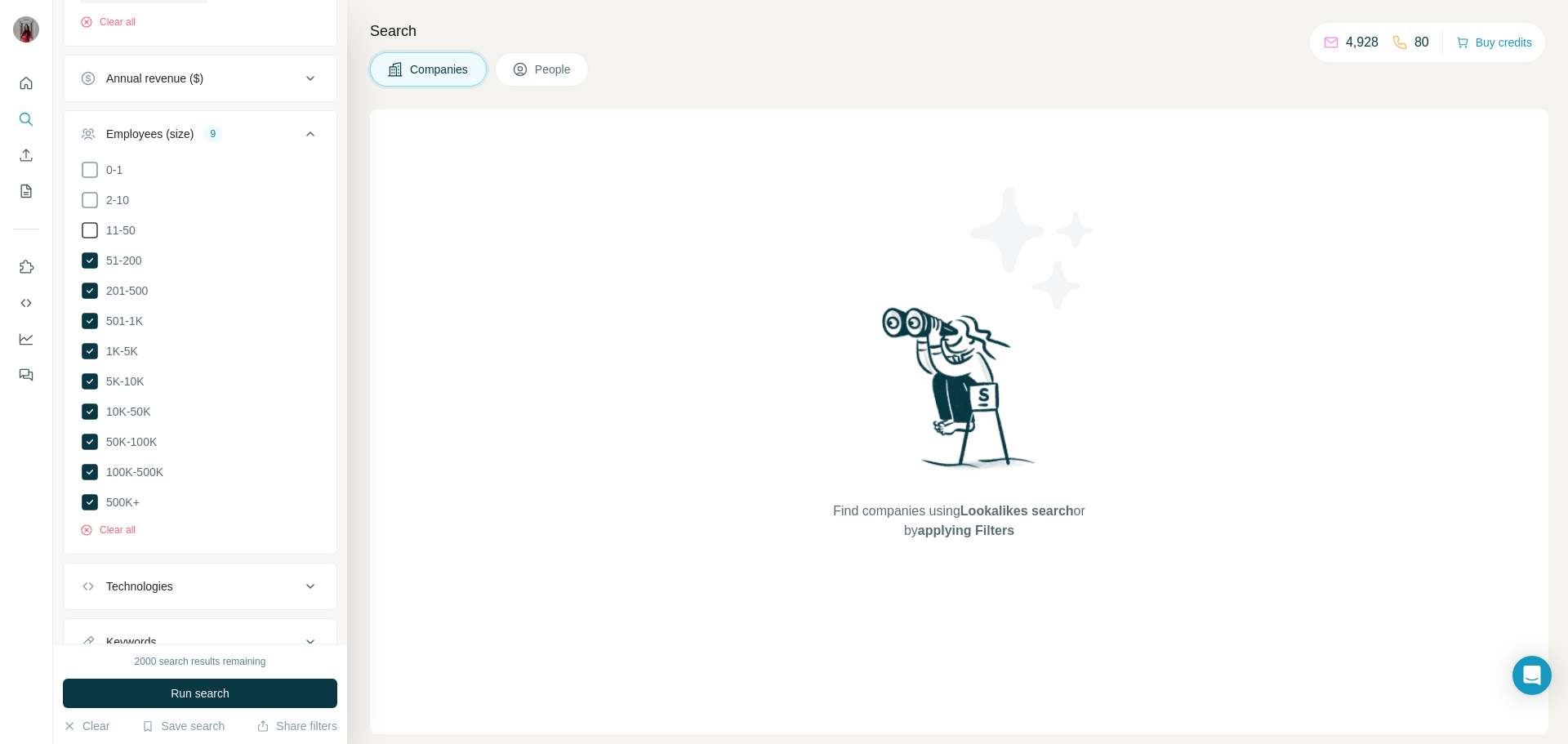
click at [93, 229] on icon at bounding box center [89, 230] width 20 height 20
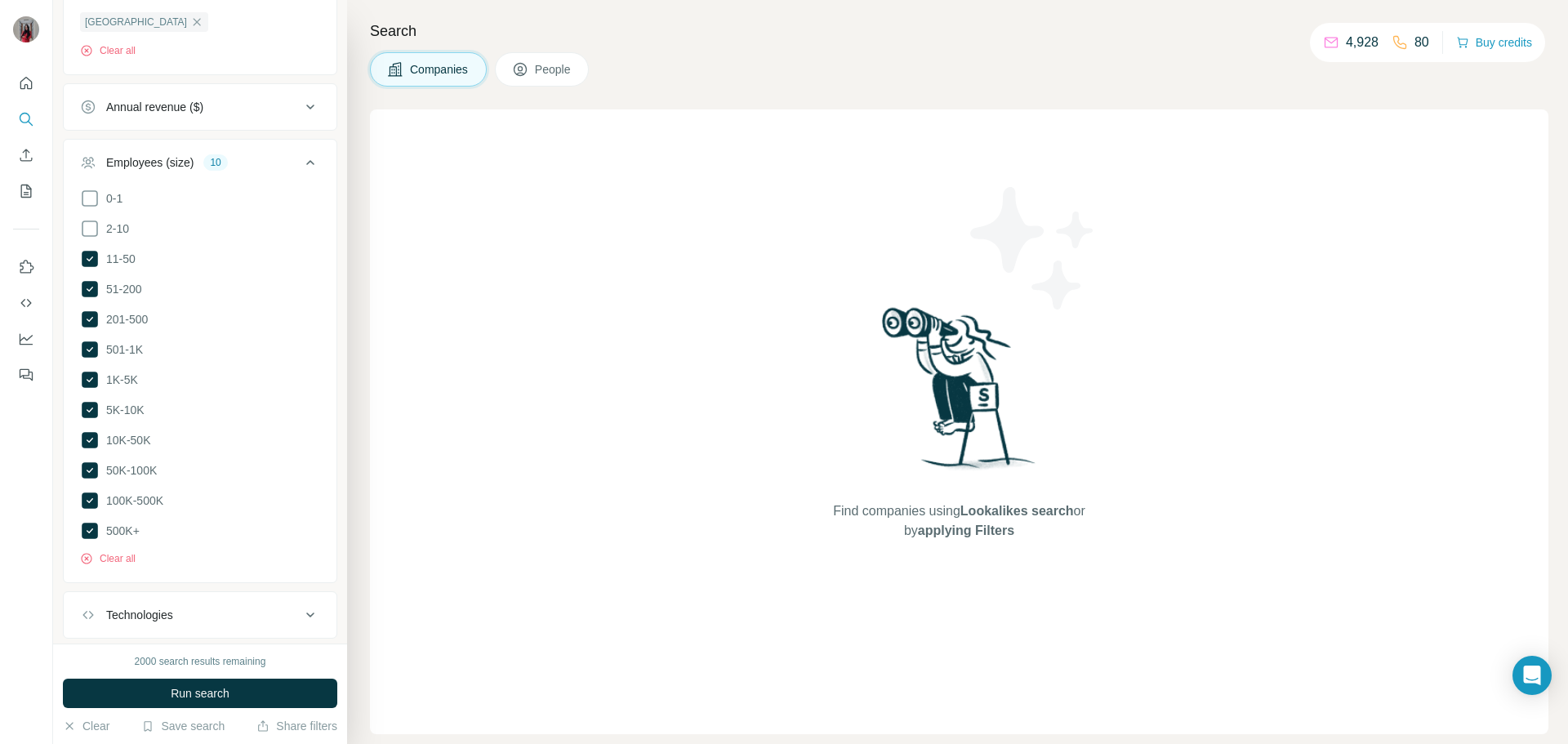
scroll to position [713, 0]
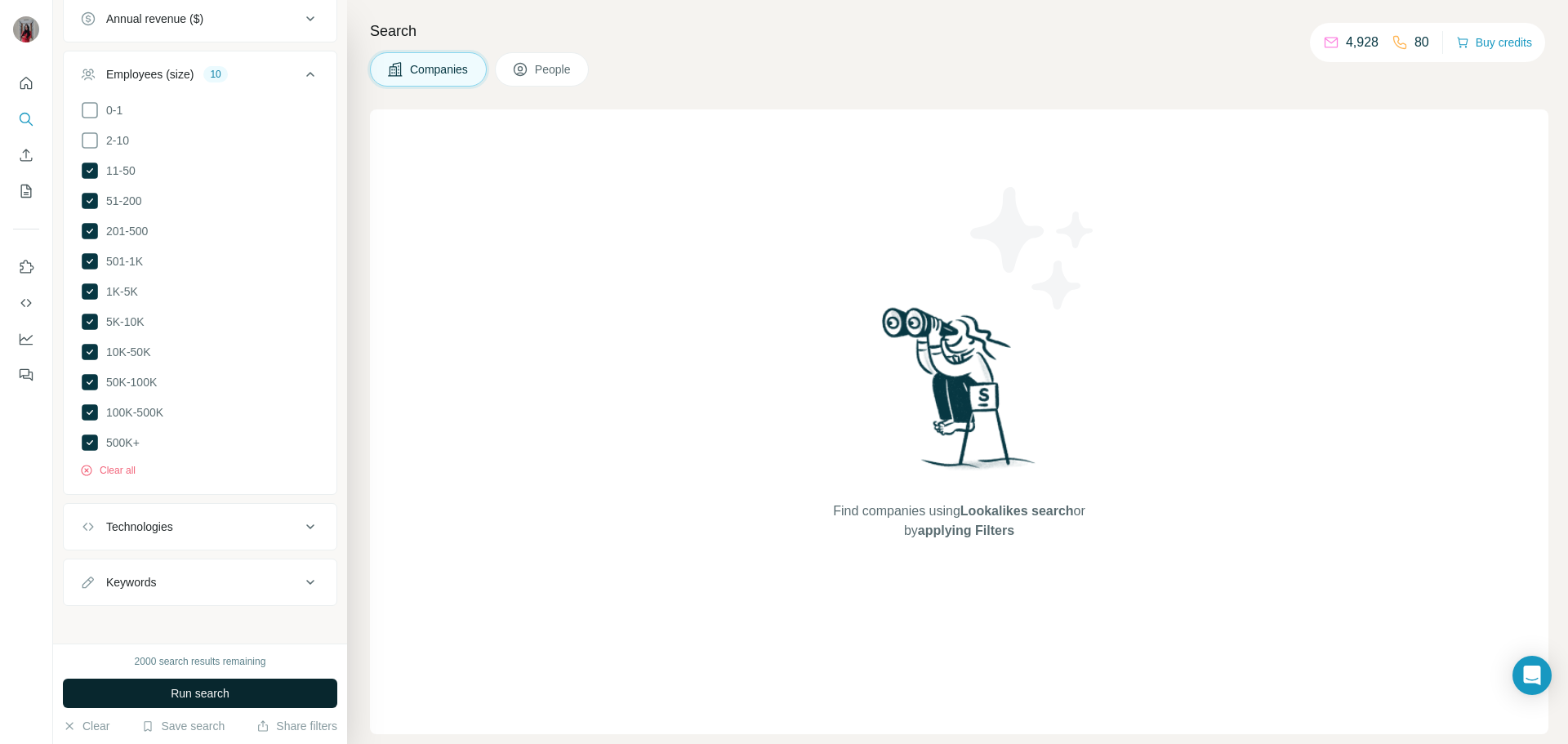
click at [209, 645] on span "Run search" at bounding box center [200, 693] width 59 height 16
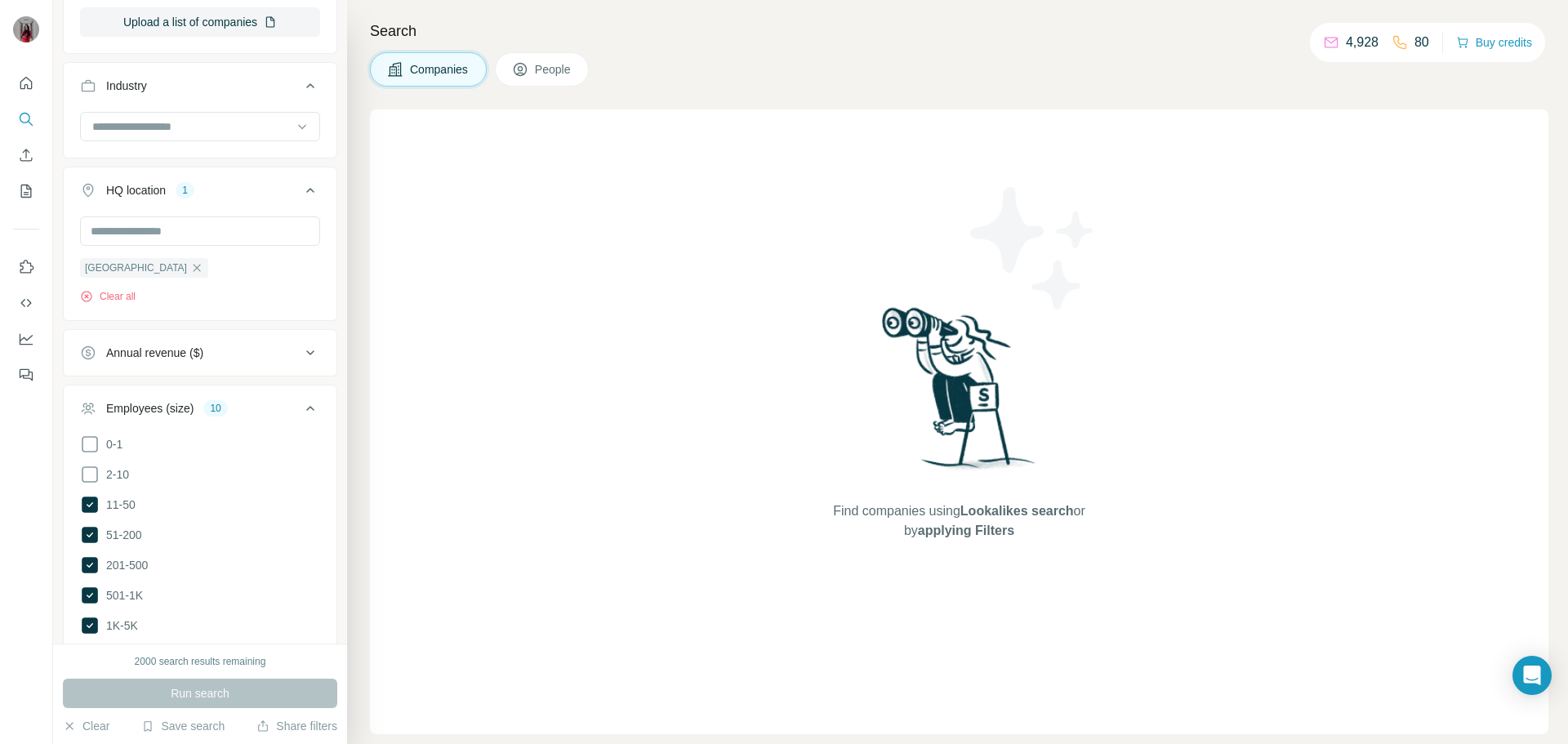
scroll to position [386, 0]
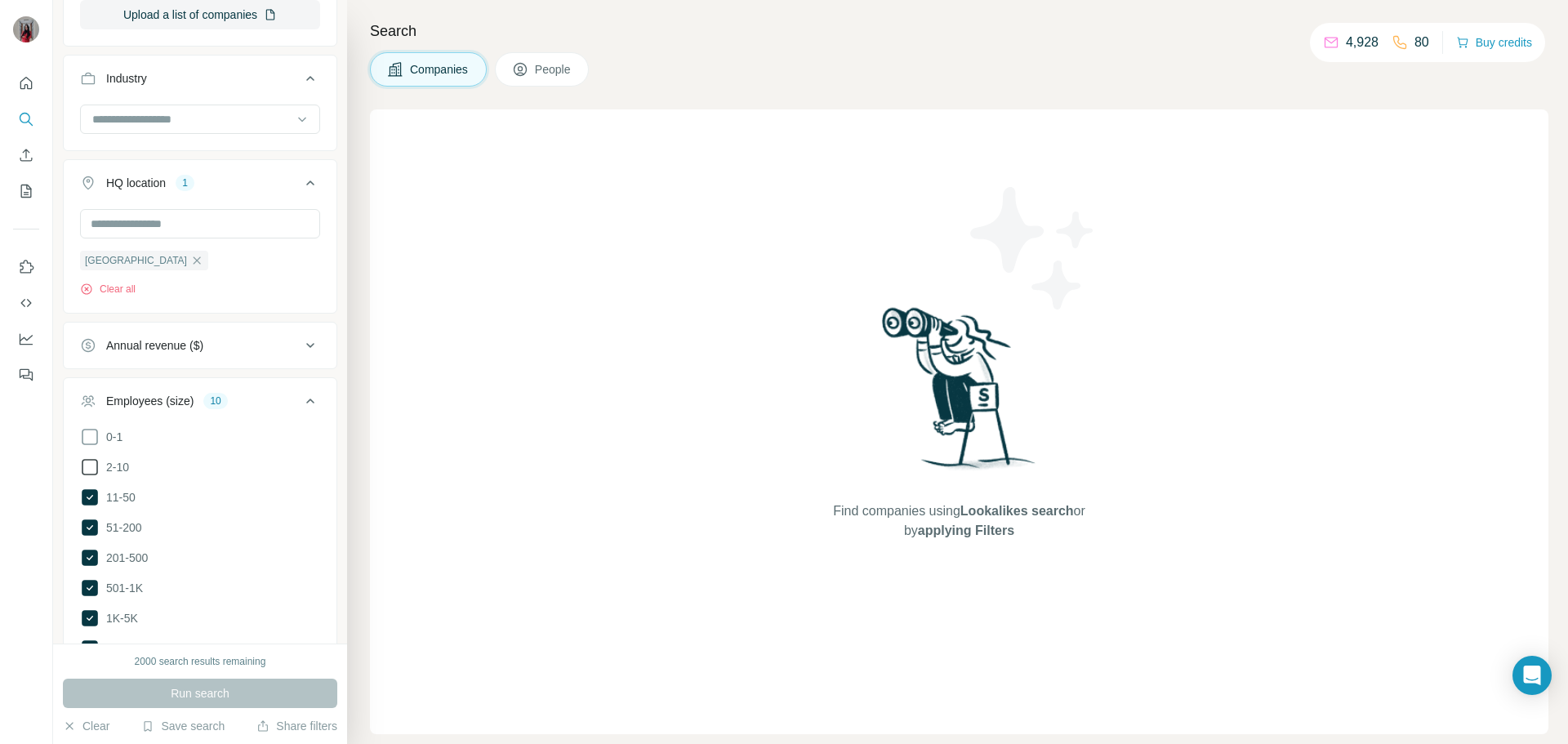
click at [89, 473] on icon at bounding box center [89, 467] width 20 height 20
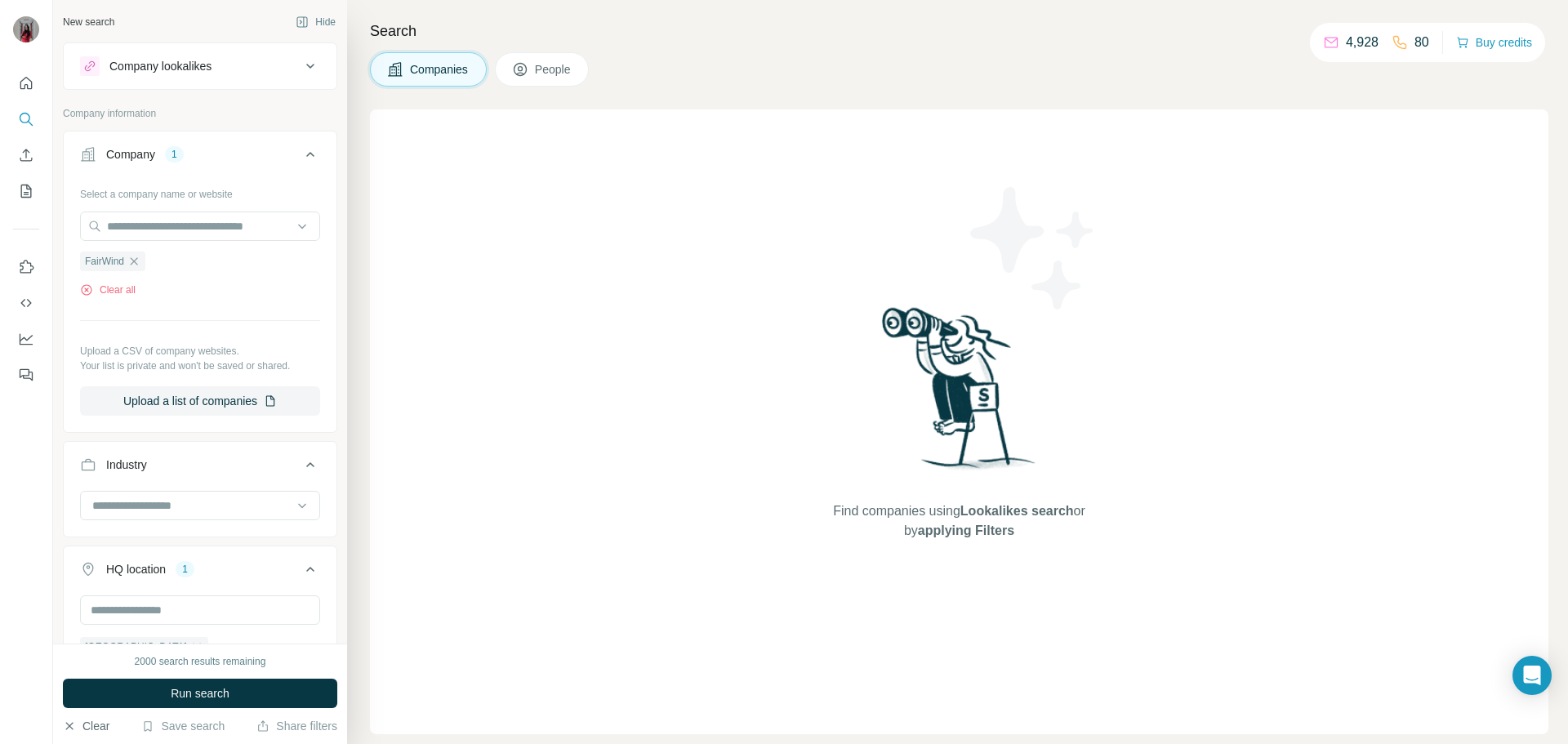
click at [100, 645] on button "Clear" at bounding box center [85, 725] width 47 height 16
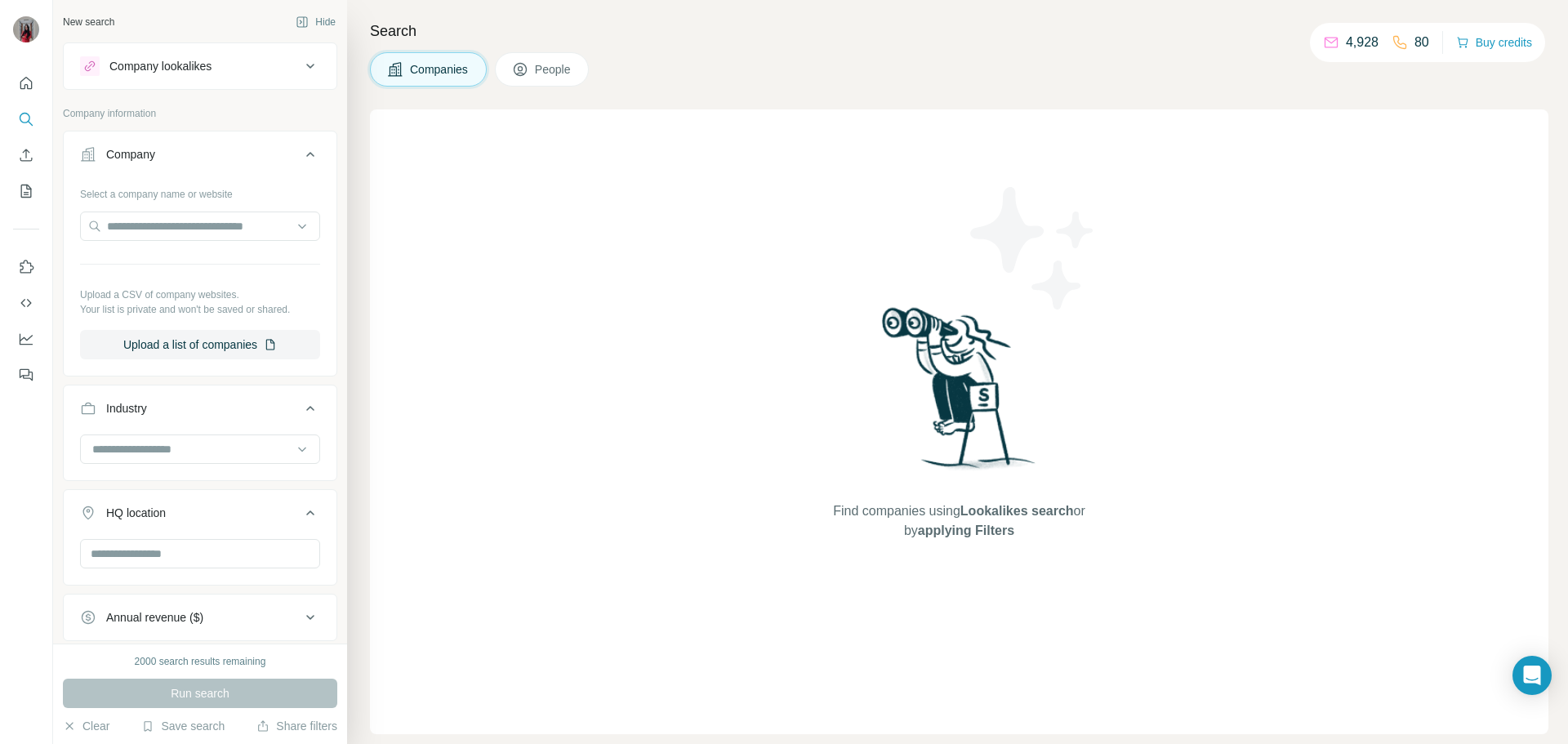
click at [287, 68] on div "Company lookalikes" at bounding box center [190, 65] width 220 height 20
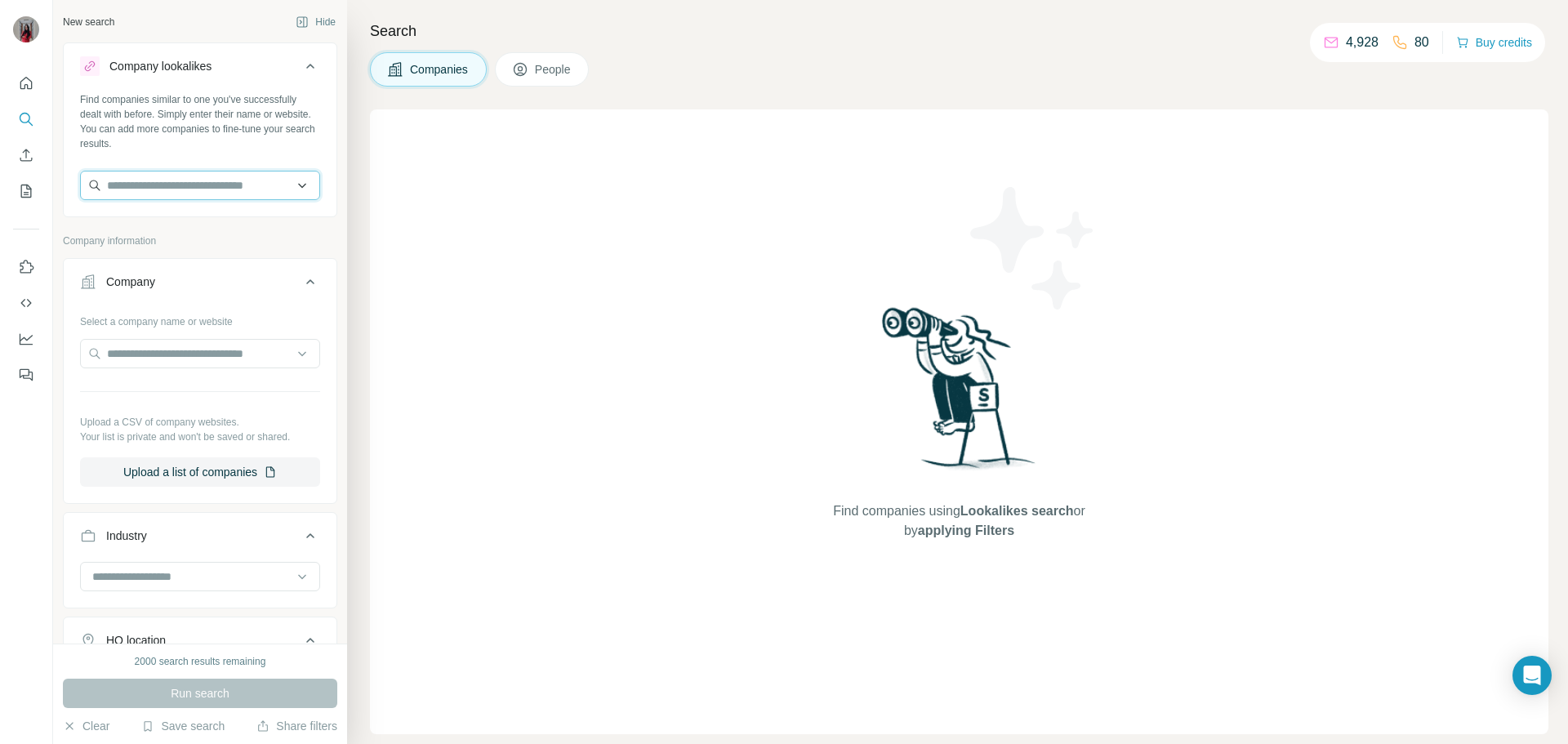
click at [166, 184] on input "text" at bounding box center [199, 185] width 240 height 29
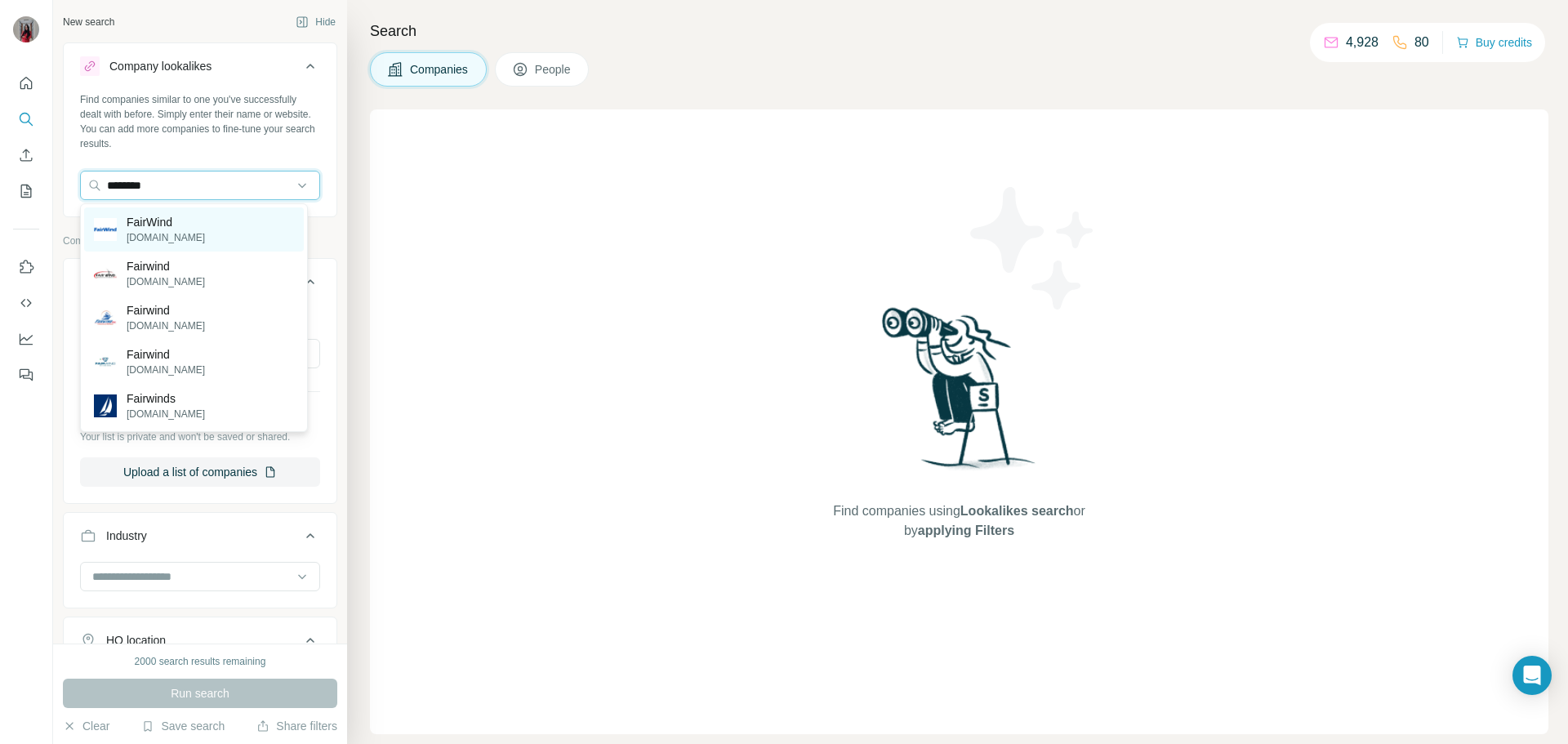
type input "********"
click at [183, 226] on p "FairWind" at bounding box center [165, 221] width 79 height 16
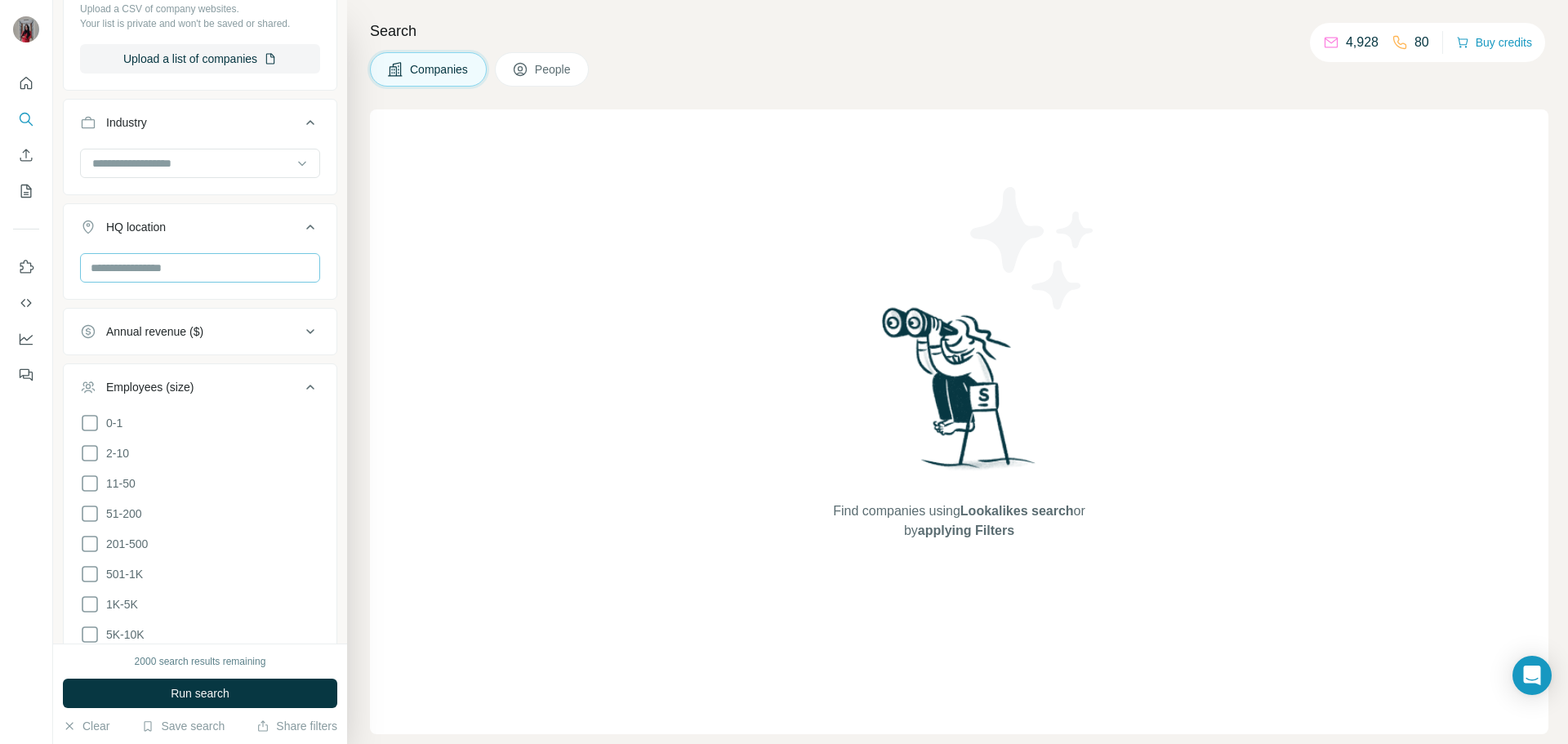
scroll to position [571, 0]
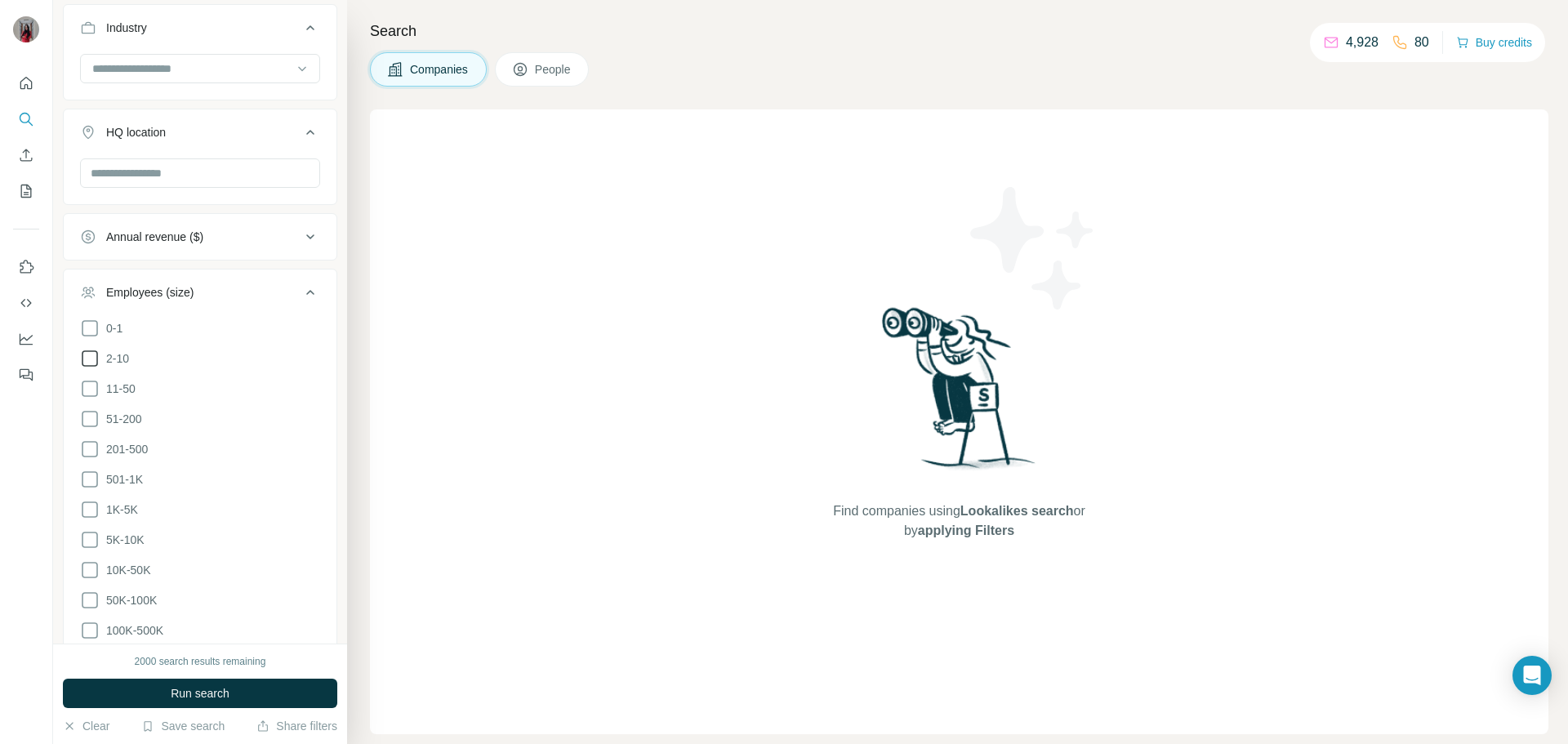
click at [88, 355] on icon at bounding box center [89, 358] width 20 height 20
drag, startPoint x: 97, startPoint y: 395, endPoint x: 87, endPoint y: 406, distance: 14.9
click at [97, 394] on icon at bounding box center [89, 388] width 20 height 20
click at [88, 417] on icon at bounding box center [89, 418] width 20 height 20
click at [90, 443] on icon at bounding box center [89, 449] width 20 height 20
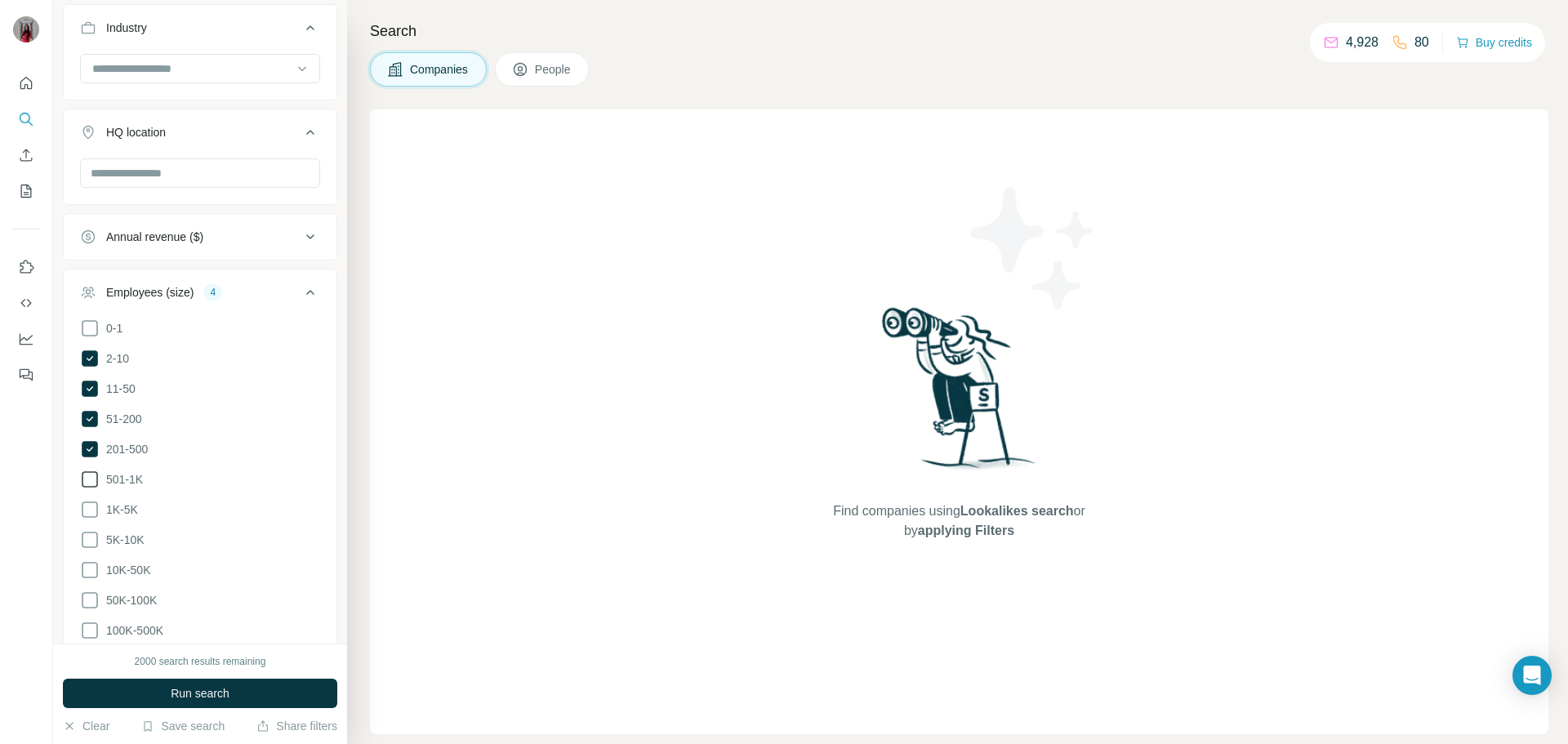
click at [94, 478] on icon at bounding box center [89, 479] width 20 height 20
click at [87, 500] on icon at bounding box center [89, 510] width 20 height 20
click at [92, 535] on icon at bounding box center [89, 540] width 20 height 20
click at [90, 564] on icon at bounding box center [89, 569] width 20 height 20
drag, startPoint x: 90, startPoint y: 594, endPoint x: 87, endPoint y: 604, distance: 10.4
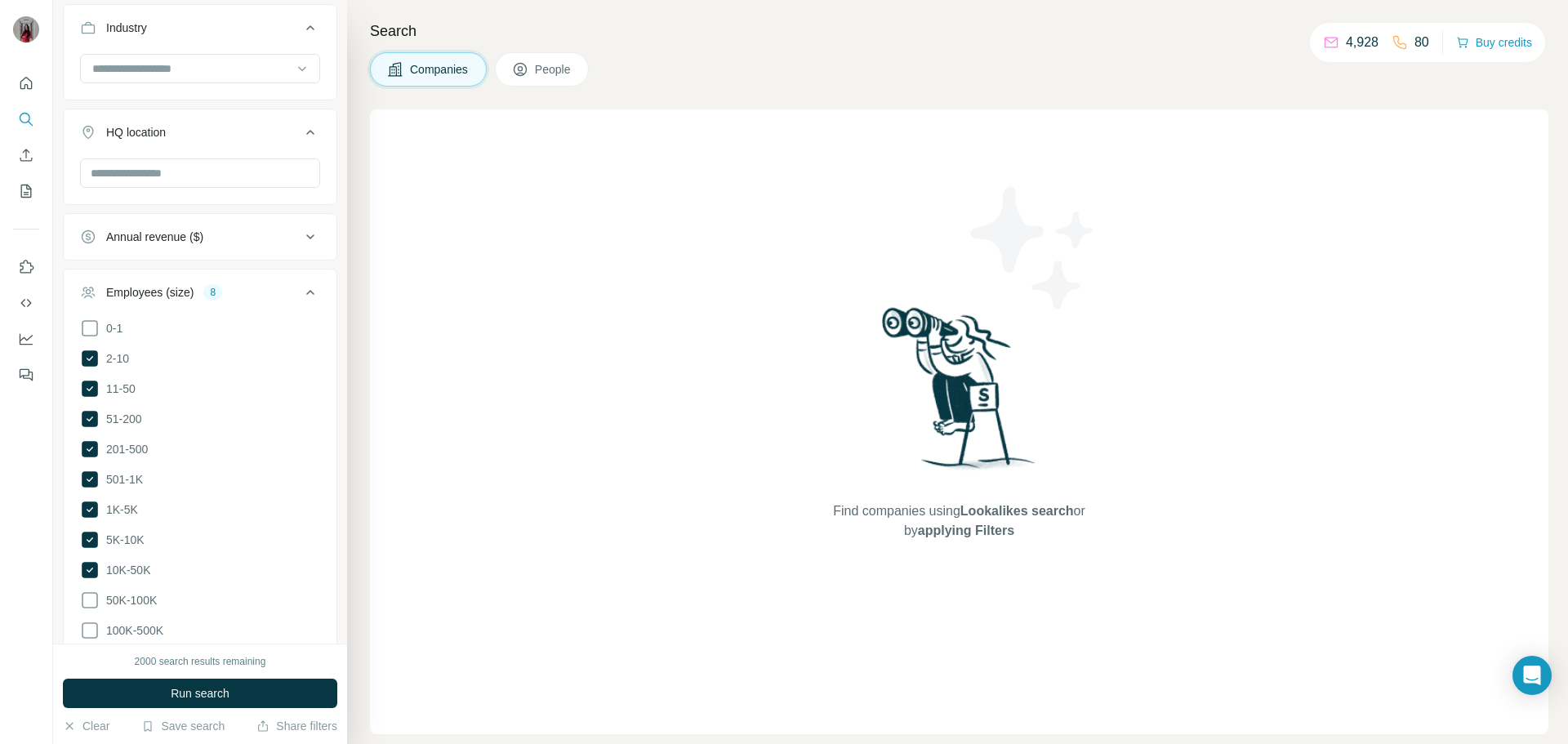
click at [90, 593] on icon at bounding box center [89, 600] width 20 height 20
